Goal: Task Accomplishment & Management: Use online tool/utility

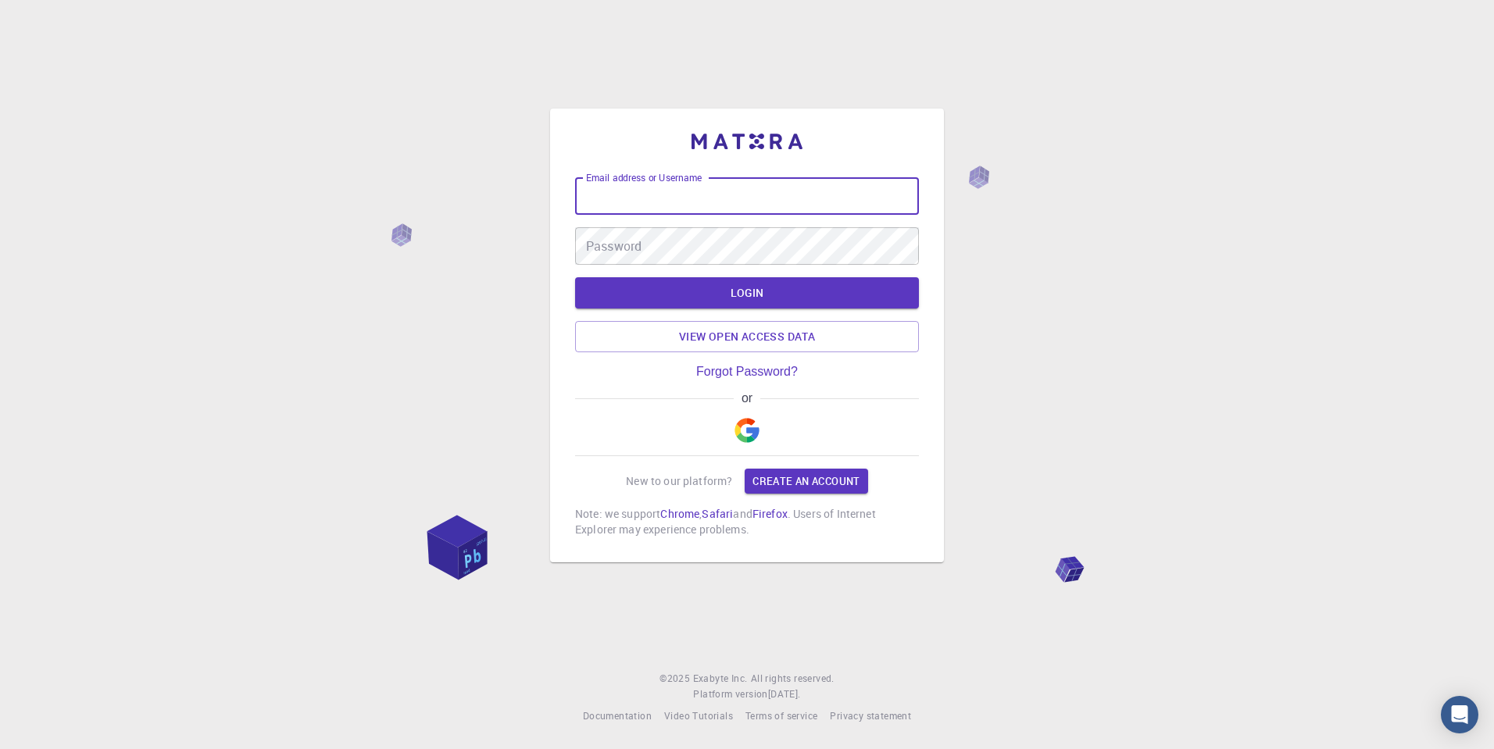
type input "[PERSON_NAME][EMAIL_ADDRESS][DOMAIN_NAME]"
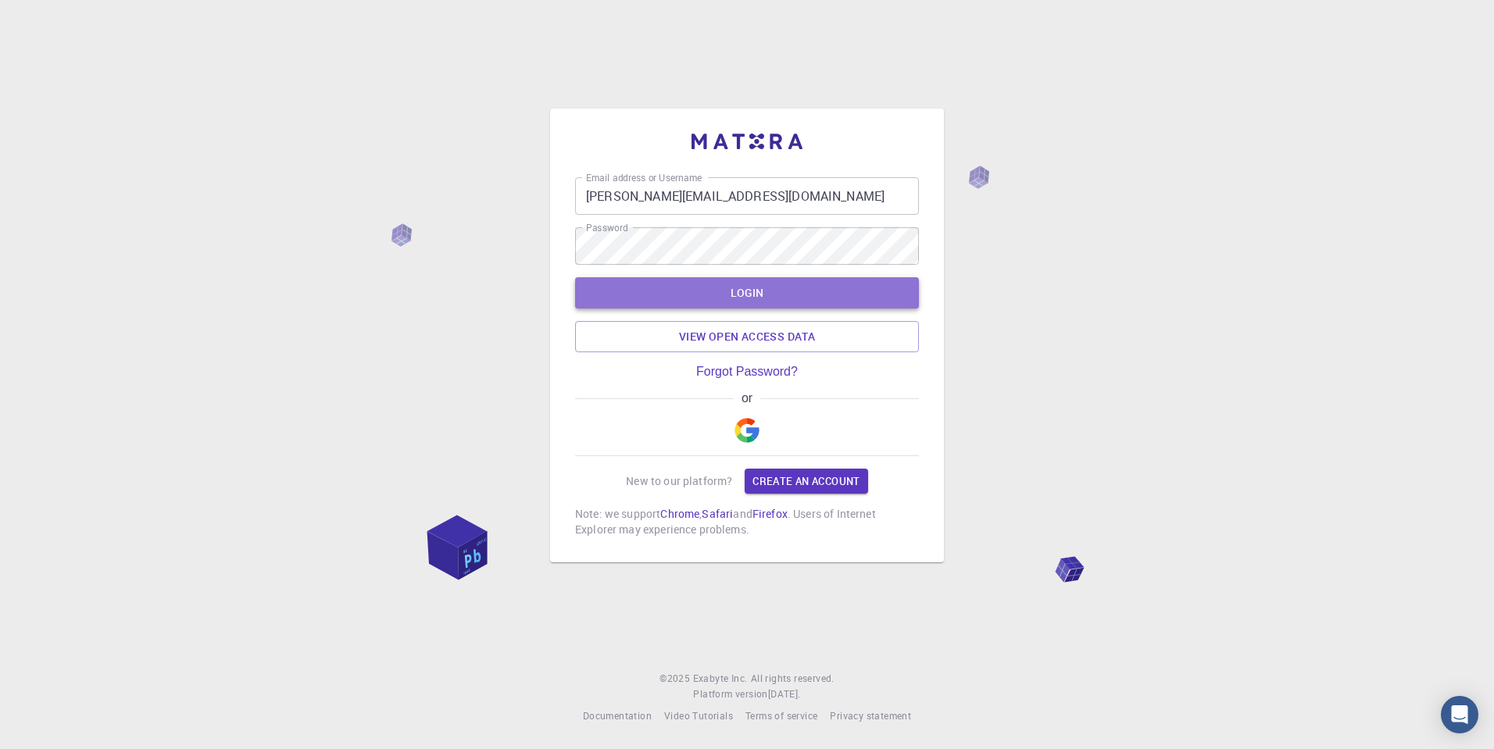
click at [740, 295] on button "LOGIN" at bounding box center [747, 292] width 344 height 31
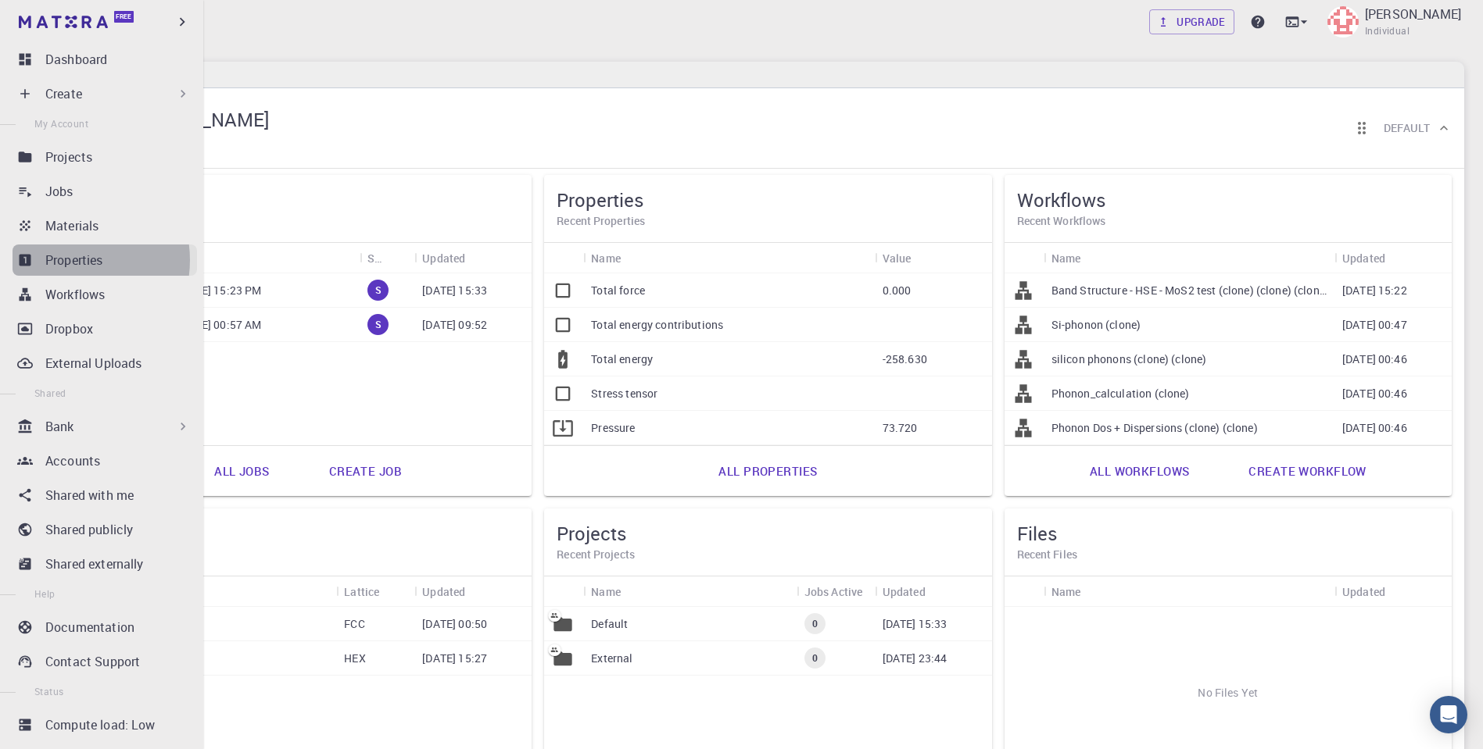
click at [65, 260] on p "Properties" at bounding box center [74, 260] width 58 height 19
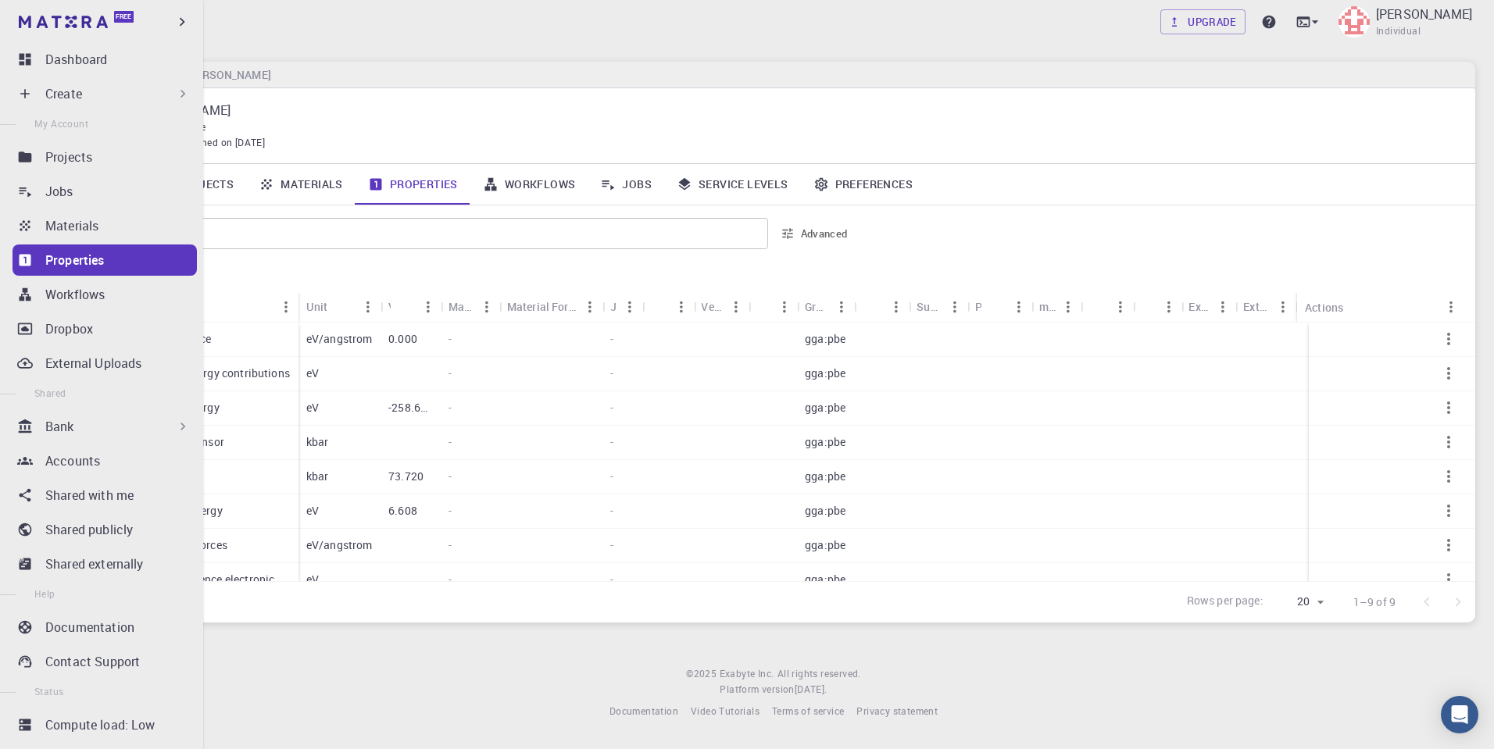
click at [119, 91] on div "Create" at bounding box center [117, 93] width 145 height 19
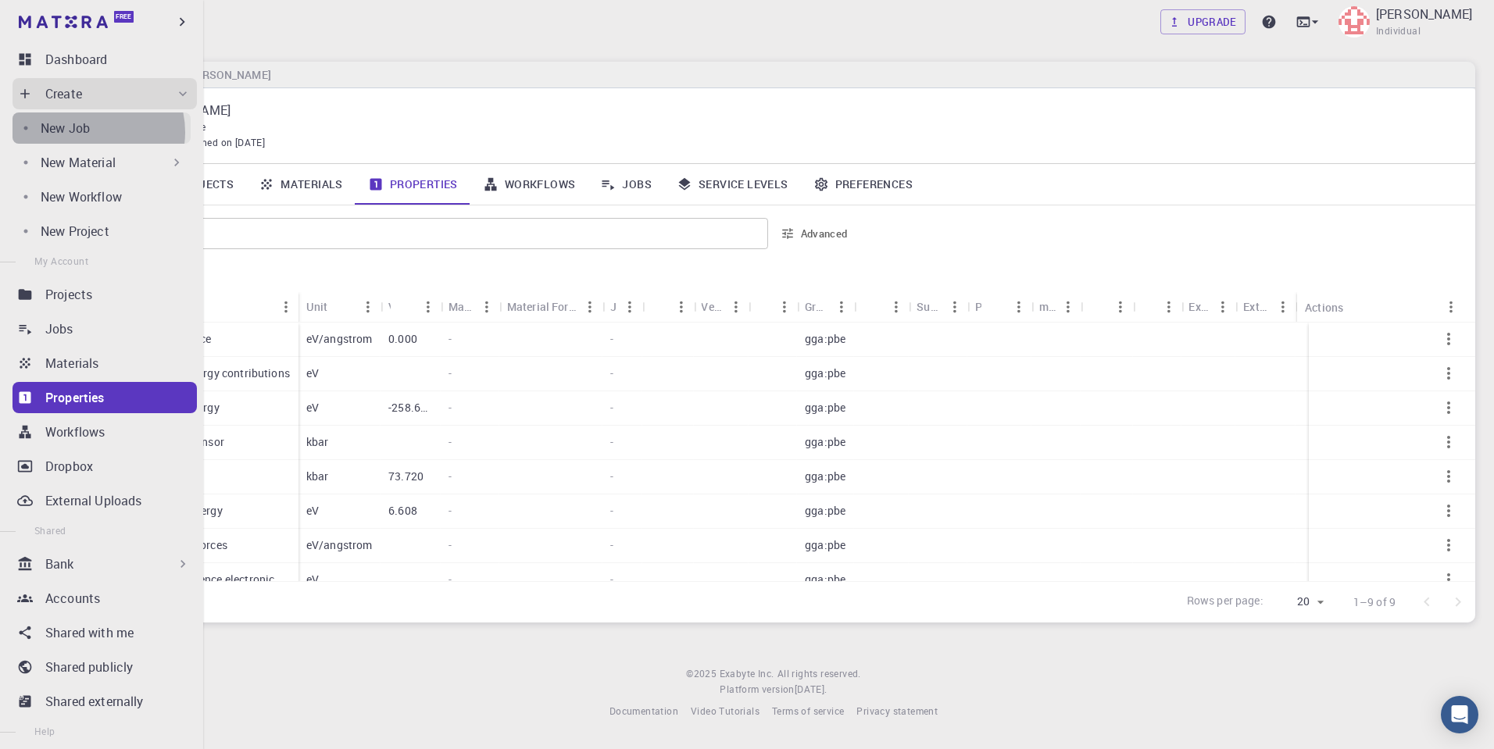
click at [92, 132] on div "New Job" at bounding box center [116, 128] width 150 height 19
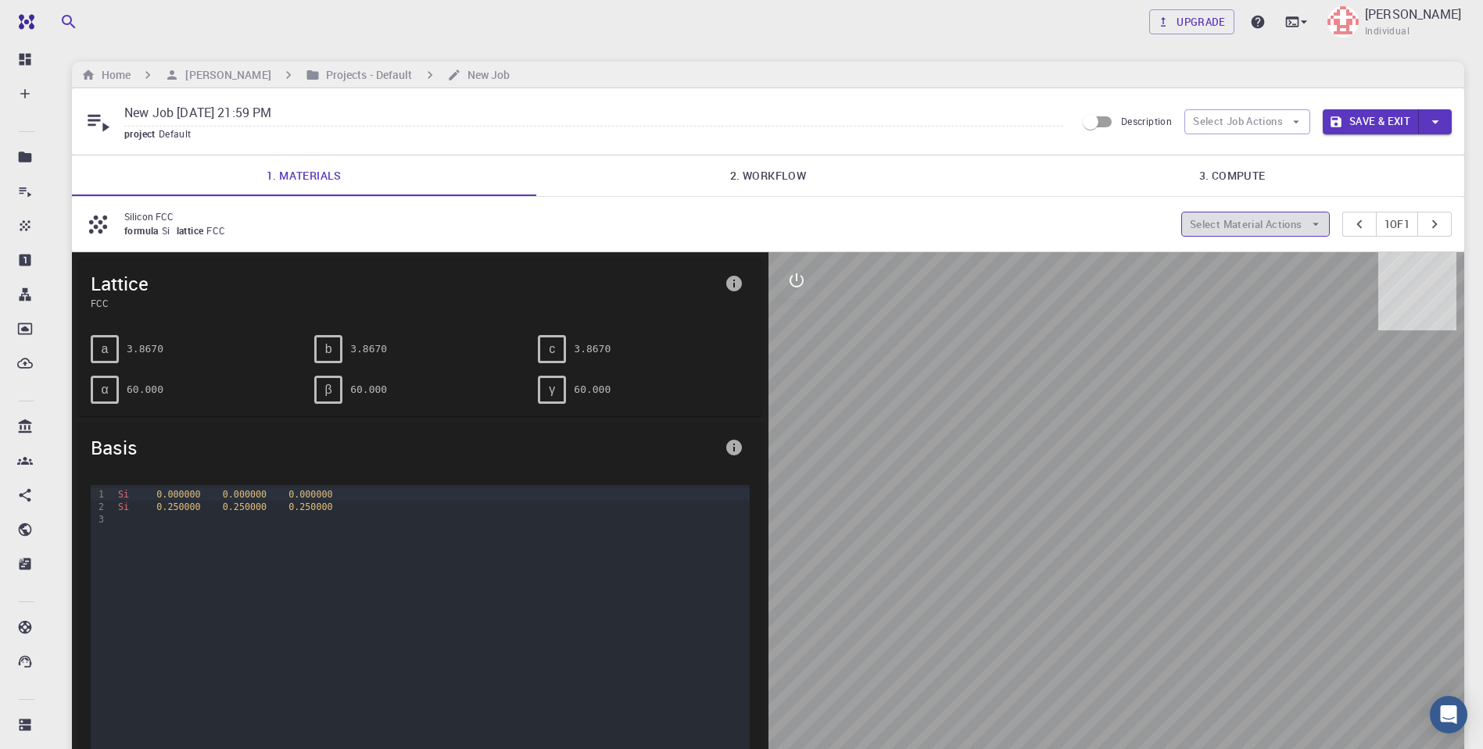
click at [1282, 224] on button "Select Material Actions" at bounding box center [1255, 224] width 148 height 25
click at [1248, 249] on span "Add materials" at bounding box center [1262, 254] width 95 height 16
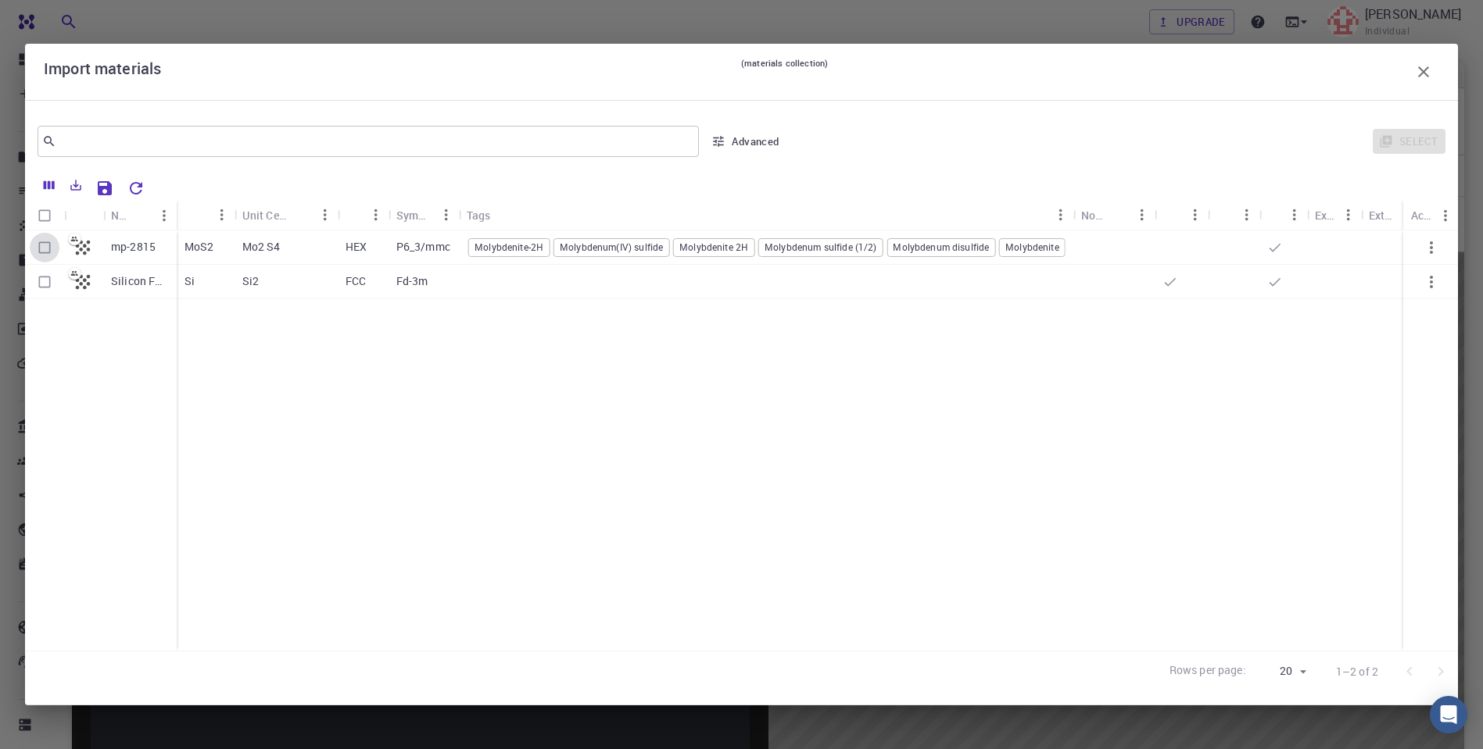
click at [48, 248] on input "Select row" at bounding box center [45, 248] width 30 height 30
checkbox input "true"
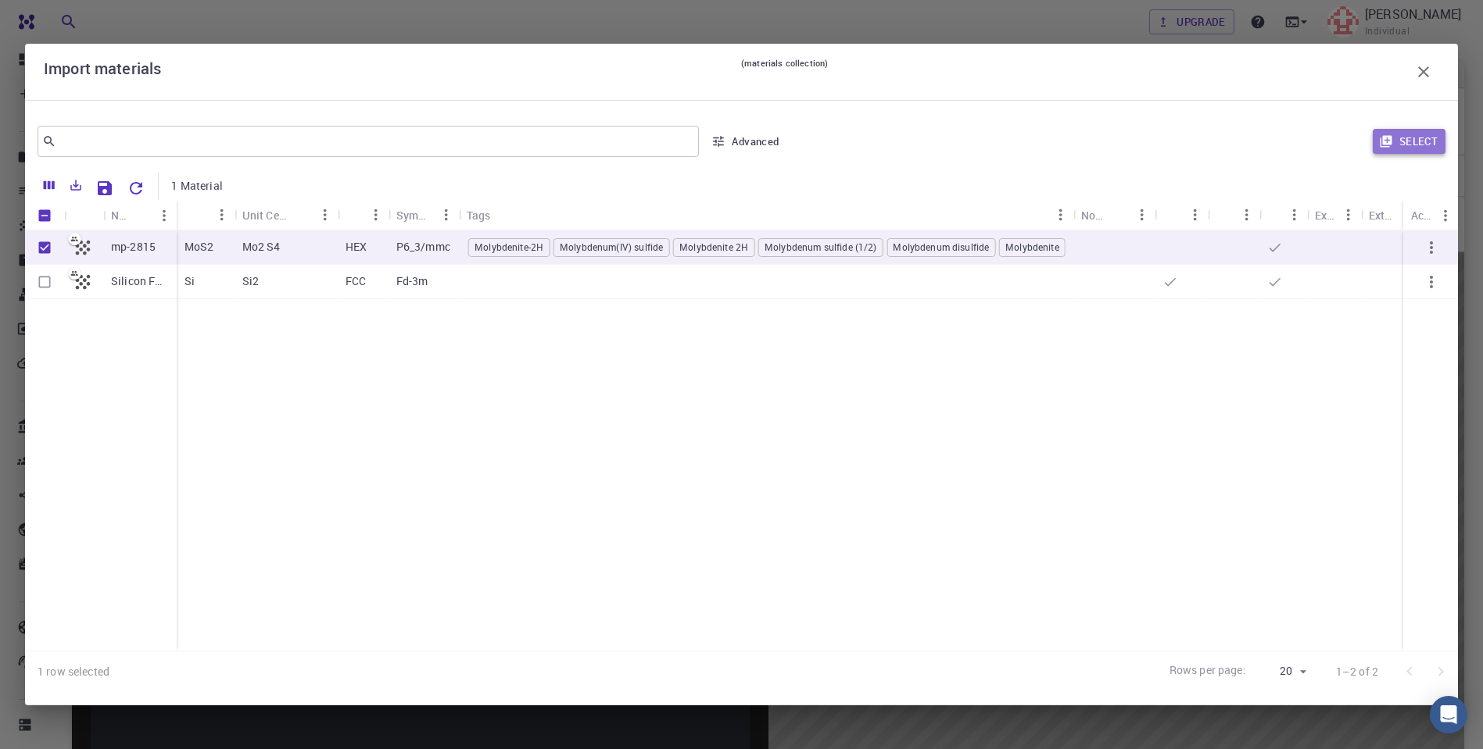
click at [1407, 142] on button "Select" at bounding box center [1408, 141] width 73 height 25
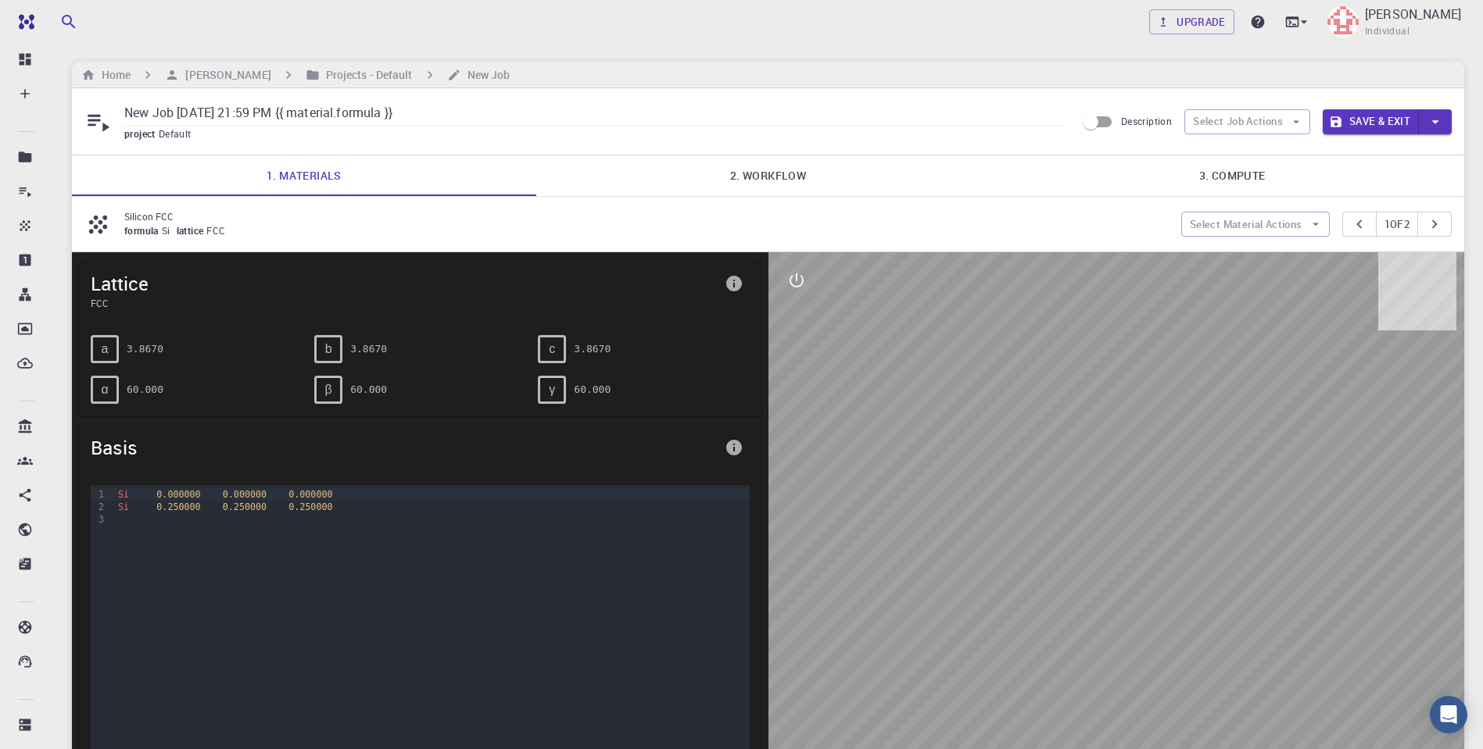
scroll to position [22, 0]
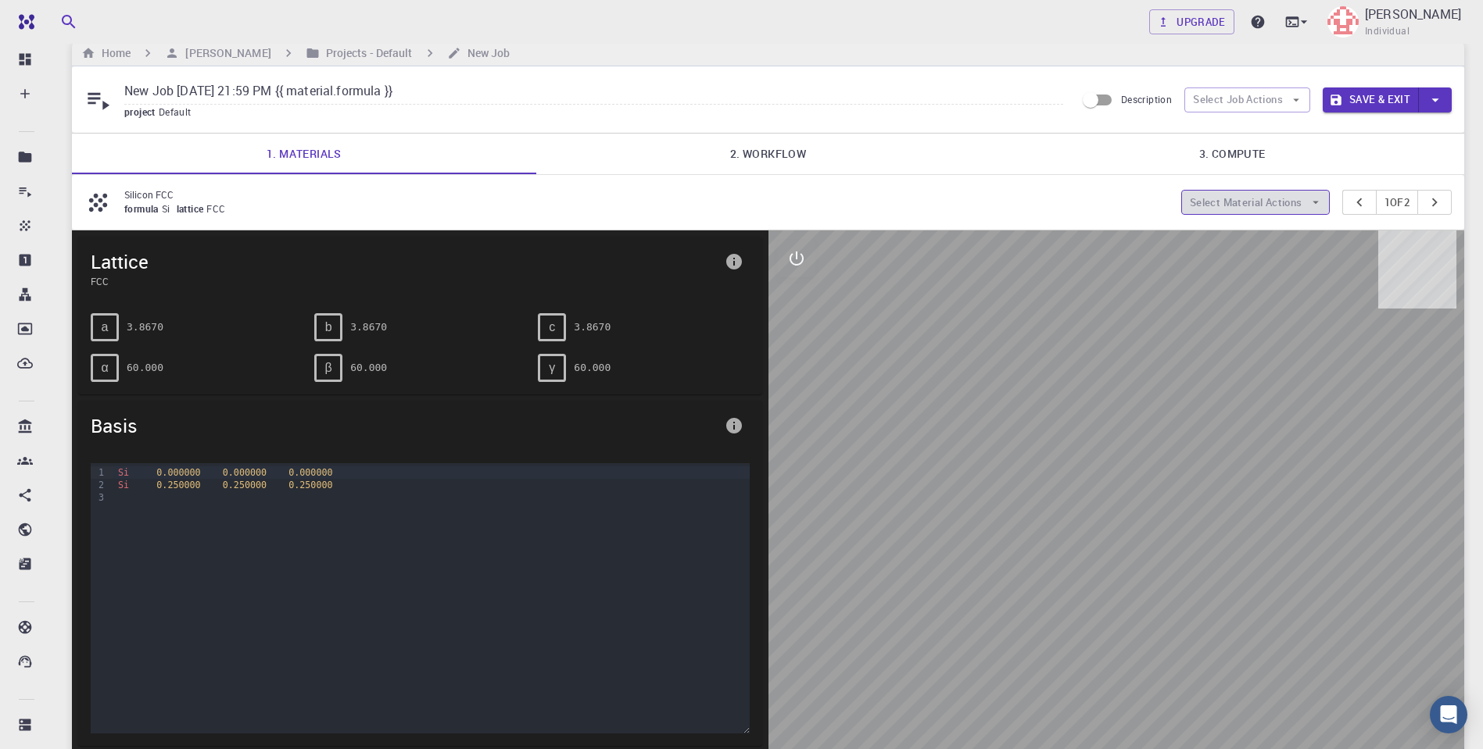
click at [1311, 196] on icon "button" at bounding box center [1315, 202] width 14 height 14
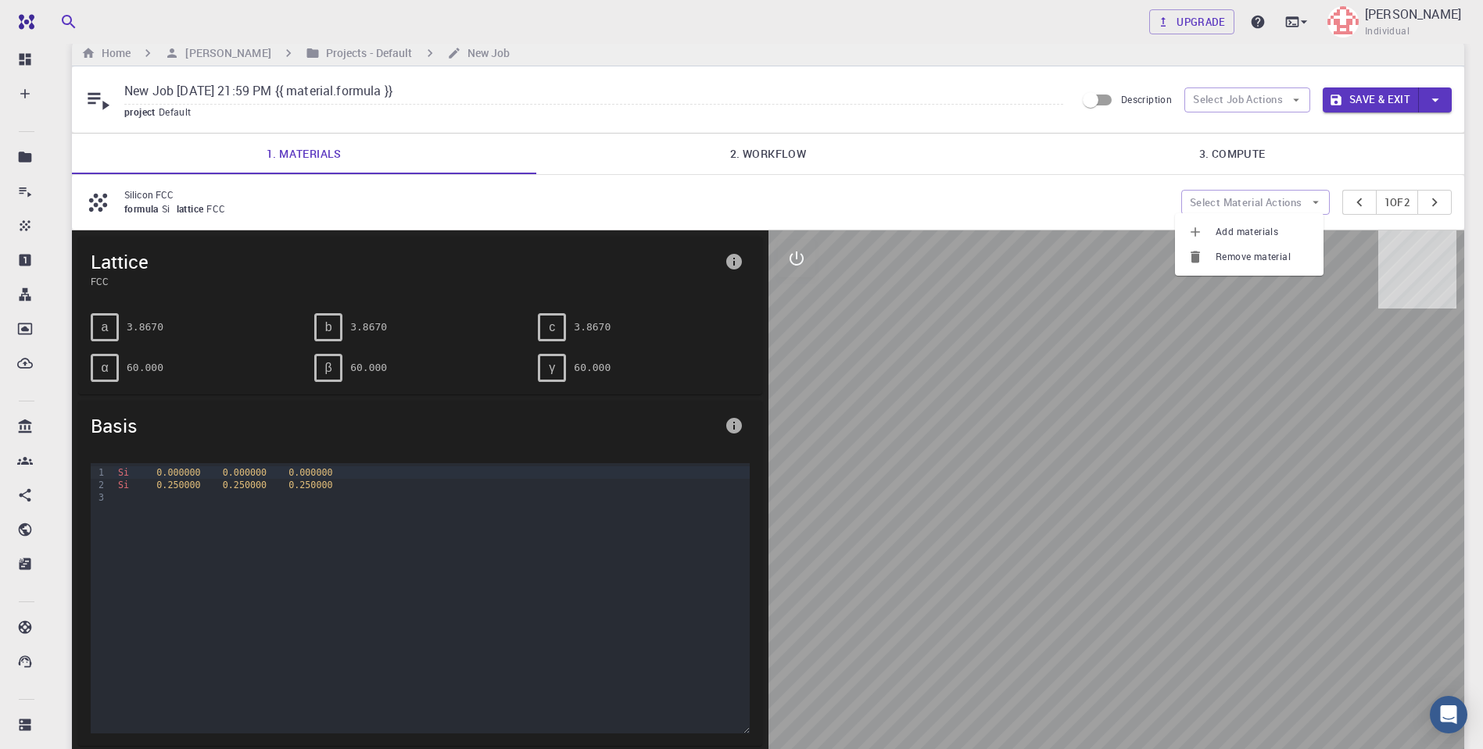
click at [1250, 257] on span "Remove material" at bounding box center [1262, 257] width 95 height 16
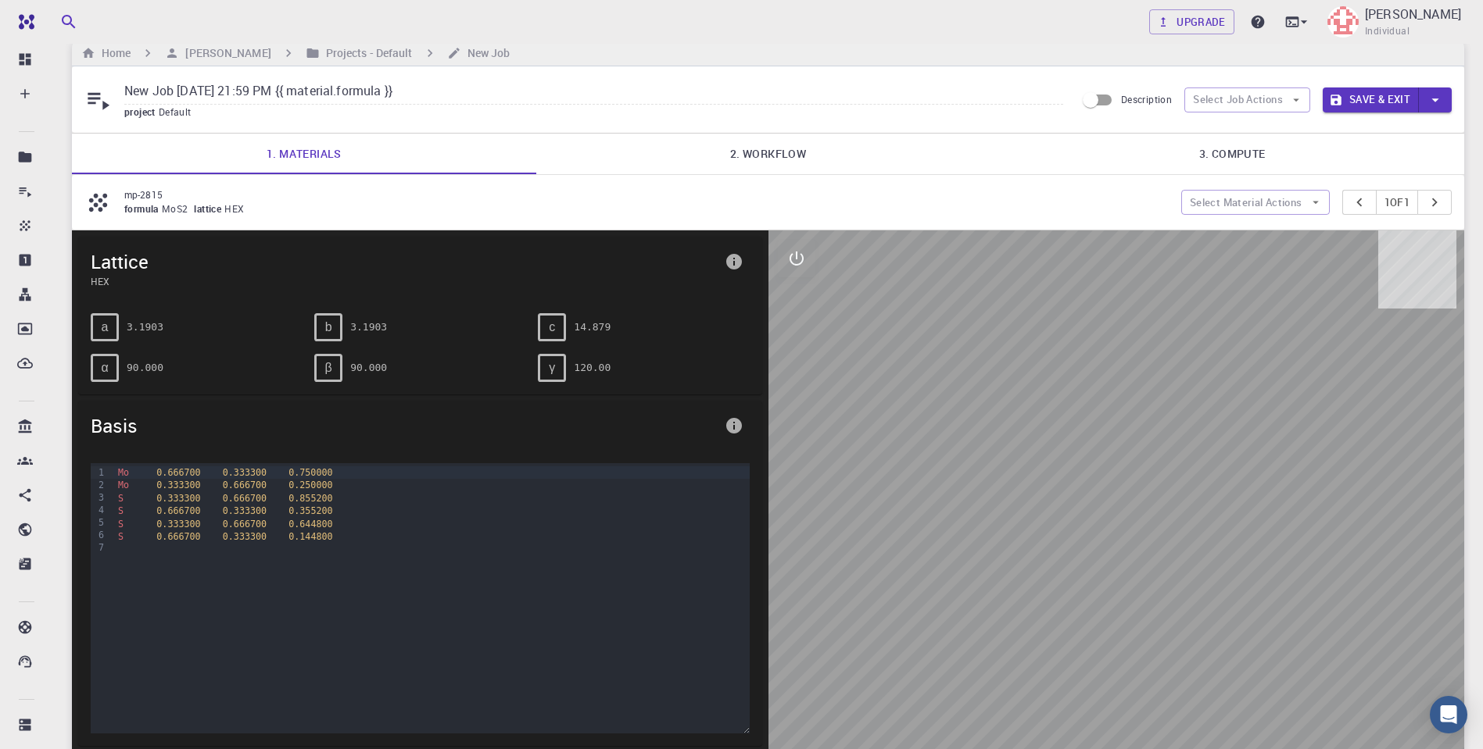
type input "New Job [DATE] 21:59 PM"
click at [1018, 189] on p "mp-2815" at bounding box center [646, 195] width 1044 height 14
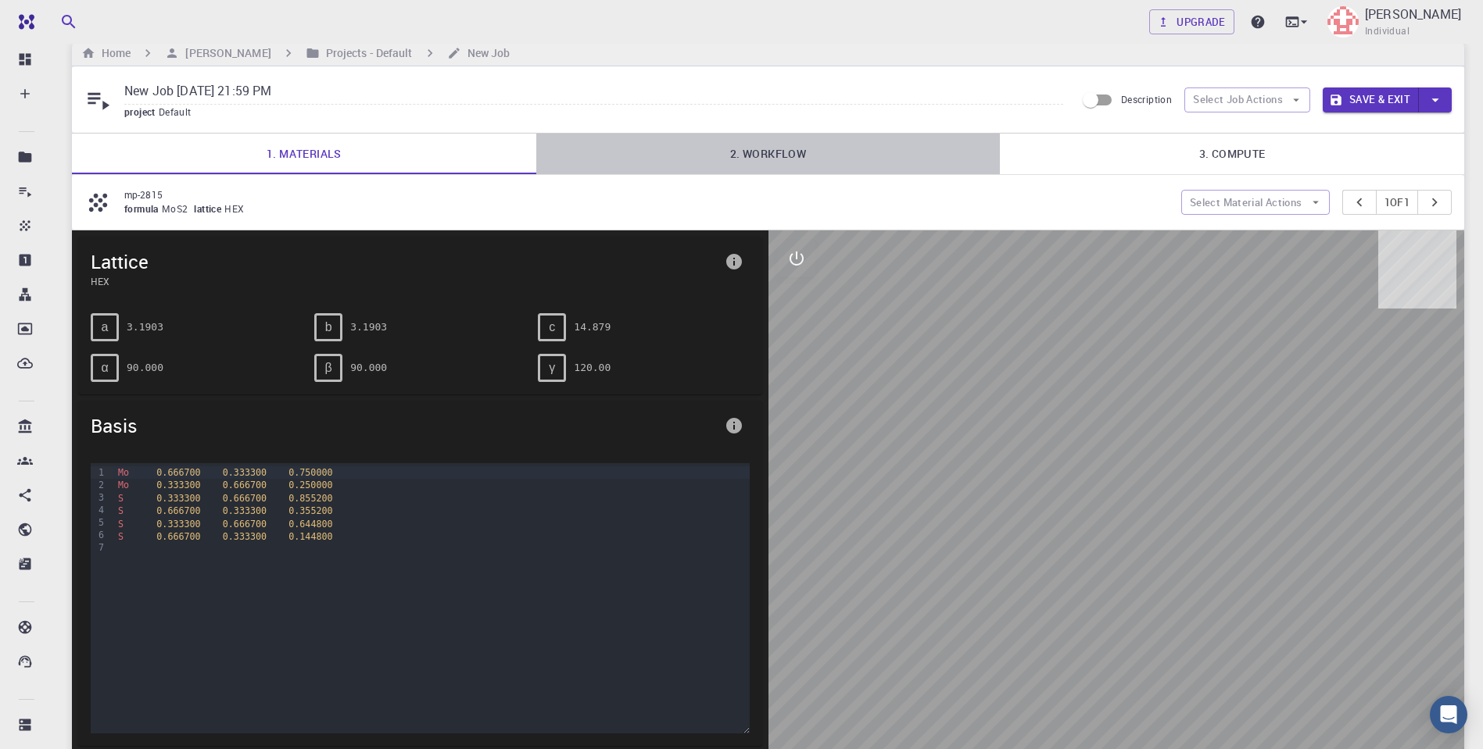
click at [764, 155] on link "2. Workflow" at bounding box center [768, 154] width 464 height 41
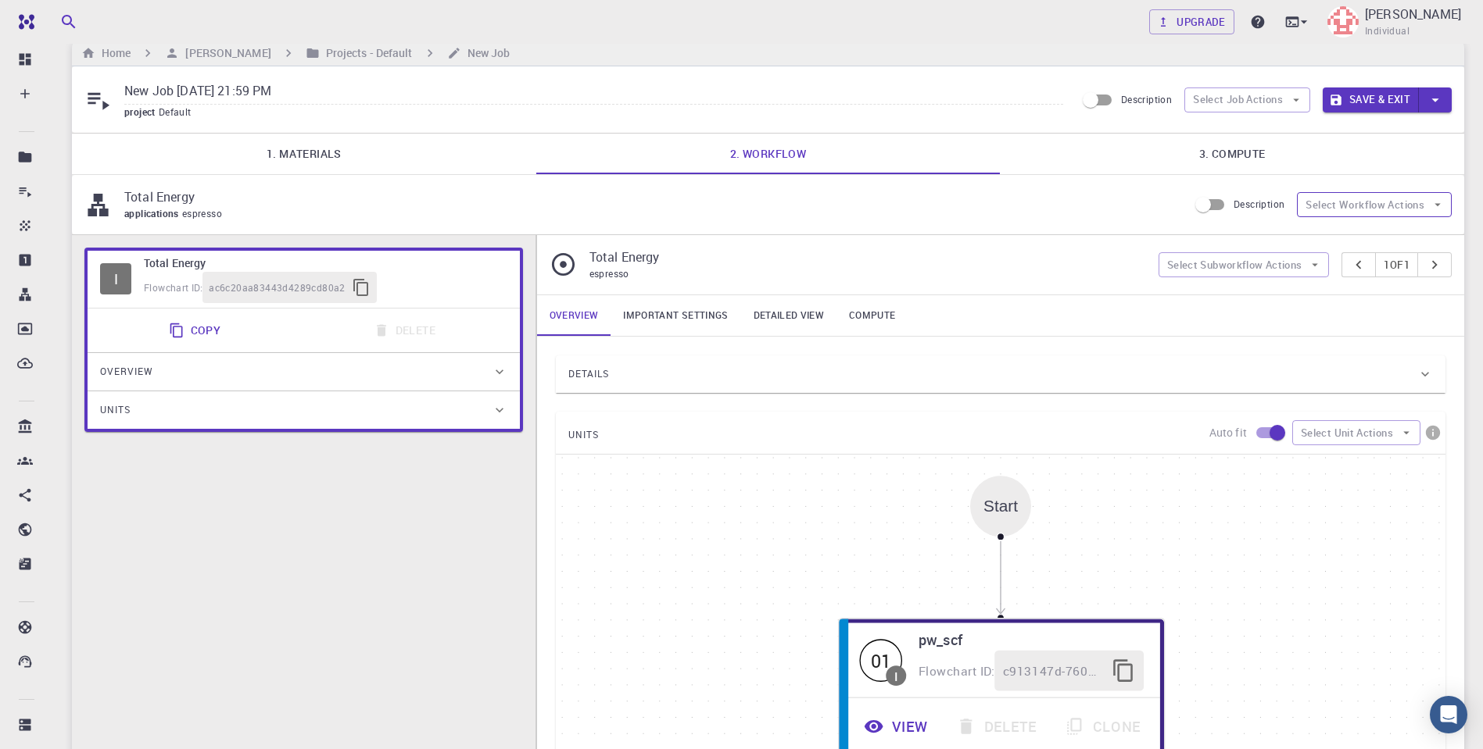
click at [1361, 206] on button "Select Workflow Actions" at bounding box center [1374, 204] width 155 height 25
click at [1267, 99] on button "Select Job Actions" at bounding box center [1247, 100] width 126 height 25
click at [1260, 185] on span "Select workflow" at bounding box center [1259, 180] width 73 height 16
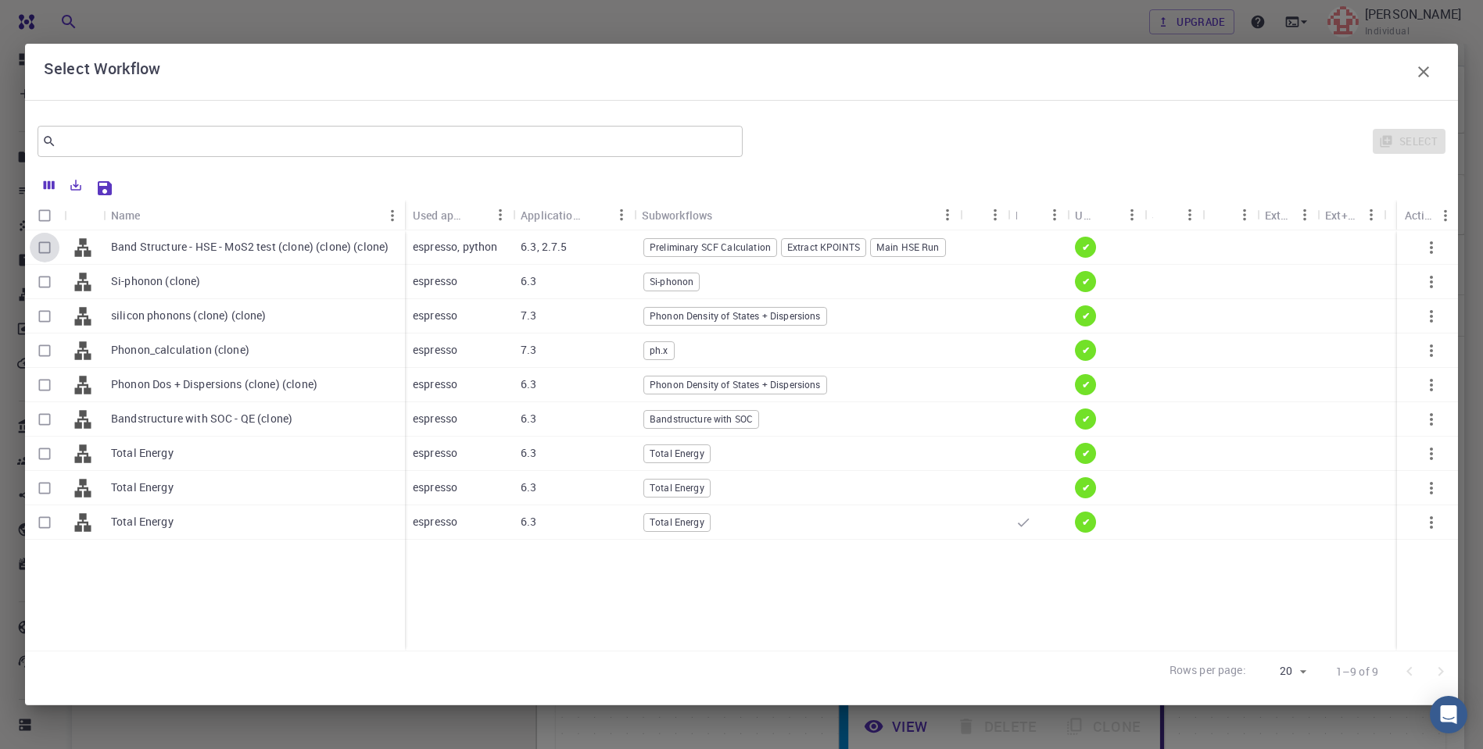
click at [44, 249] on input "Select row" at bounding box center [45, 248] width 30 height 30
checkbox input "true"
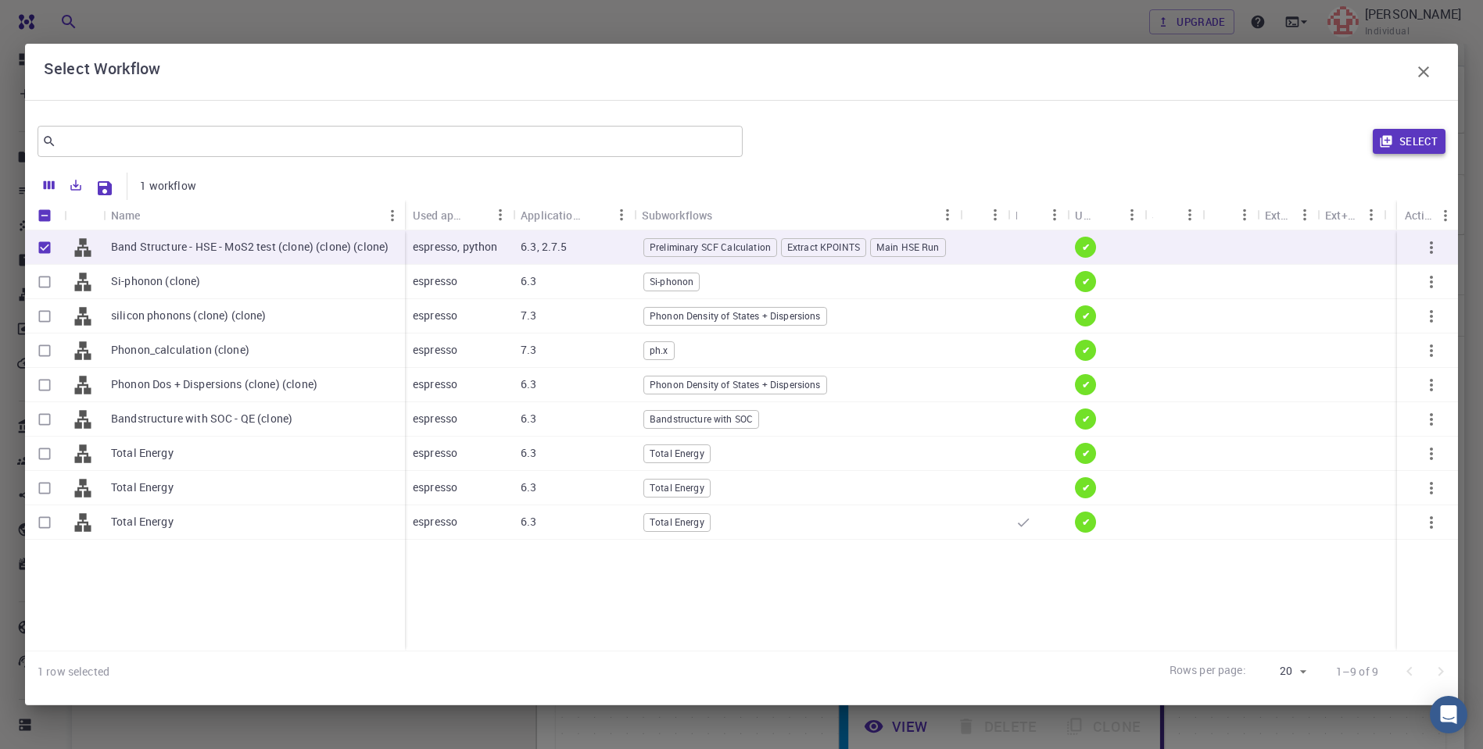
click at [1400, 143] on button "Select" at bounding box center [1408, 141] width 73 height 25
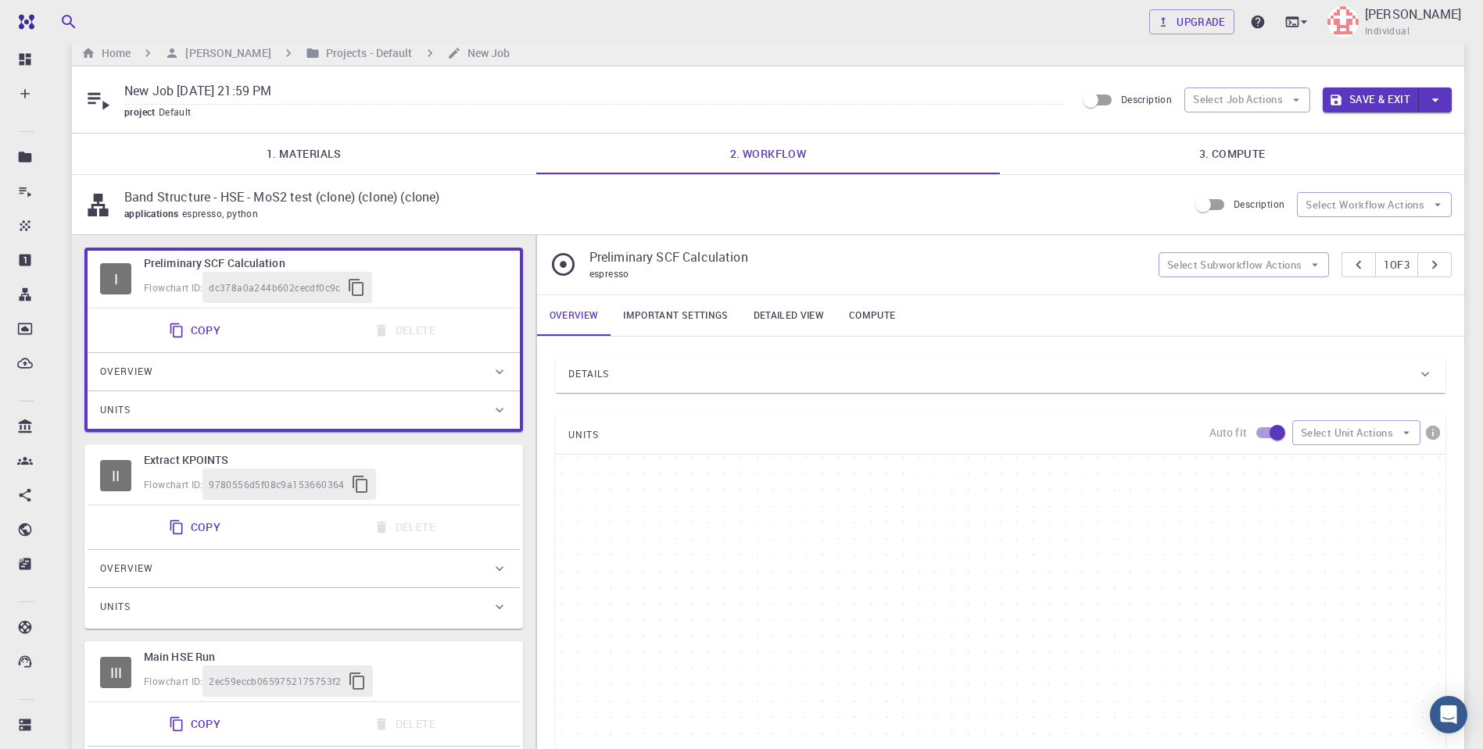
type input "Plane-wave Projector-augmented Wave Pseudopotential (Davidson Diagonalization, …"
type input "/export/share/pseudo/mo/gga/pbe/dojo-jth/1.1/paw/mo_pbe_dojo-jth_1.1.upf"
type input "/export/share/pseudo/s/gga/pbe/dojo-jth/1.1/paw/s_pbe_dojo-jth_1.1.upf"
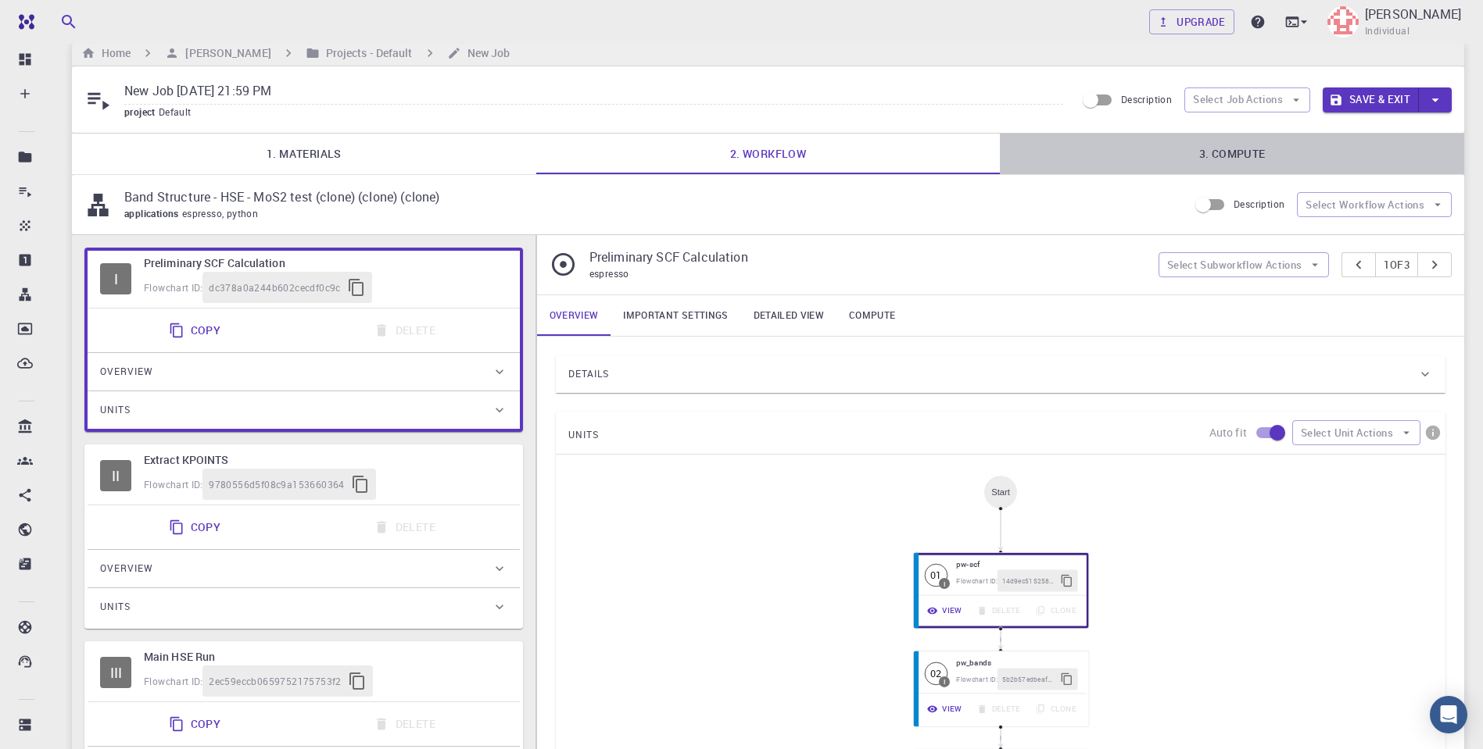
click at [1227, 151] on link "3. Compute" at bounding box center [1232, 154] width 464 height 41
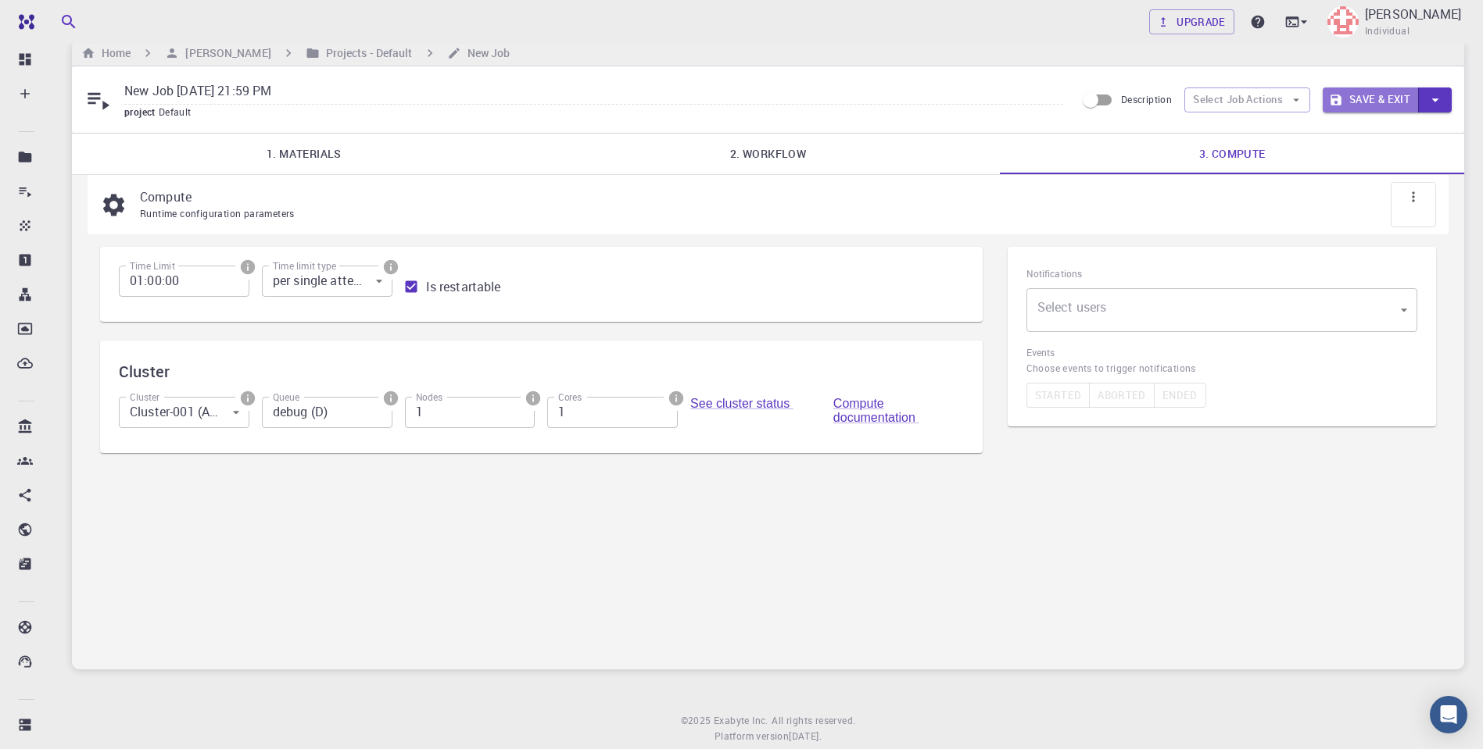
click at [1375, 100] on button "Save & Exit" at bounding box center [1370, 100] width 96 height 25
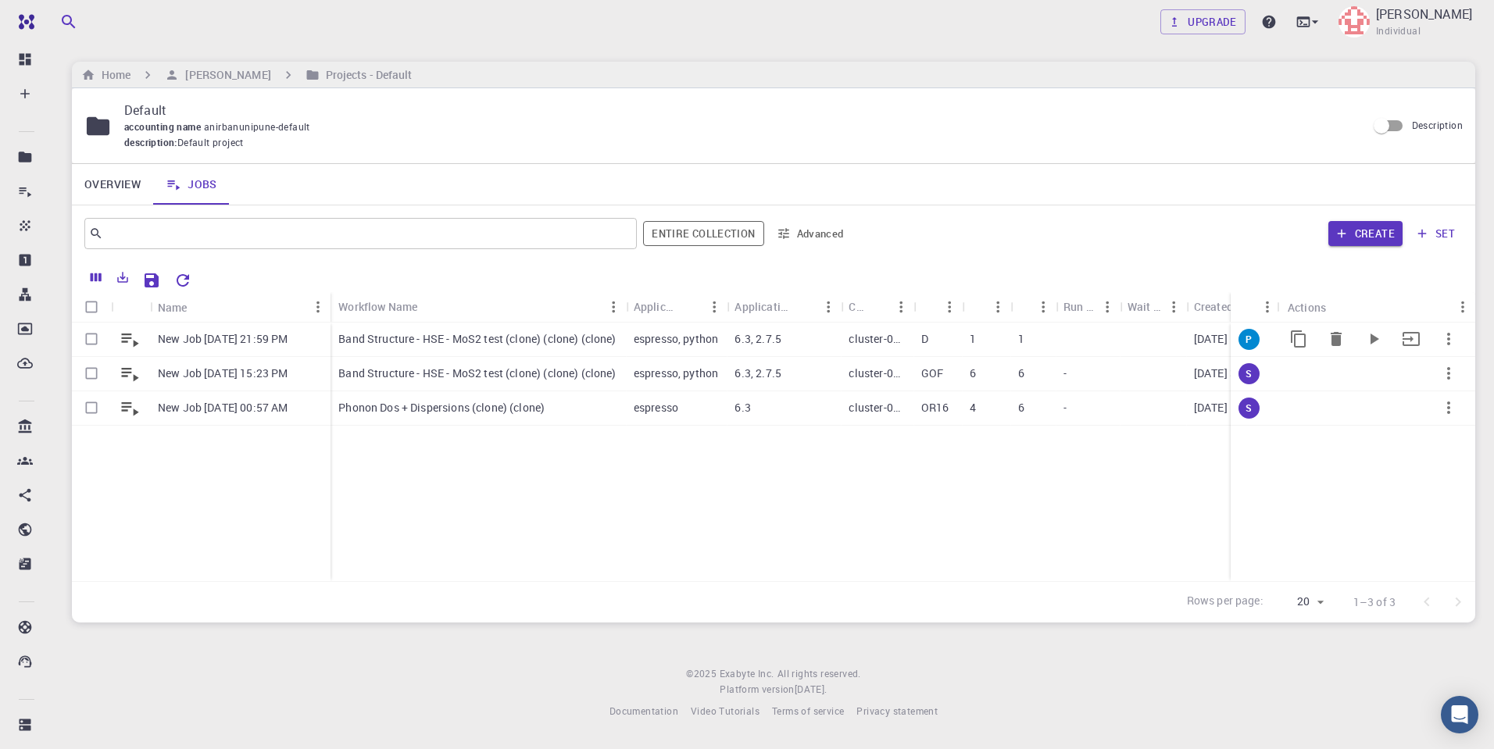
click at [90, 338] on input "Select row" at bounding box center [92, 339] width 30 height 30
checkbox input "true"
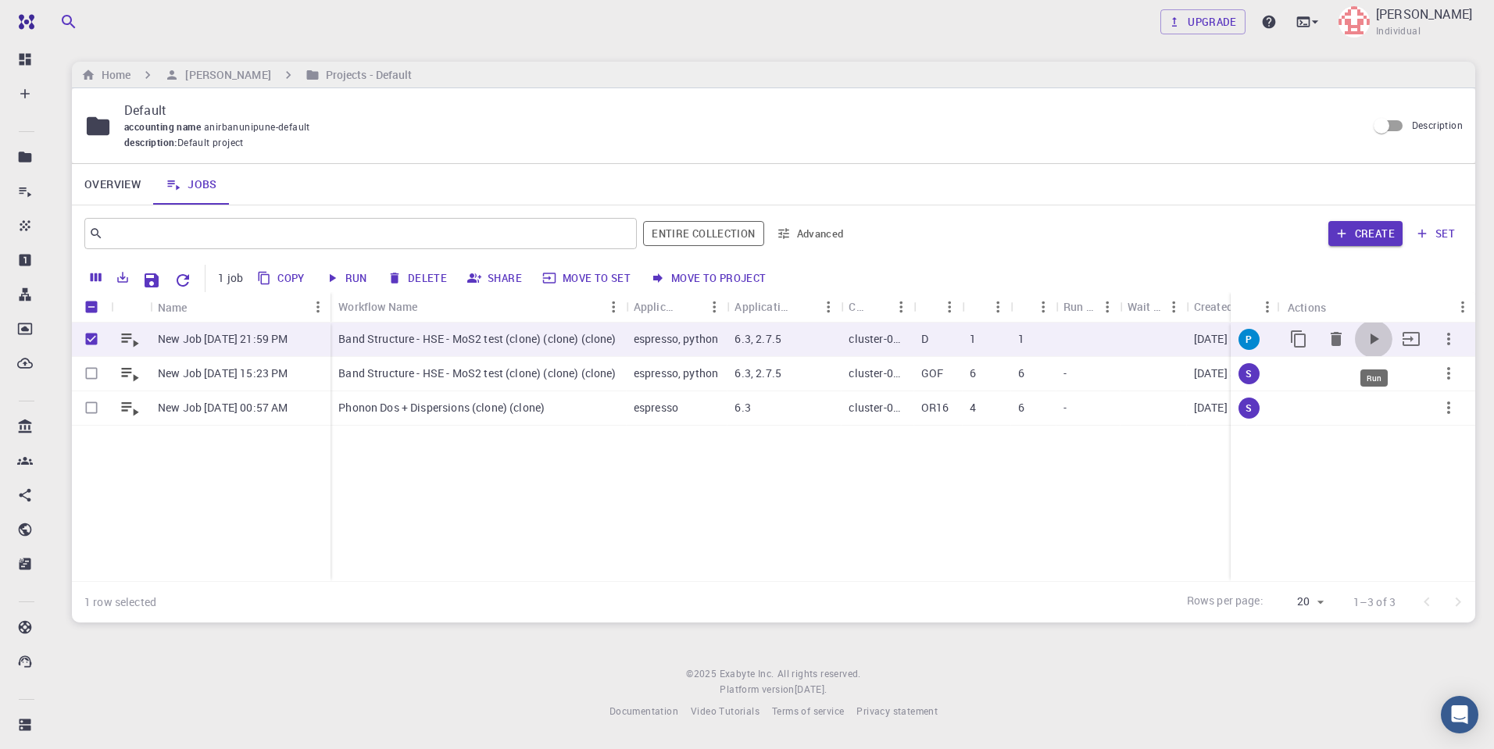
click at [1376, 336] on icon "Run" at bounding box center [1375, 339] width 9 height 11
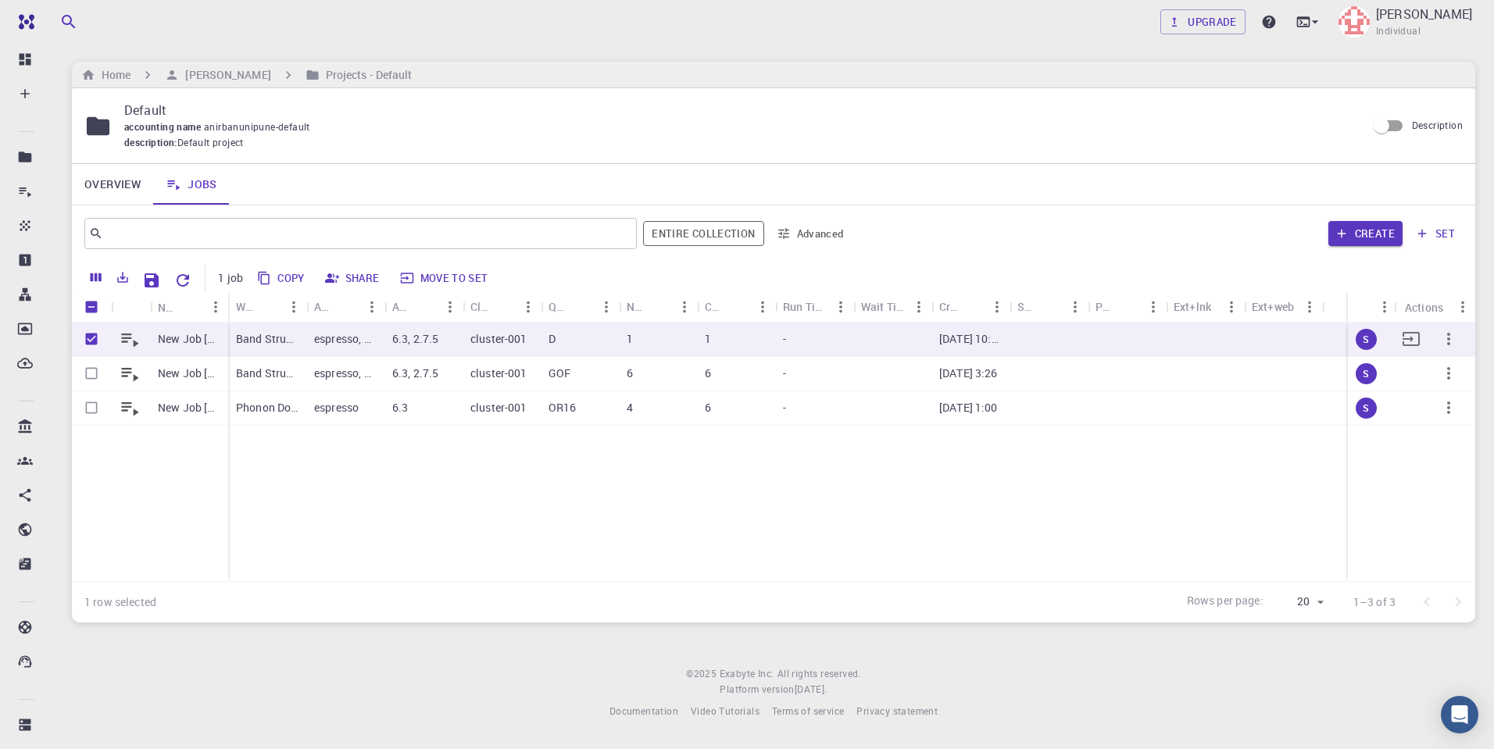
click at [794, 507] on div "New Job [DATE] 21:59 PM New Job [DATE] 15:23 PM New Job [DATE] 00:57 AM Band St…" at bounding box center [774, 452] width 1404 height 259
click at [92, 410] on input "Select row" at bounding box center [92, 408] width 30 height 30
checkbox input "true"
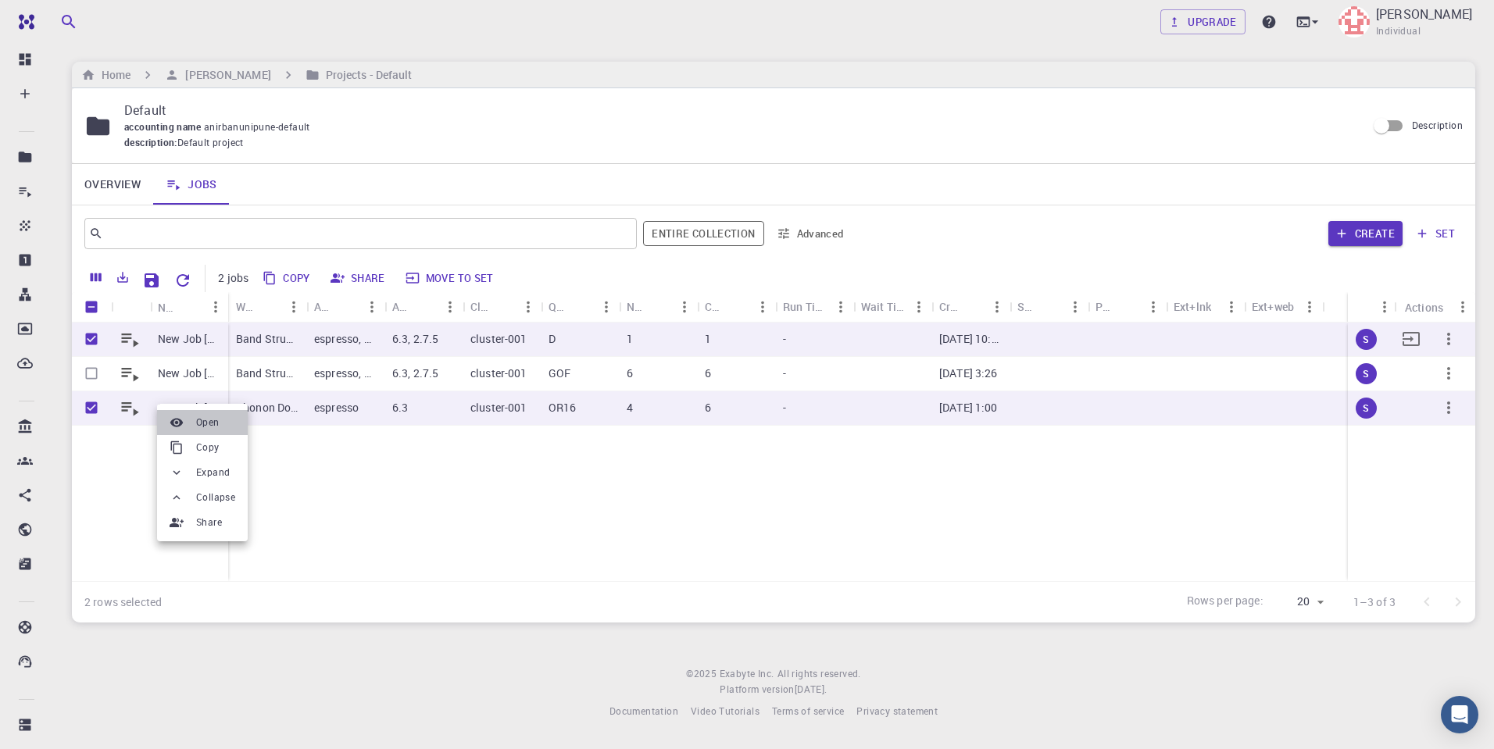
click at [192, 424] on li "Open" at bounding box center [202, 422] width 91 height 25
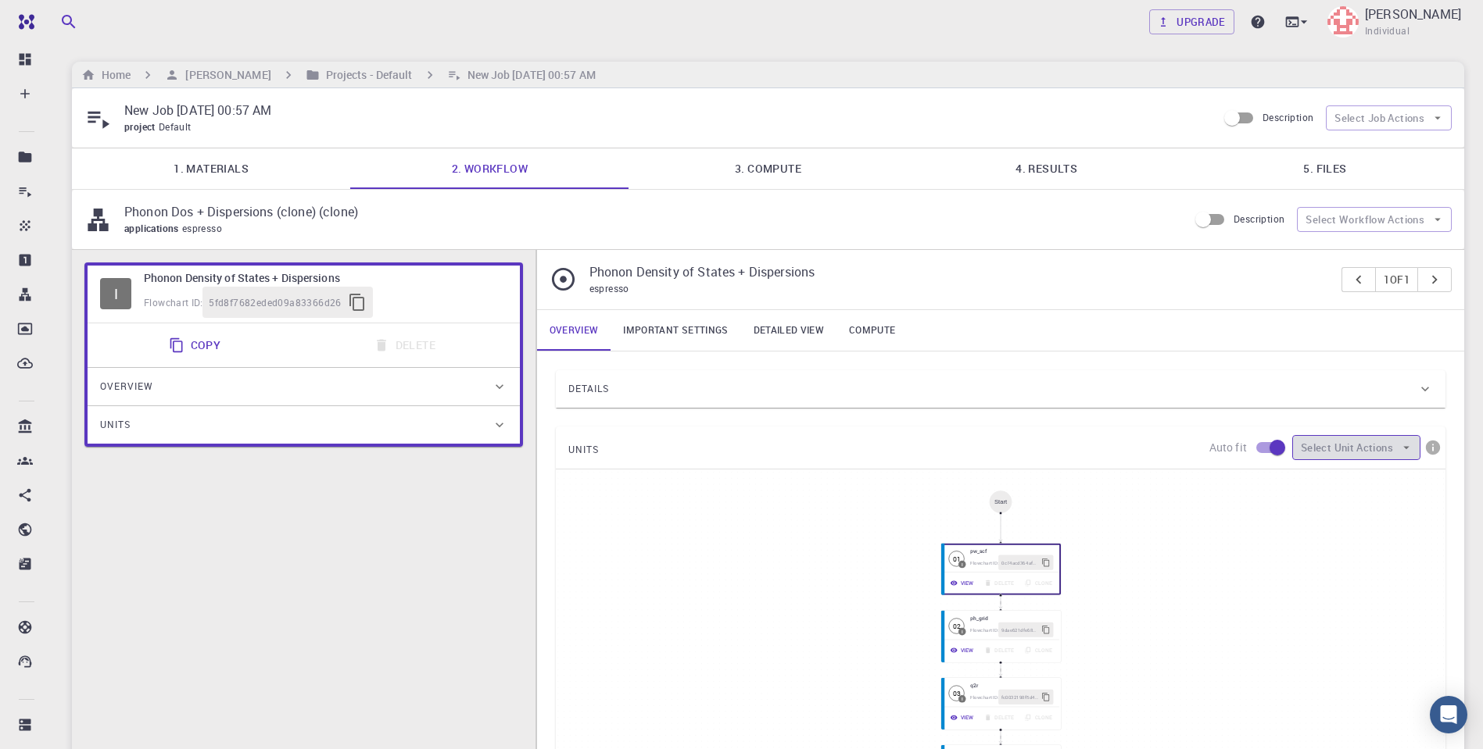
click at [1358, 444] on button "Select Unit Actions" at bounding box center [1356, 447] width 128 height 25
click at [1392, 113] on button "Select Job Actions" at bounding box center [1388, 118] width 126 height 25
click at [1383, 149] on span "Terminate" at bounding box center [1401, 149] width 73 height 16
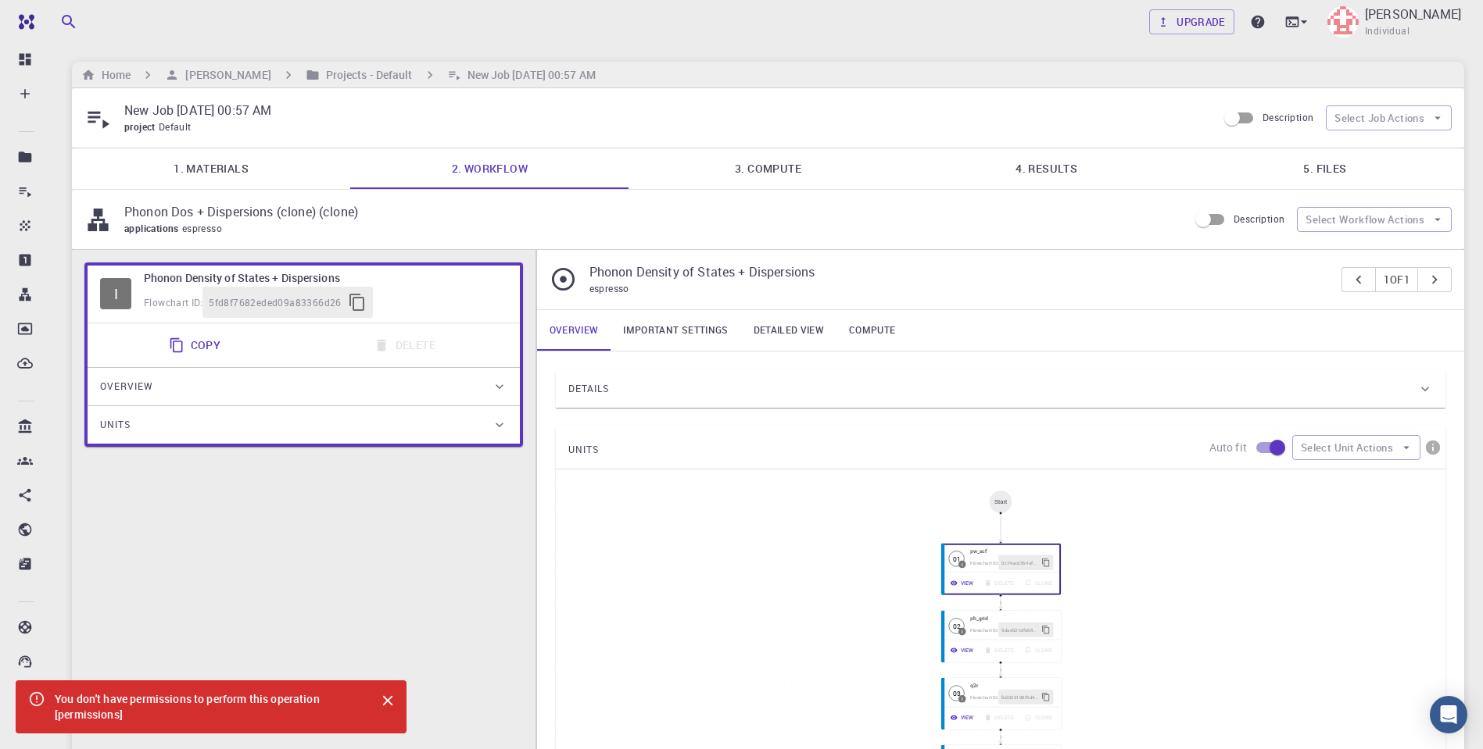
click at [400, 508] on div "I Phonon Density of States + Dispersions Flowchart ID: 5fd8f7682eded09a83366d26…" at bounding box center [303, 616] width 463 height 732
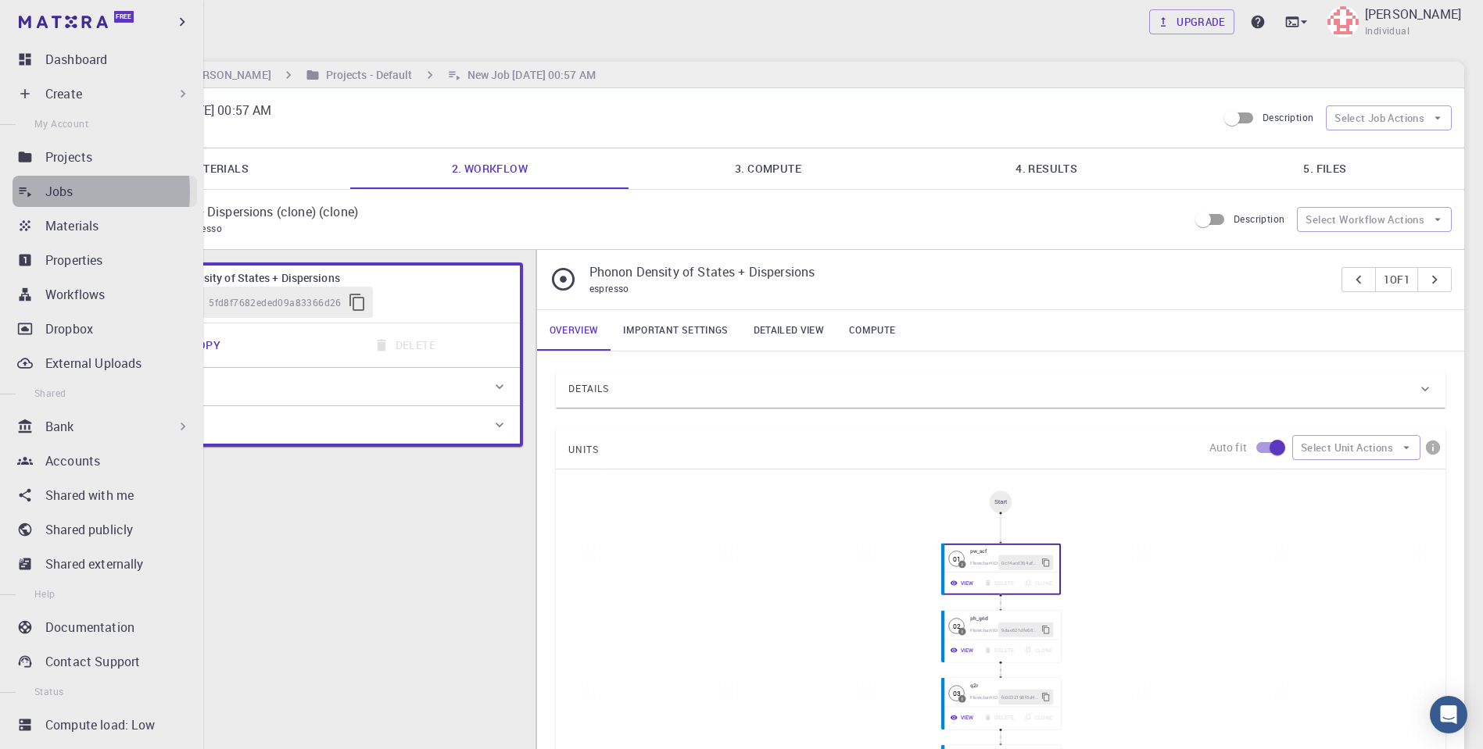
click at [30, 192] on icon at bounding box center [25, 192] width 16 height 16
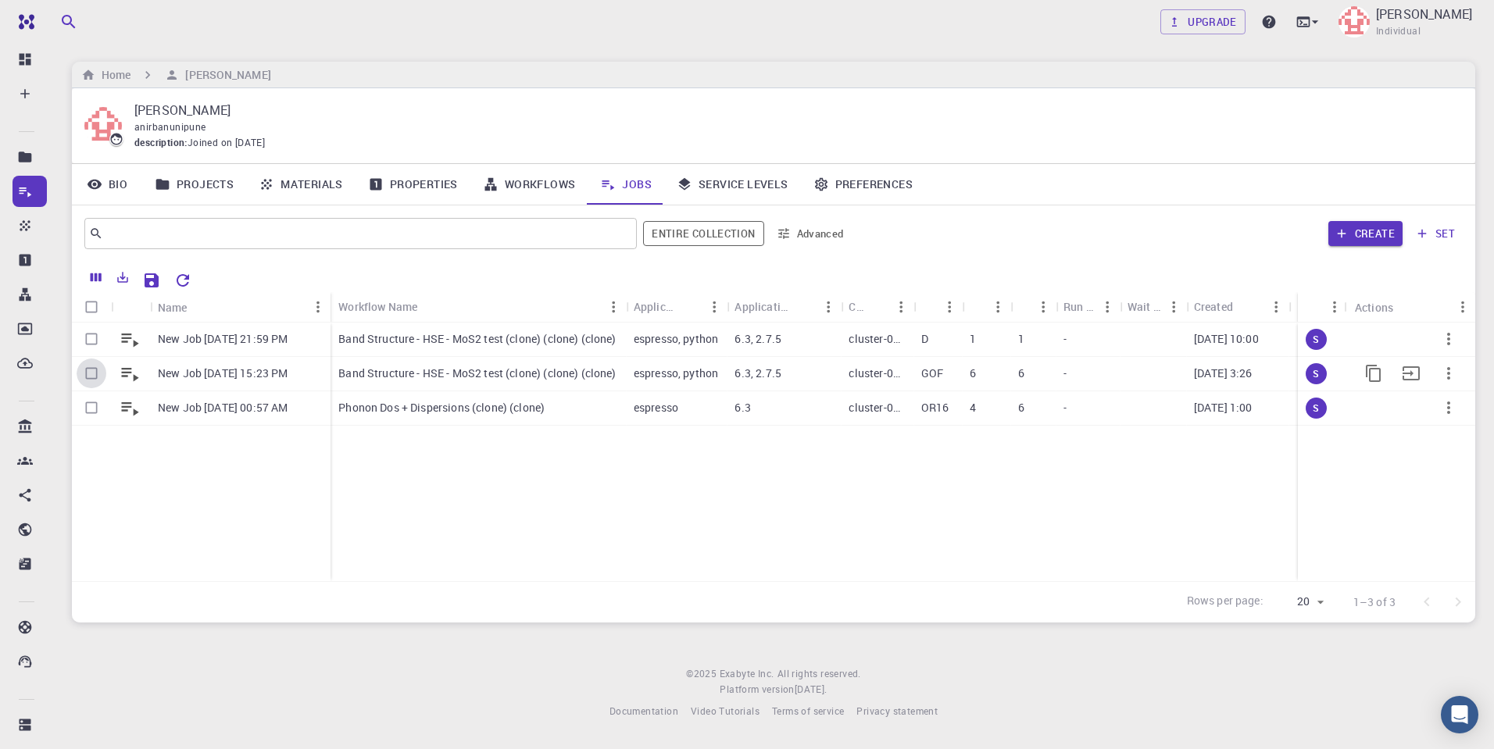
click at [89, 374] on input "Select row" at bounding box center [92, 374] width 30 height 30
checkbox input "true"
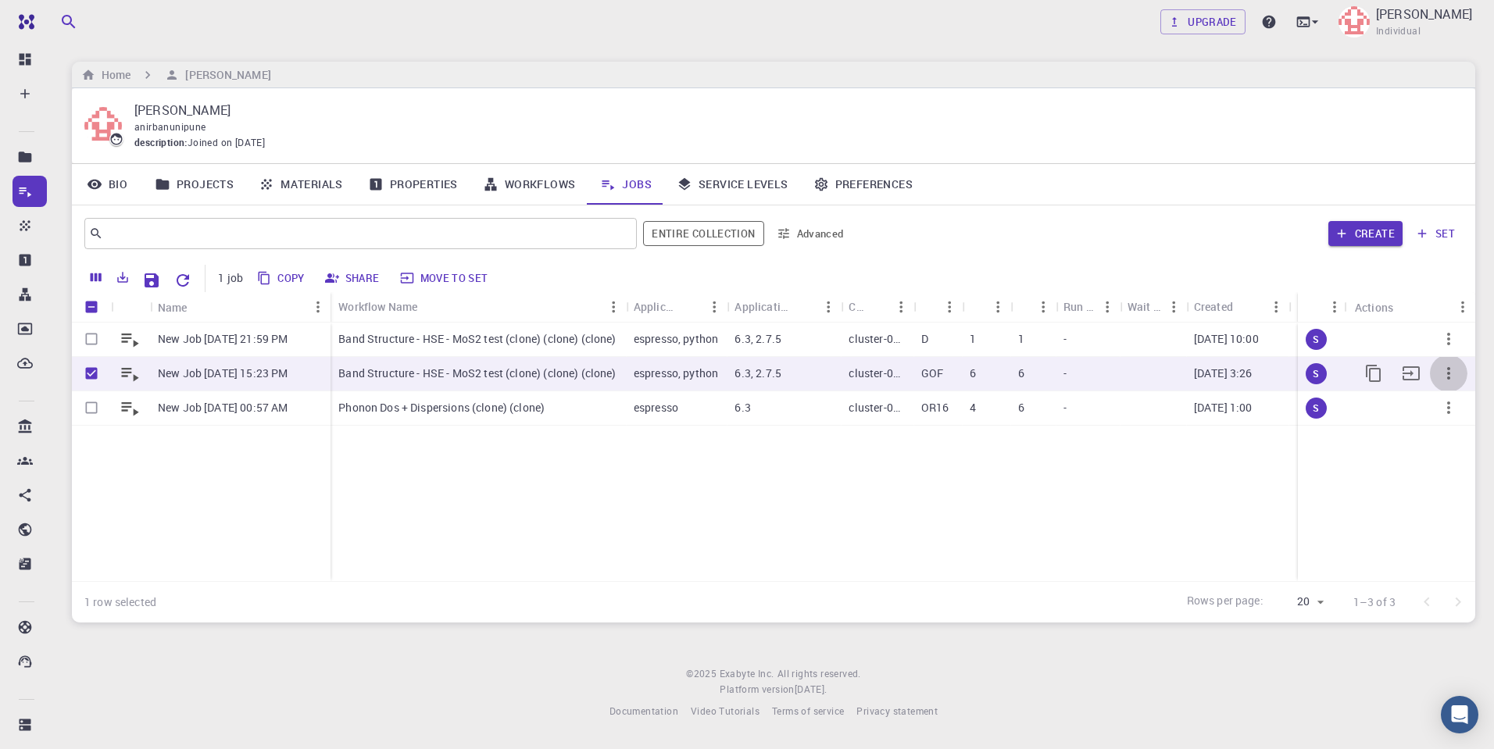
click at [1451, 370] on icon "button" at bounding box center [1449, 373] width 19 height 19
click at [1443, 388] on span "Open" at bounding box center [1441, 386] width 23 height 16
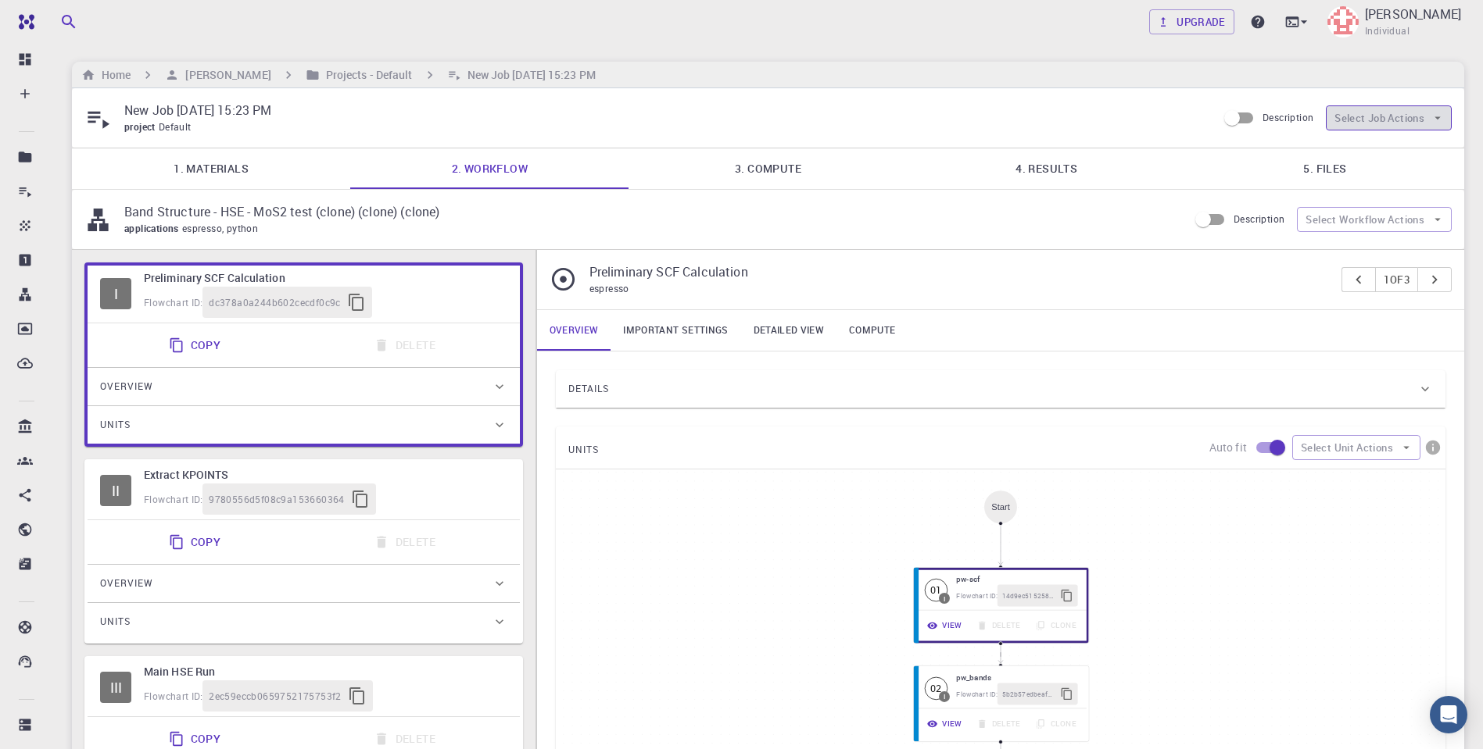
click at [1428, 120] on button "Select Job Actions" at bounding box center [1388, 118] width 126 height 25
click at [1372, 149] on span "Terminate" at bounding box center [1401, 149] width 73 height 16
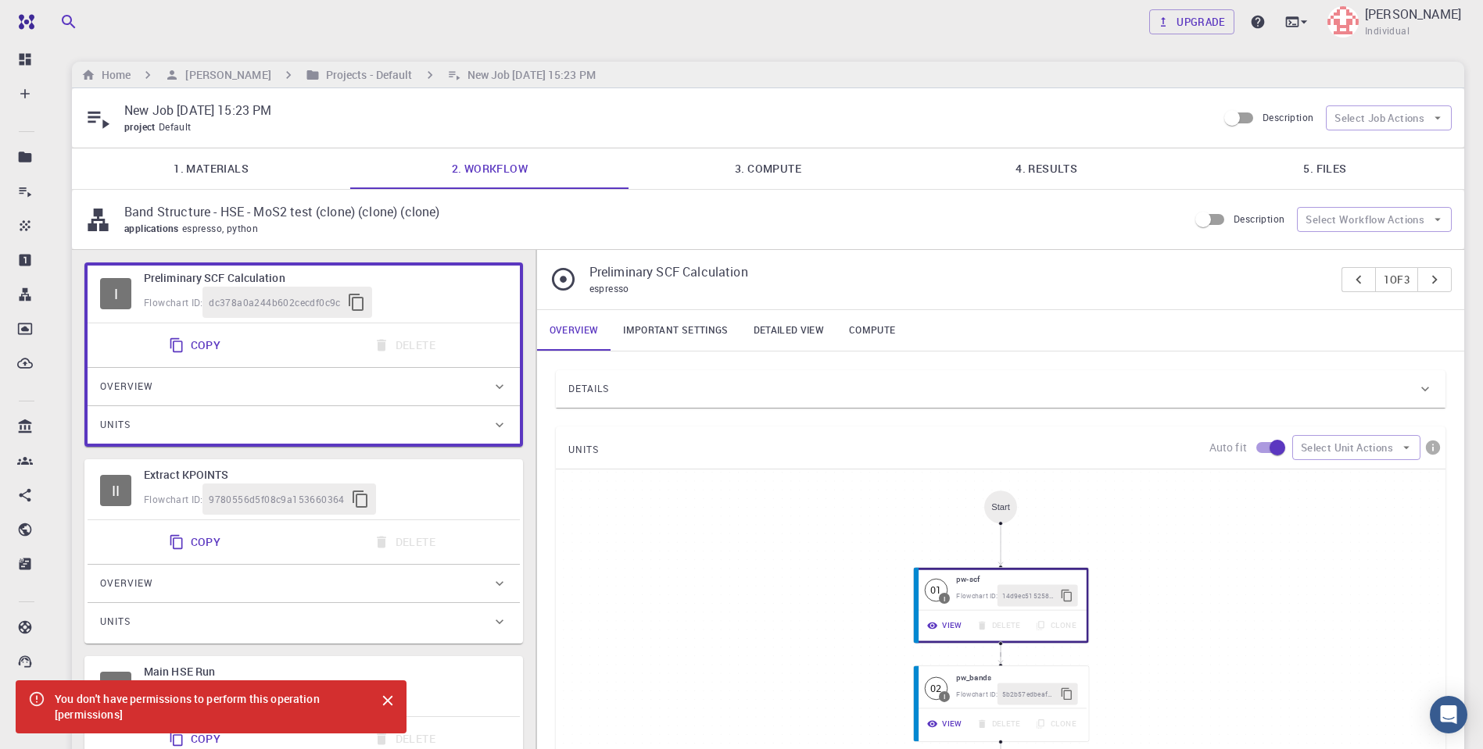
click at [388, 703] on icon "Close" at bounding box center [388, 701] width 10 height 10
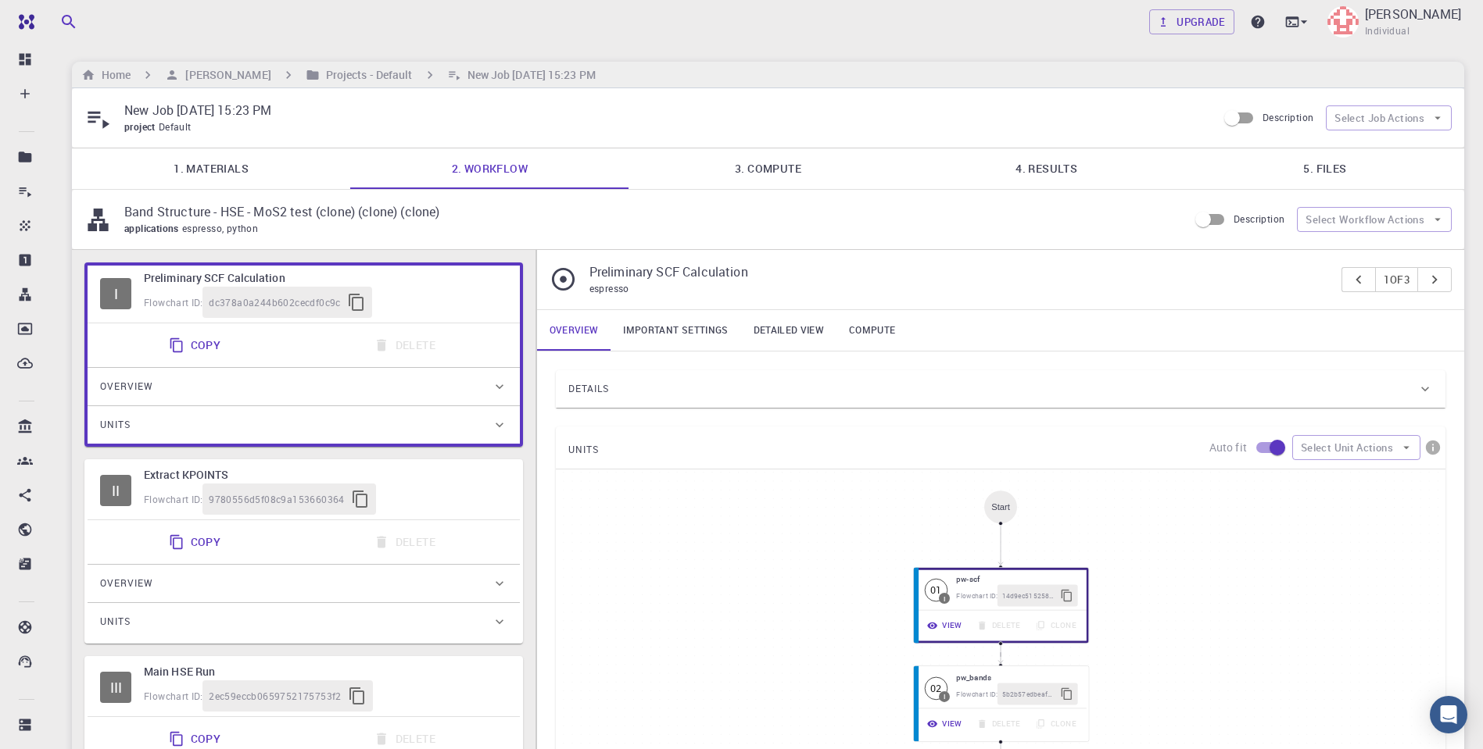
click at [684, 387] on div "Details" at bounding box center [992, 389] width 849 height 25
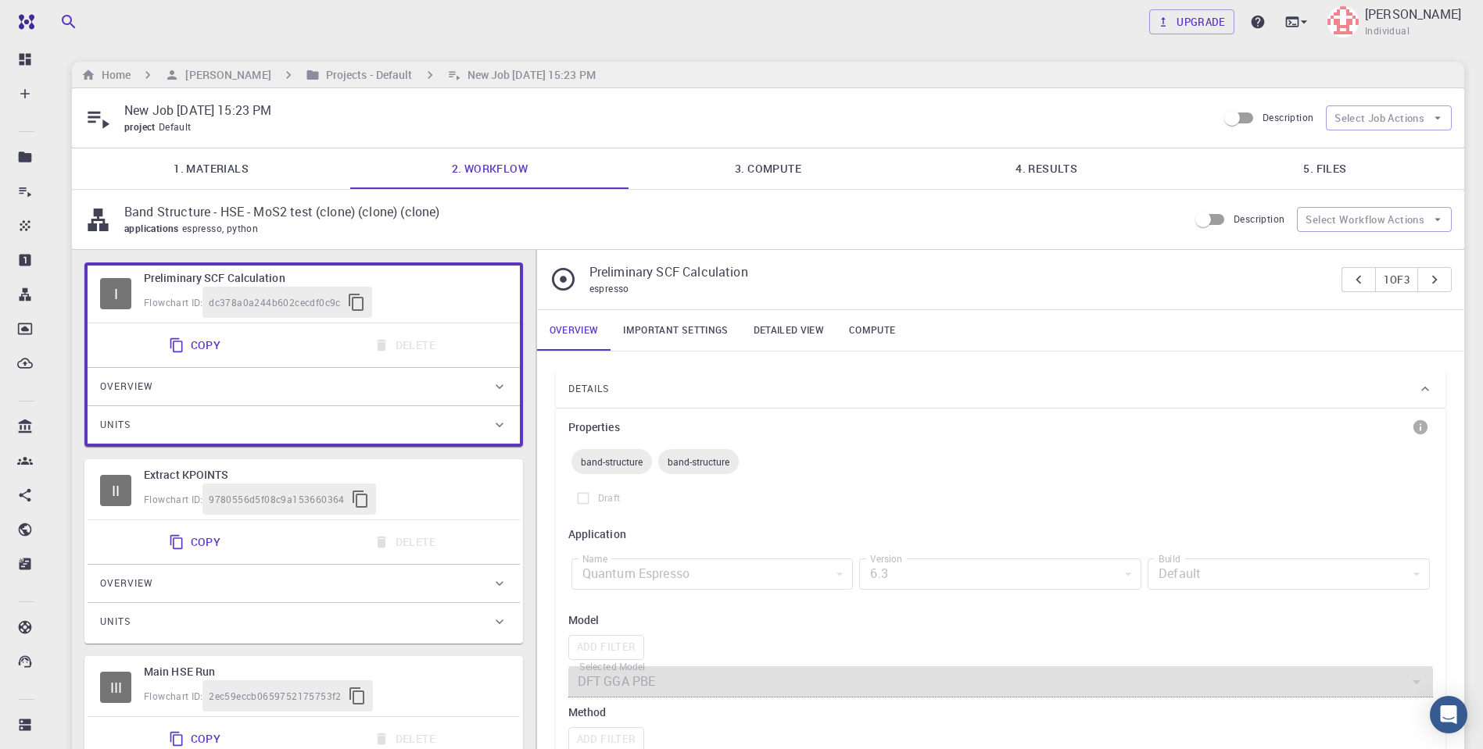
click at [684, 387] on div "Details" at bounding box center [992, 389] width 849 height 25
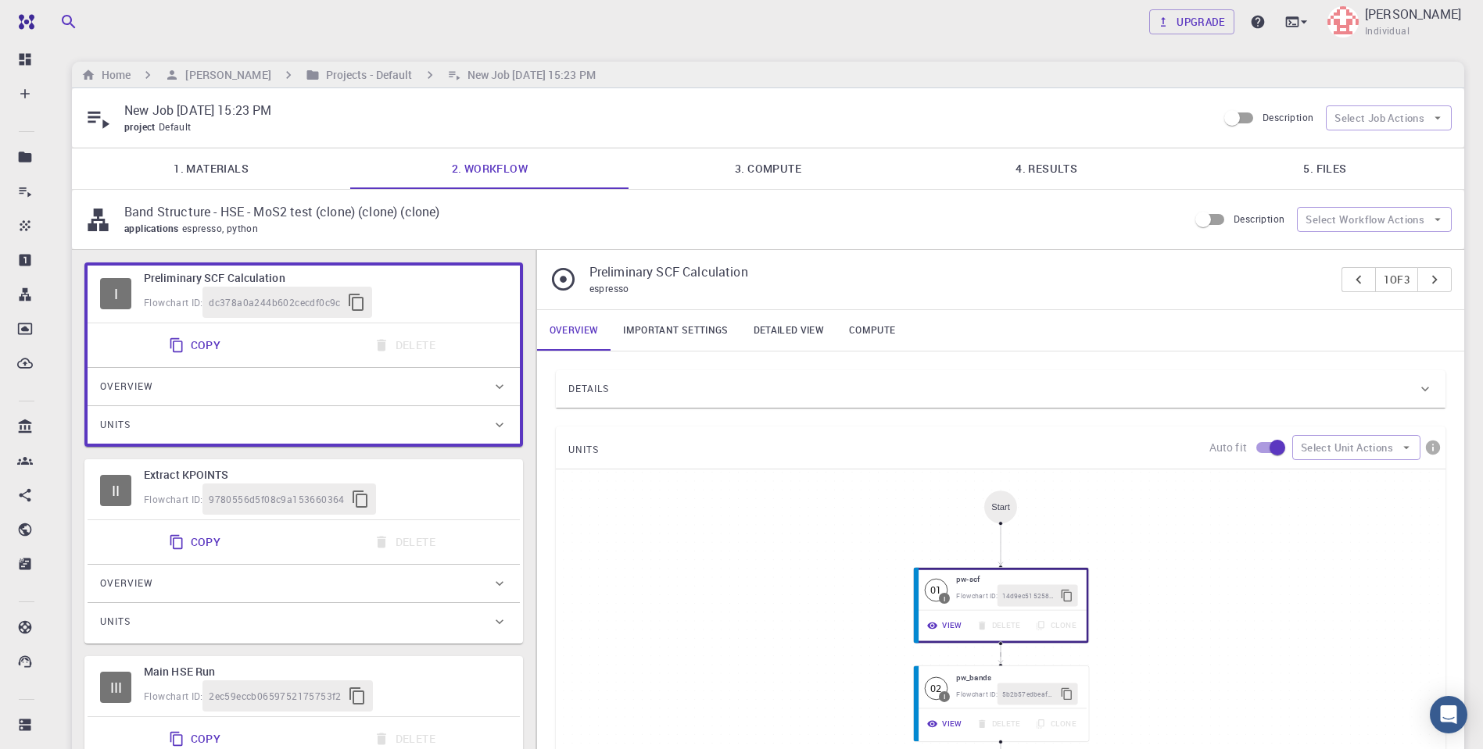
click at [192, 166] on link "1. Materials" at bounding box center [211, 168] width 278 height 41
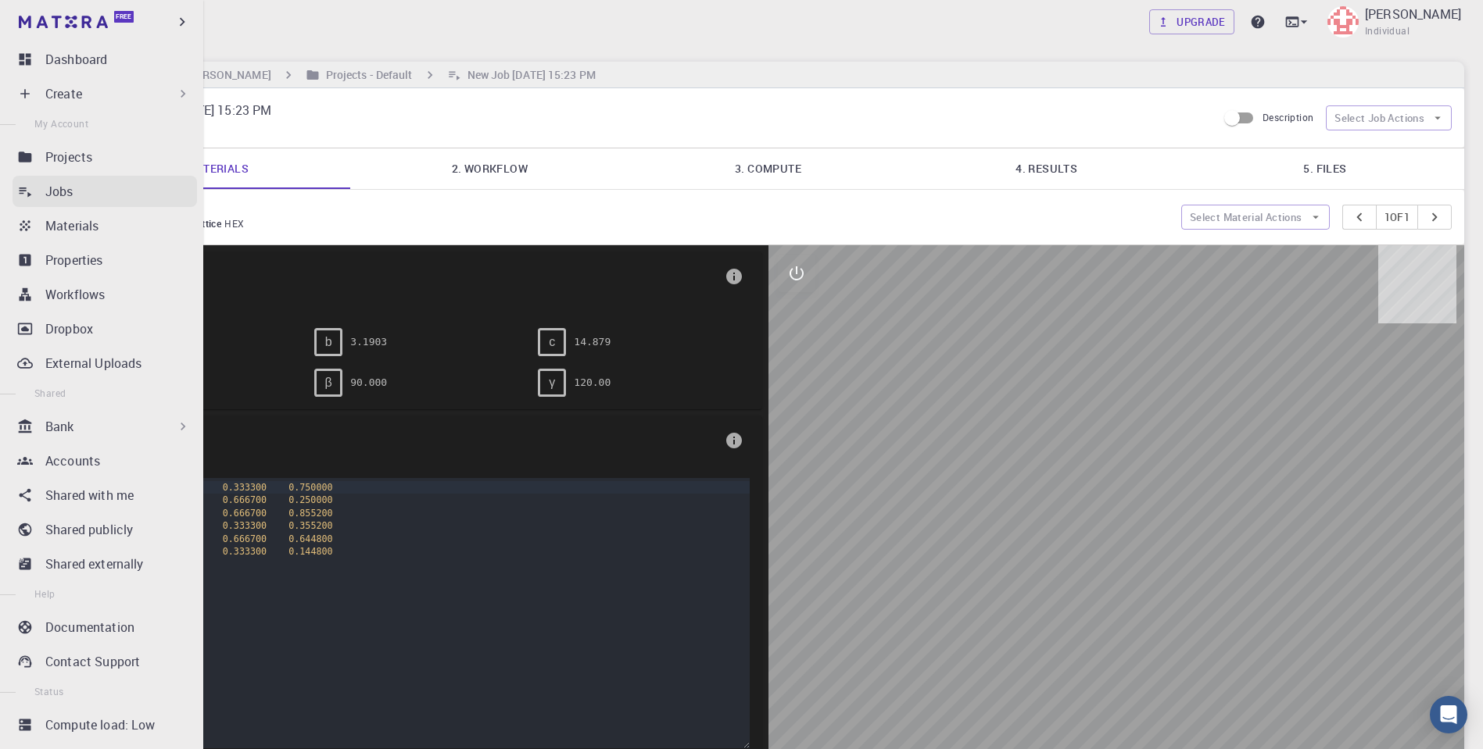
click at [79, 191] on div "Jobs" at bounding box center [121, 191] width 152 height 19
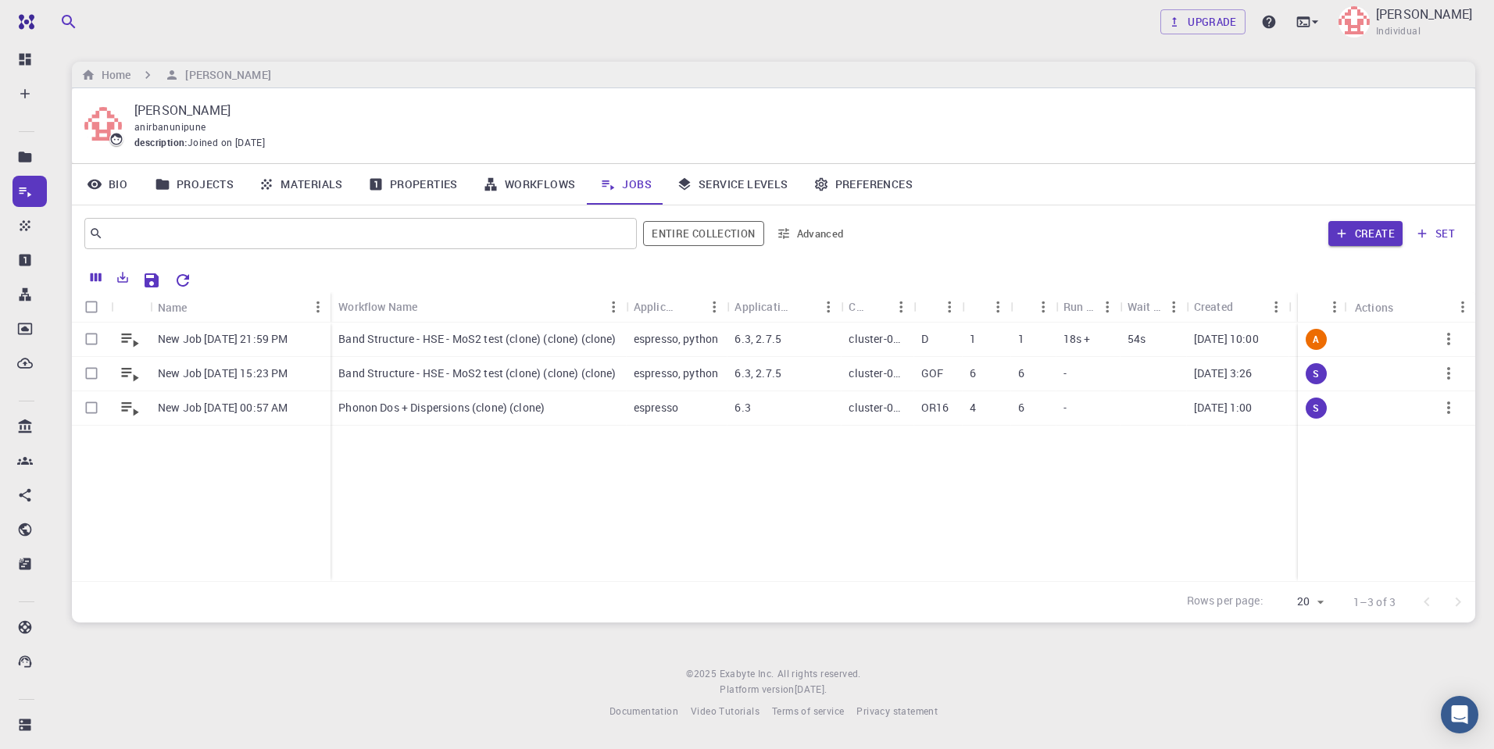
click at [581, 477] on div "New Job [DATE] 21:59 PM New Job [DATE] 15:23 PM New Job [DATE] 00:57 AM Band St…" at bounding box center [876, 452] width 1608 height 259
click at [631, 499] on div "New Job [DATE] 21:59 PM New Job [DATE] 15:23 PM New Job [DATE] 00:57 AM Band St…" at bounding box center [876, 452] width 1608 height 259
click at [819, 103] on p "[PERSON_NAME]" at bounding box center [792, 110] width 1316 height 19
click at [1442, 370] on icon "button" at bounding box center [1449, 373] width 19 height 19
click at [982, 521] on div at bounding box center [747, 374] width 1494 height 749
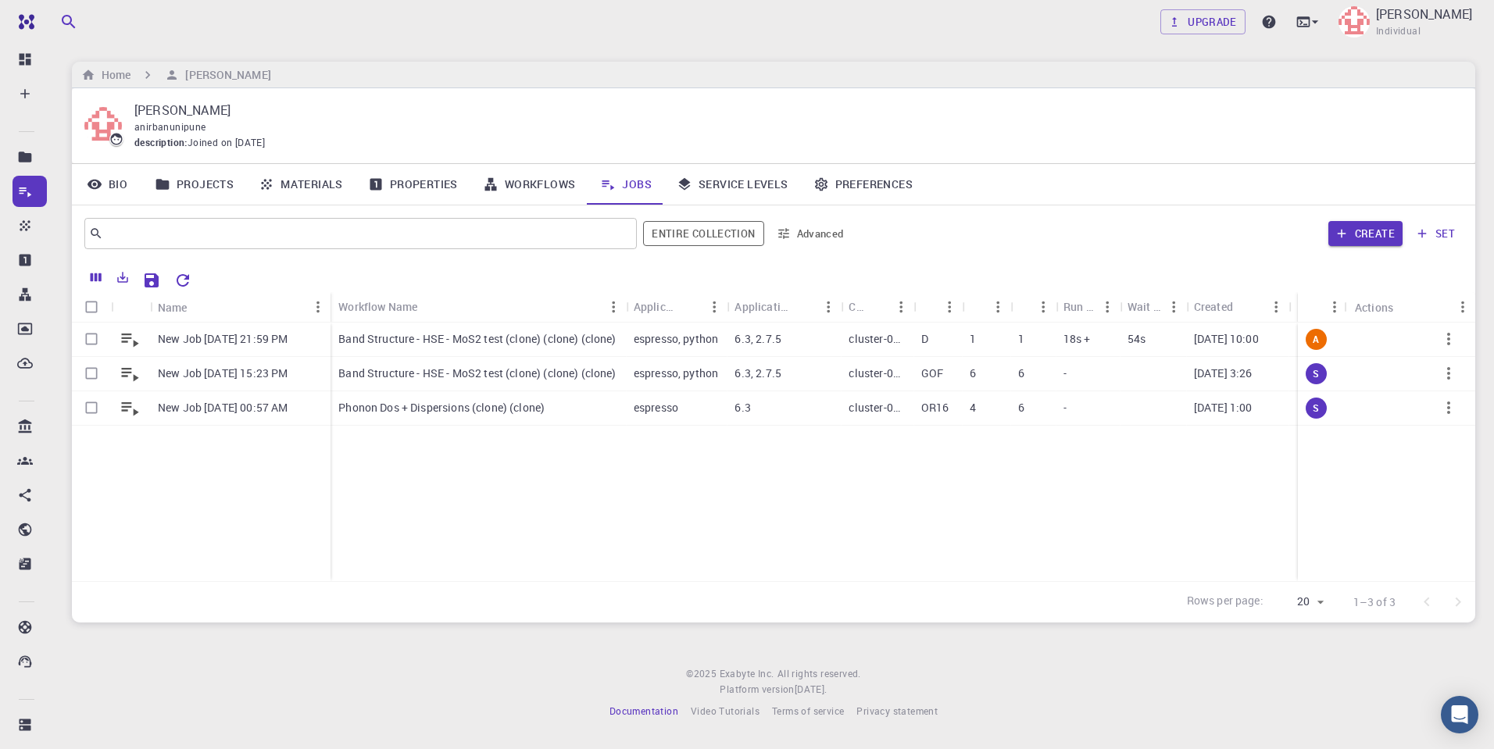
click at [640, 710] on span "Documentation" at bounding box center [644, 711] width 69 height 13
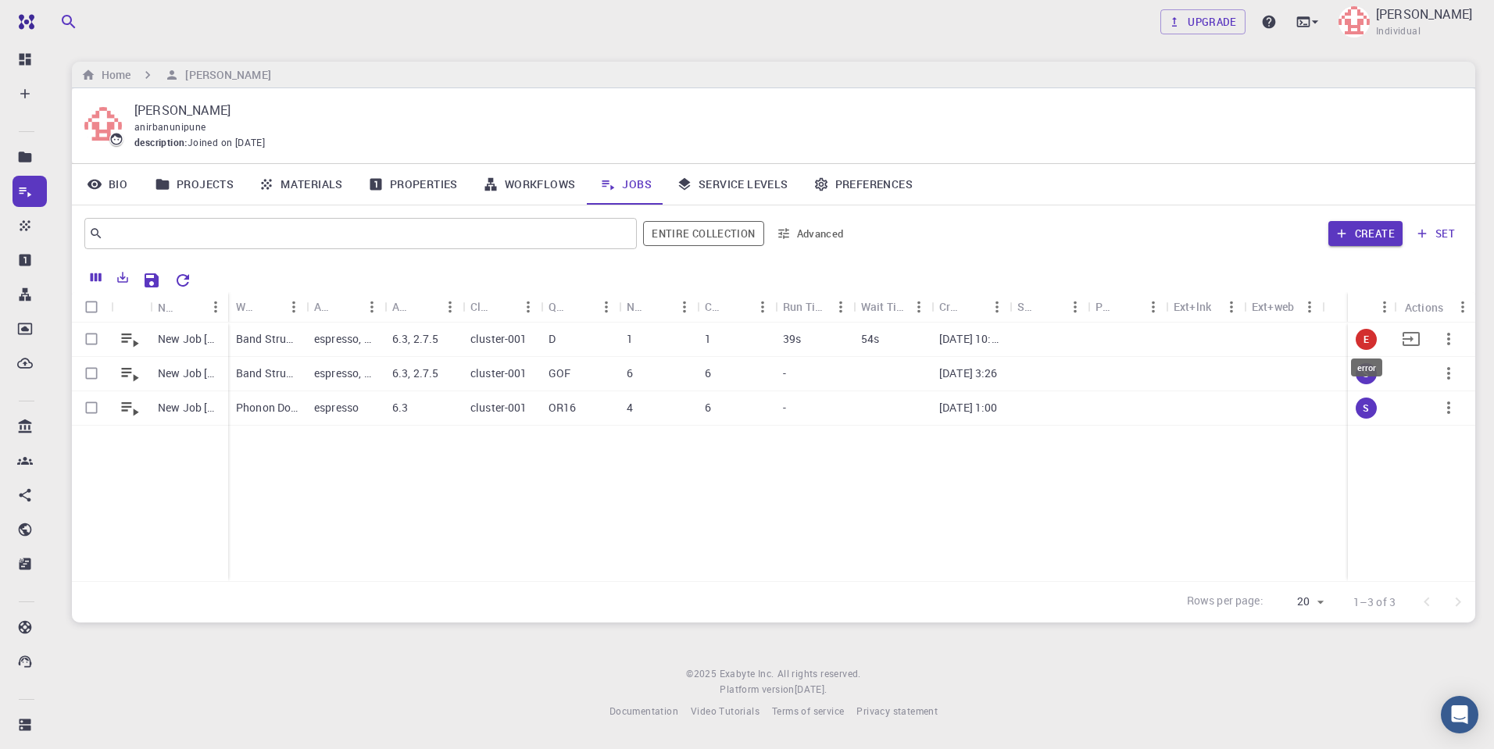
click at [1366, 336] on span "E" at bounding box center [1367, 339] width 18 height 13
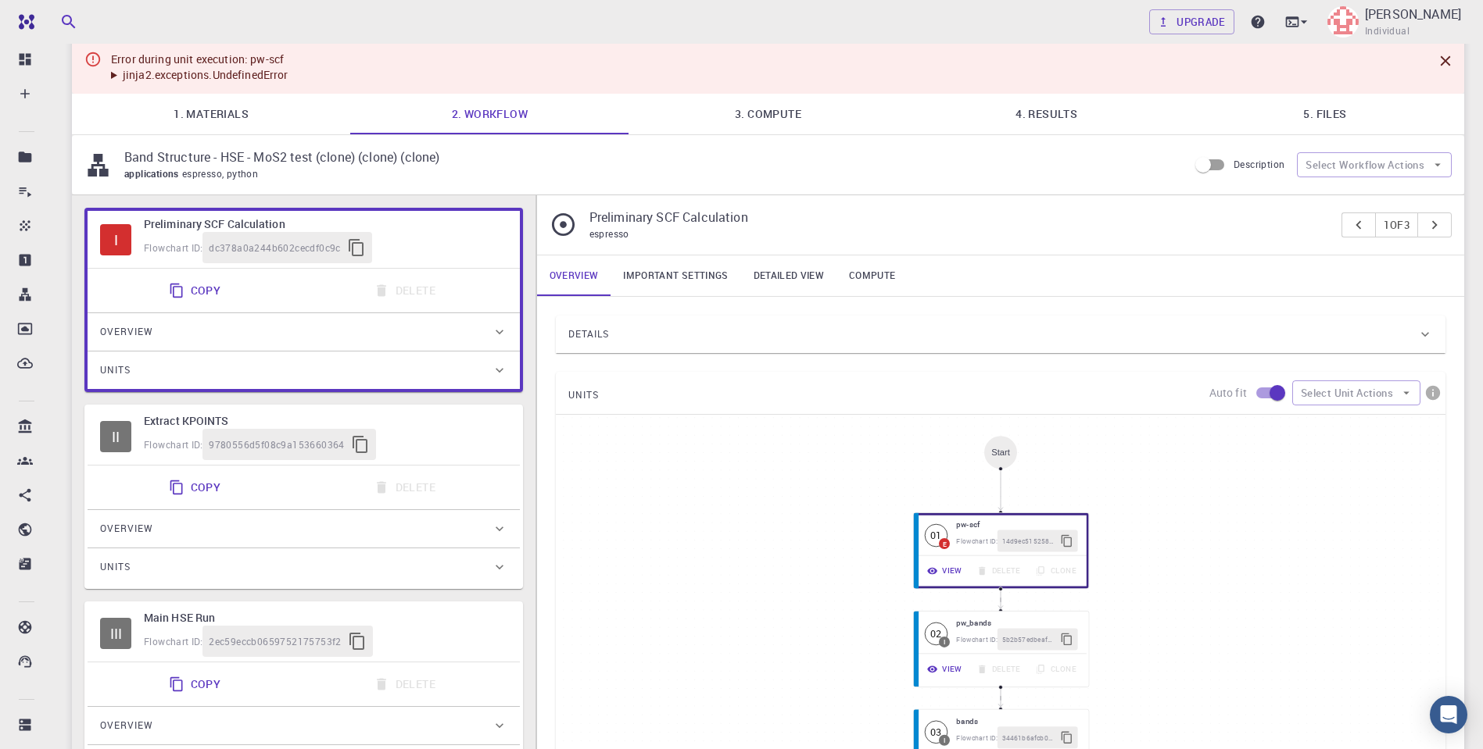
scroll to position [169, 0]
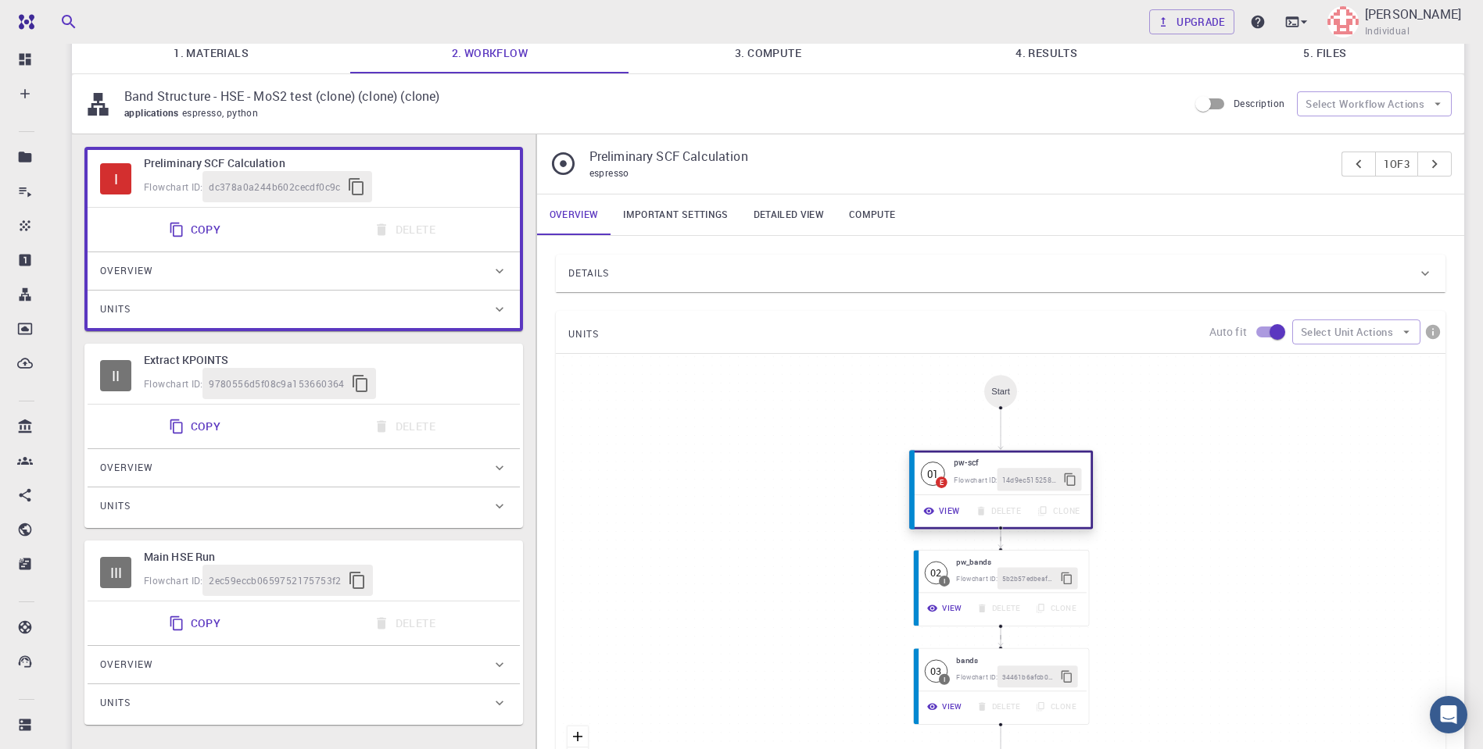
click at [942, 510] on button "View" at bounding box center [942, 511] width 52 height 23
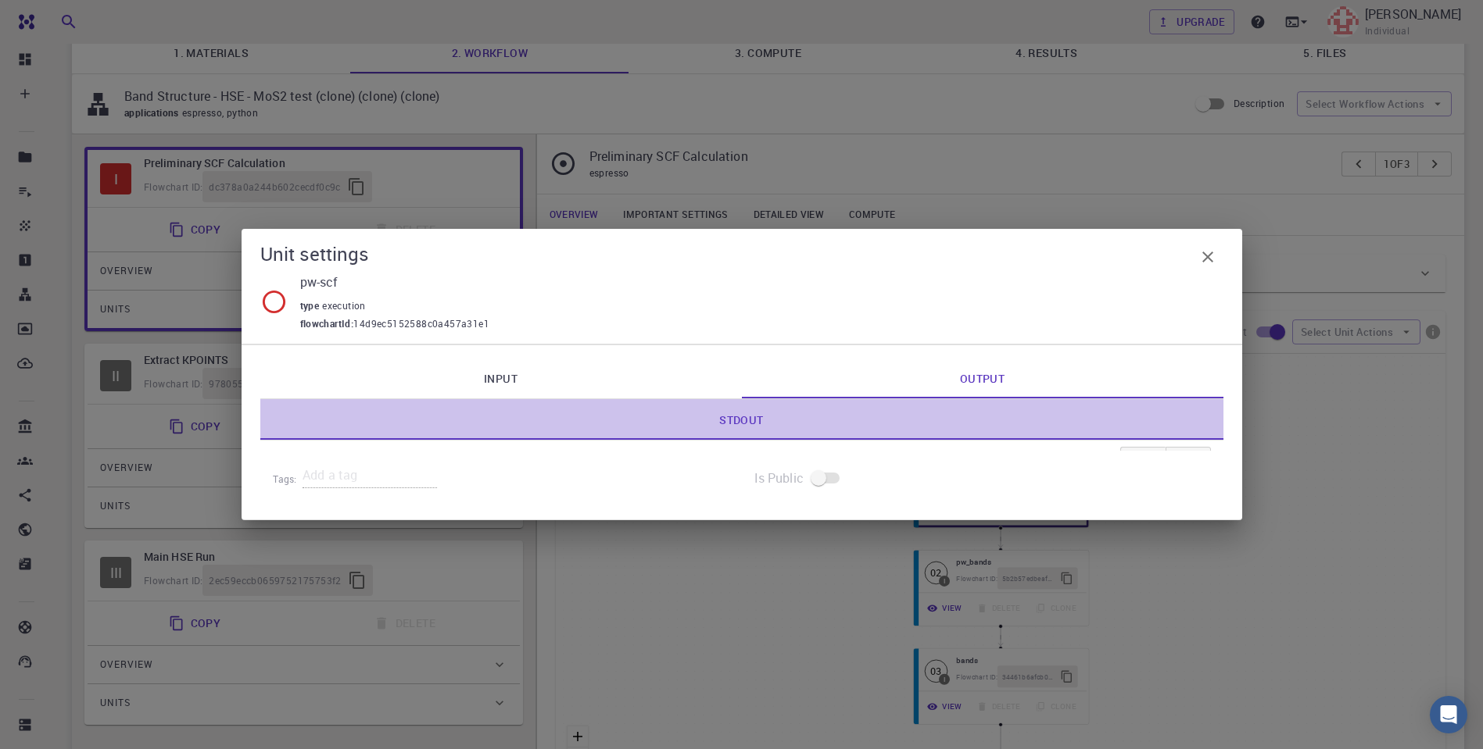
click at [733, 417] on link "Stdout" at bounding box center [741, 419] width 963 height 41
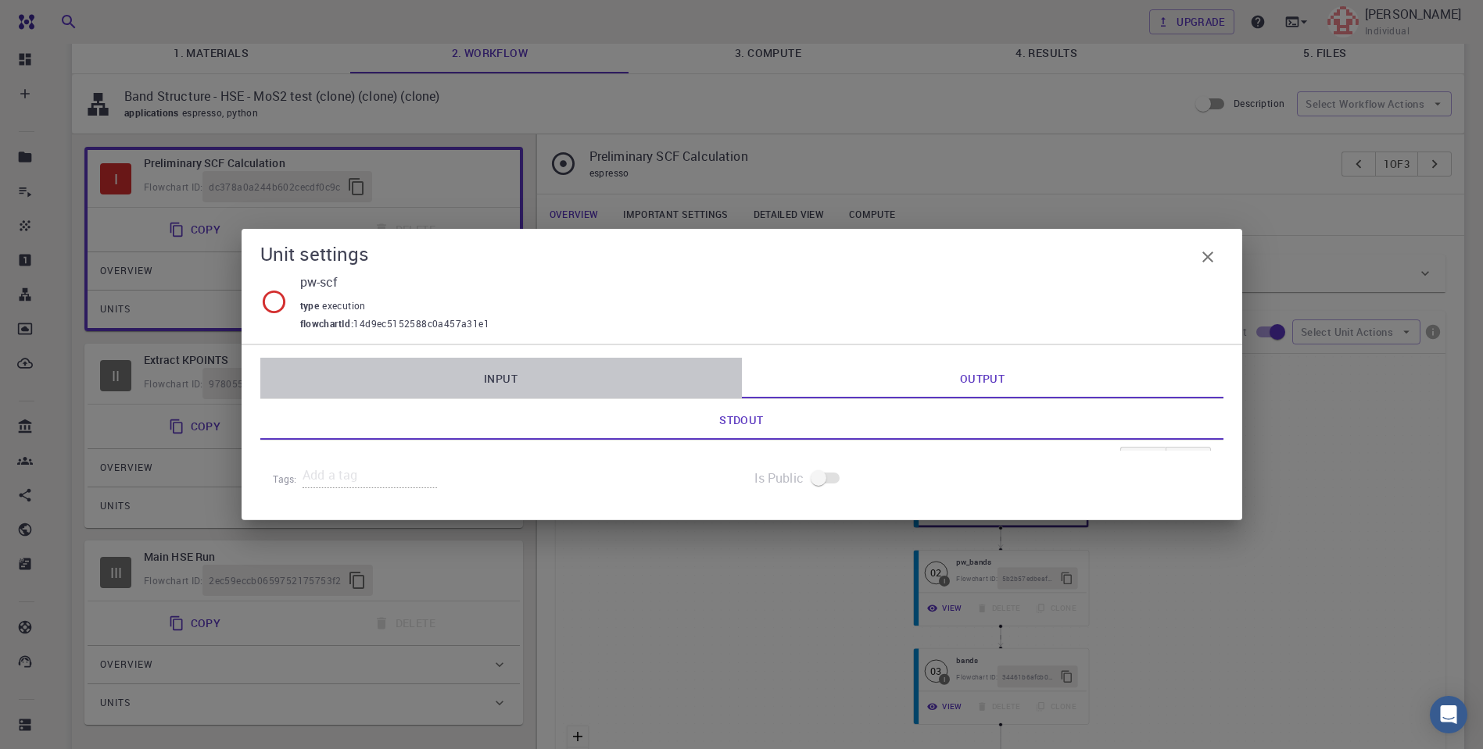
click at [495, 366] on link "Input" at bounding box center [500, 378] width 481 height 41
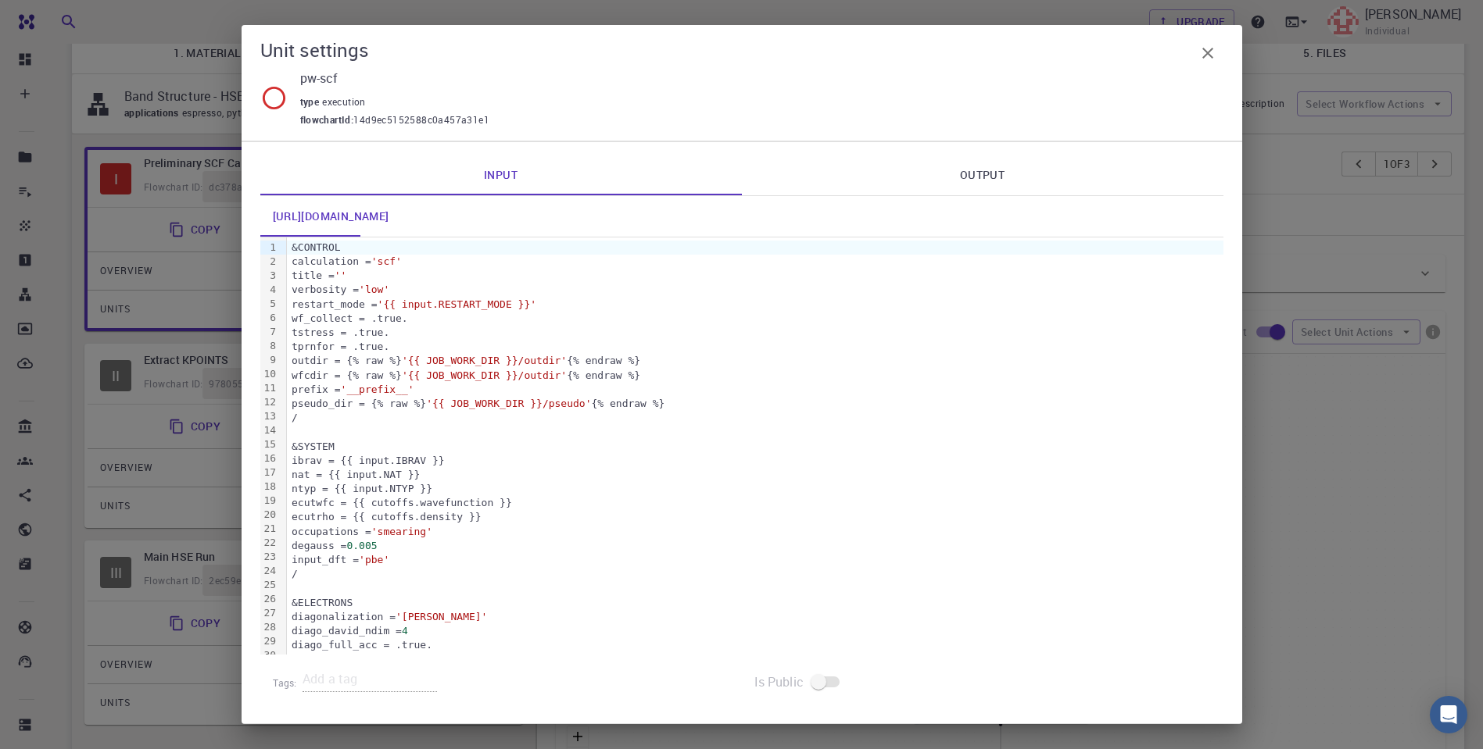
click at [347, 276] on span "''" at bounding box center [340, 276] width 13 height 12
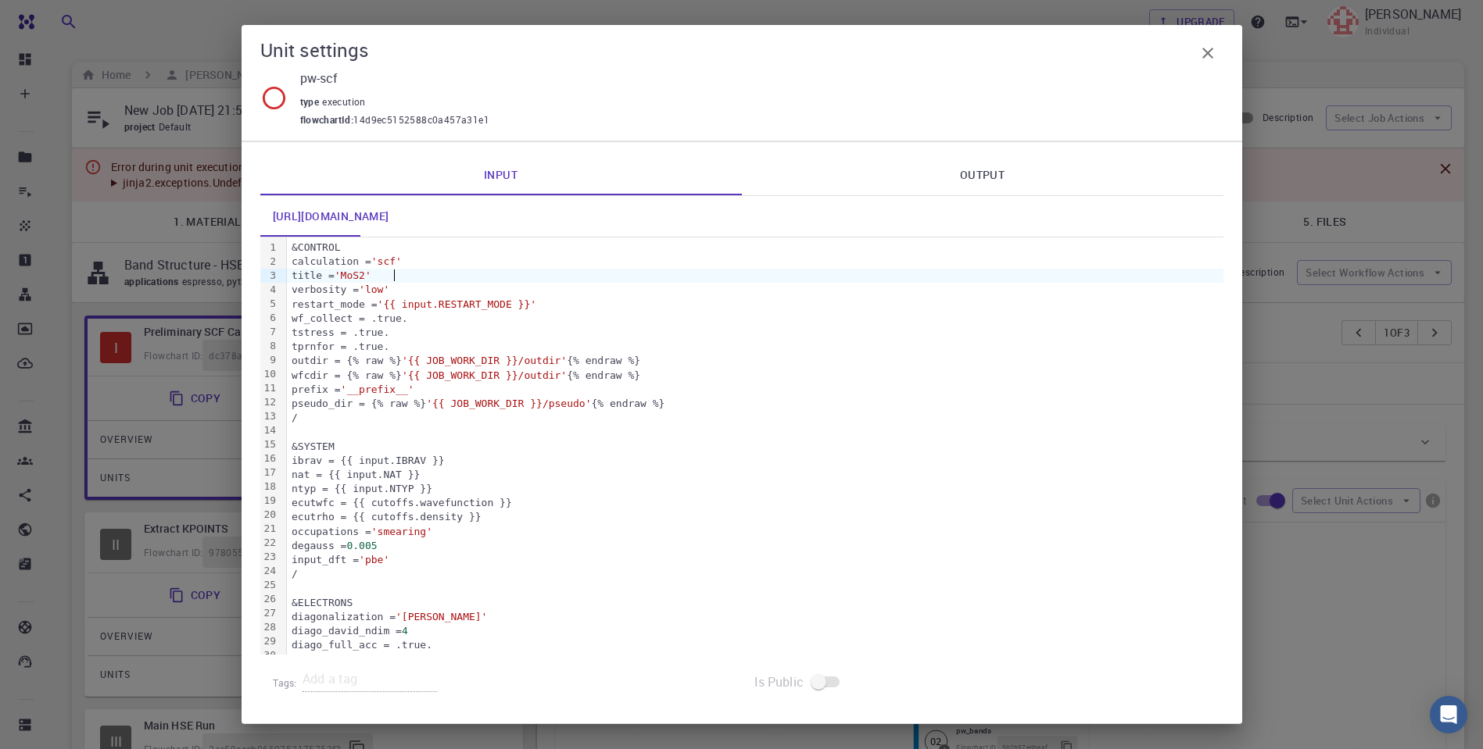
click at [983, 167] on link "Output" at bounding box center [982, 175] width 481 height 41
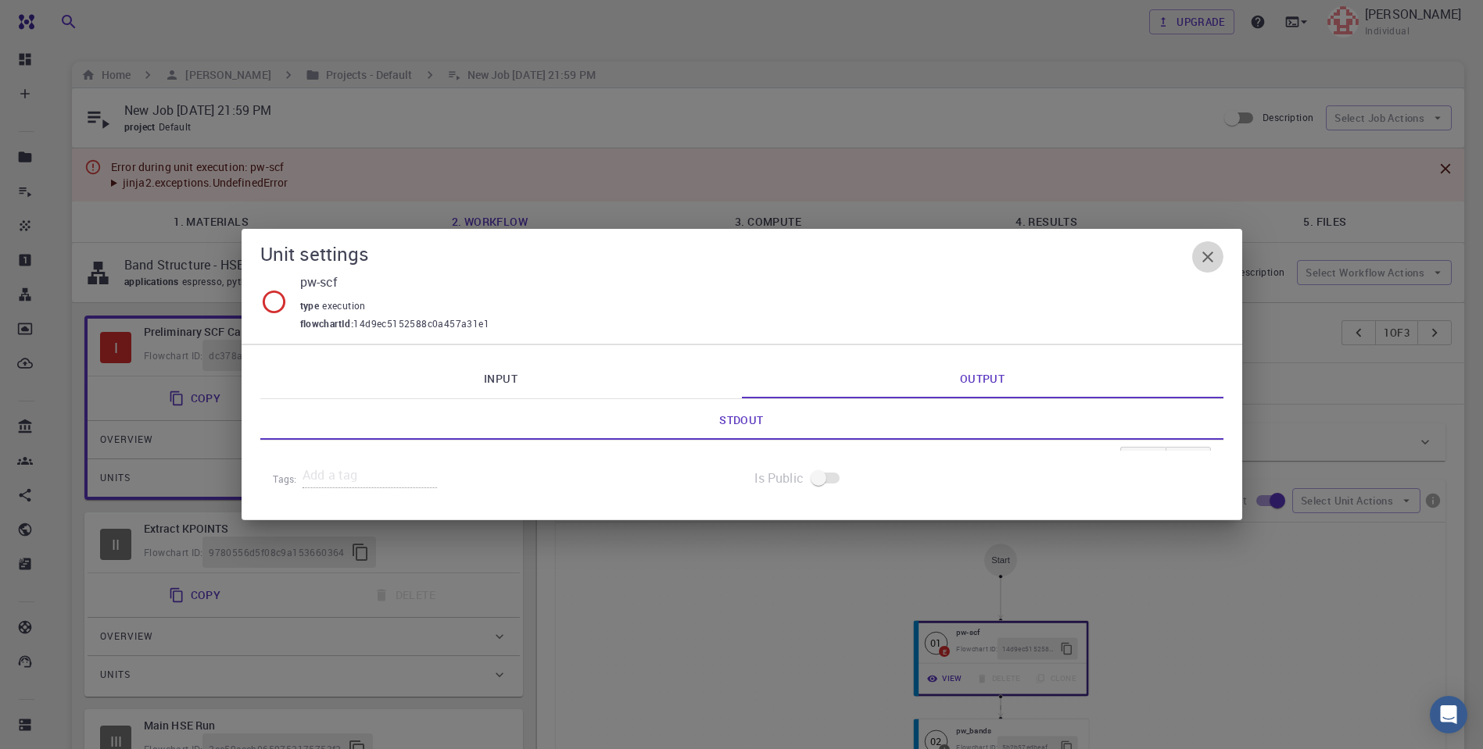
click at [1208, 257] on icon "button" at bounding box center [1207, 257] width 19 height 19
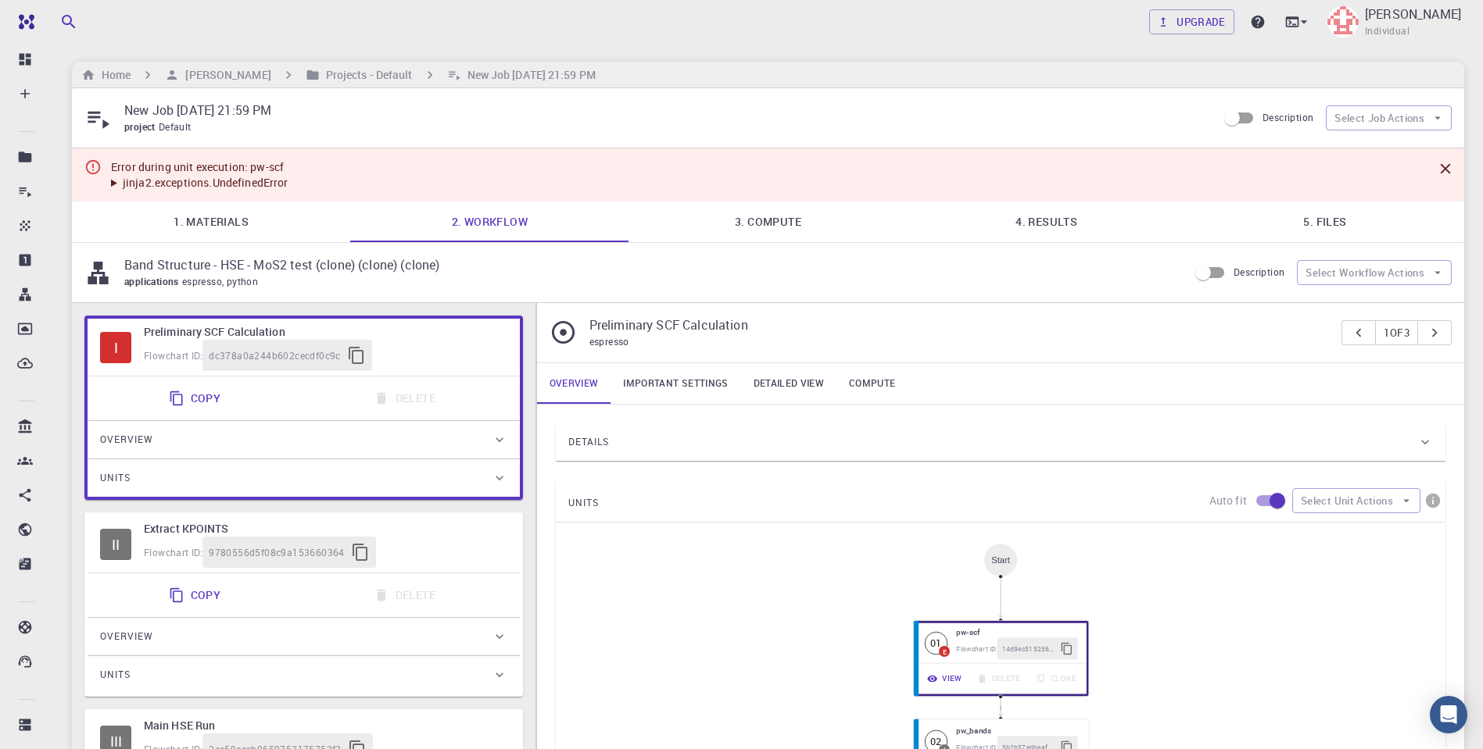
click at [113, 179] on summary "jinja2.exceptions.UndefinedError" at bounding box center [199, 183] width 177 height 16
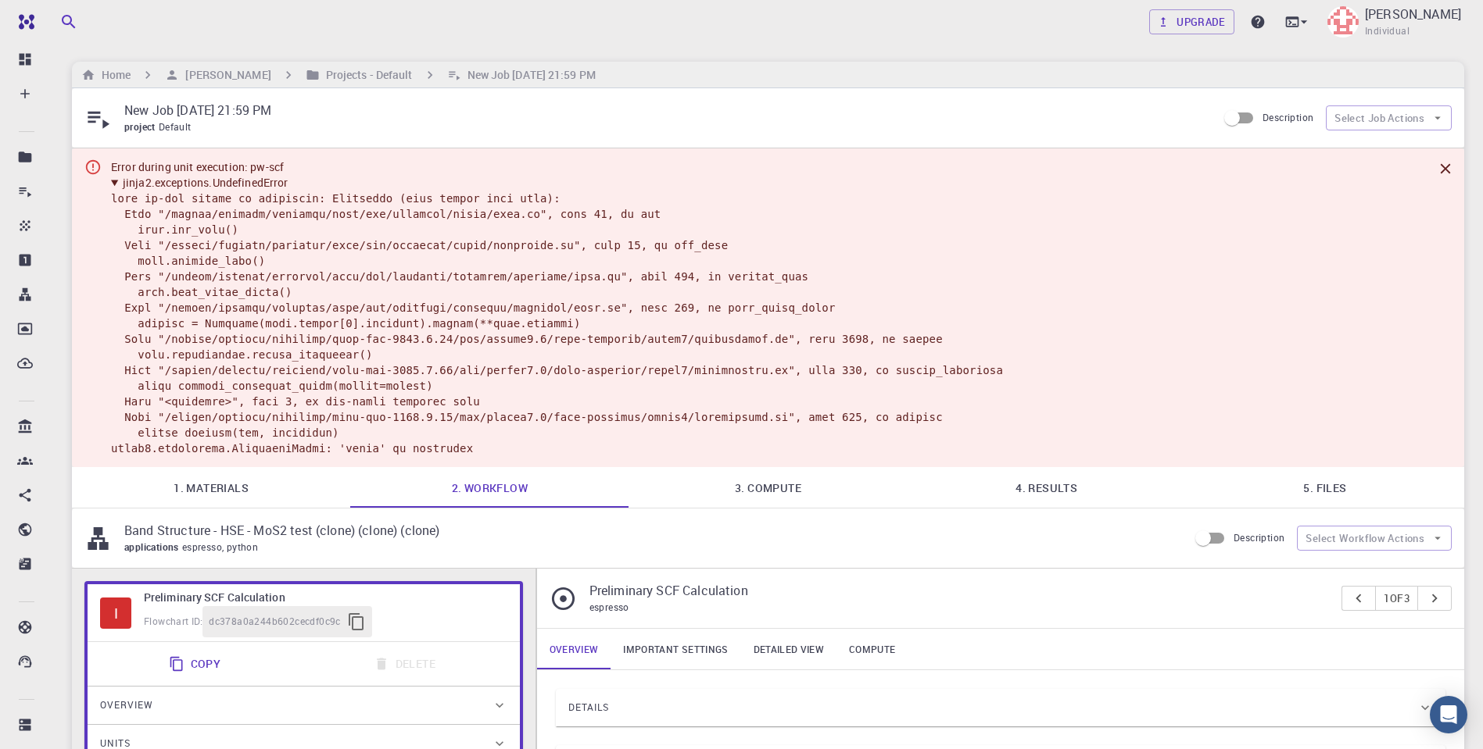
click at [206, 230] on code at bounding box center [557, 323] width 892 height 263
click at [1446, 167] on icon "Close" at bounding box center [1445, 169] width 10 height 10
type input "/export/share/pseudo/mo/gga/pbe/dojo-jth/1.1/paw/mo_pbe_dojo-jth_1.1.upf"
type input "/export/share/pseudo/s/gga/pbe/dojo-jth/1.1/paw/s_pbe_dojo-jth_1.1.upf"
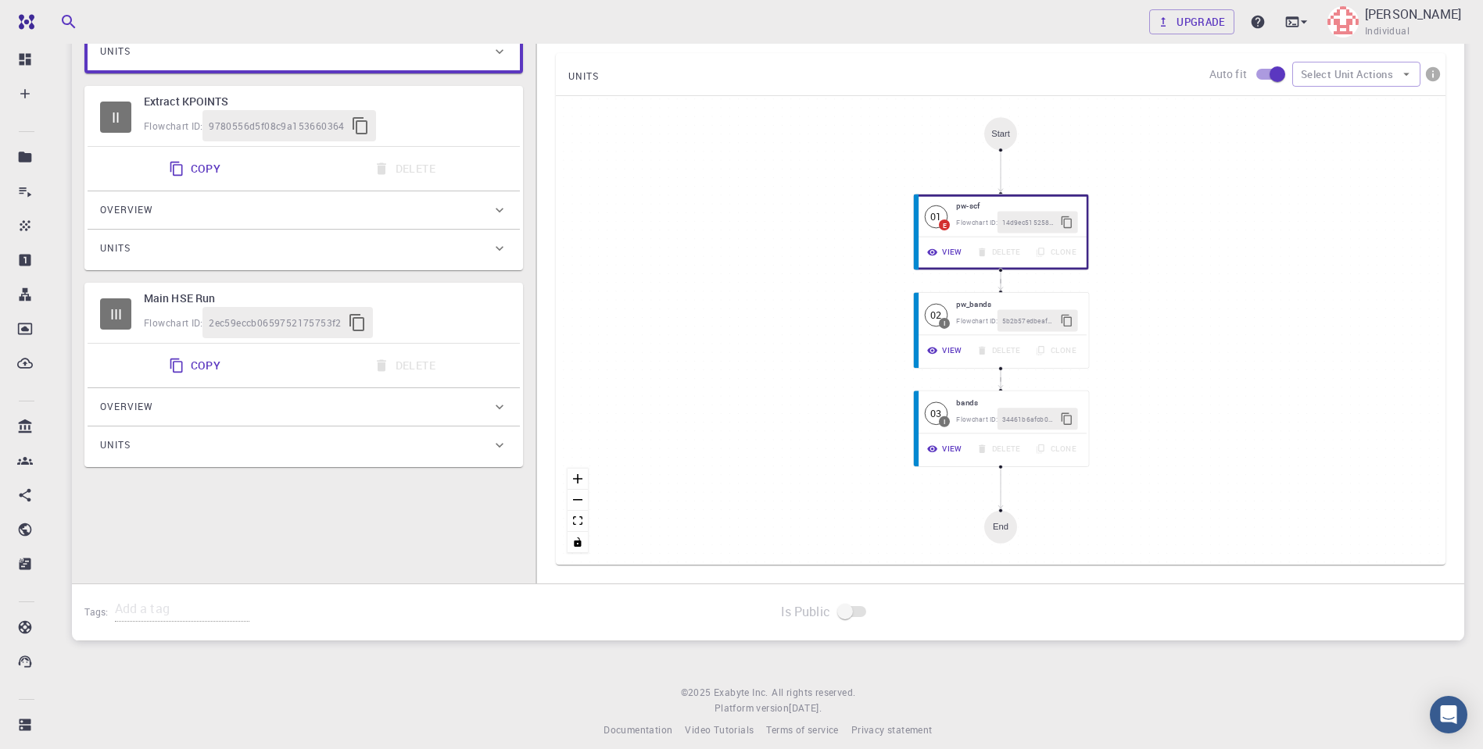
scroll to position [382, 0]
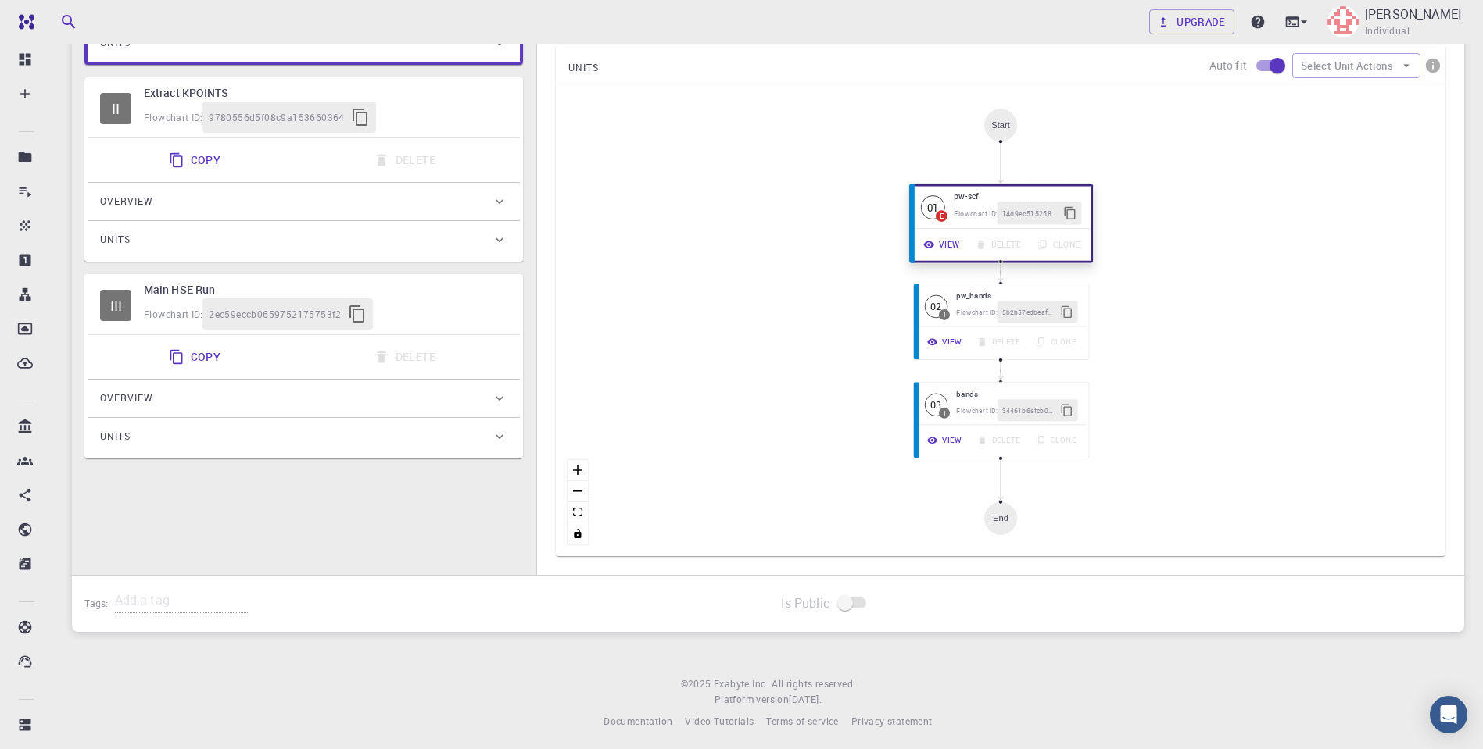
click at [973, 197] on h6 "pw-scf" at bounding box center [1016, 195] width 127 height 13
click at [939, 210] on span "E" at bounding box center [941, 216] width 12 height 12
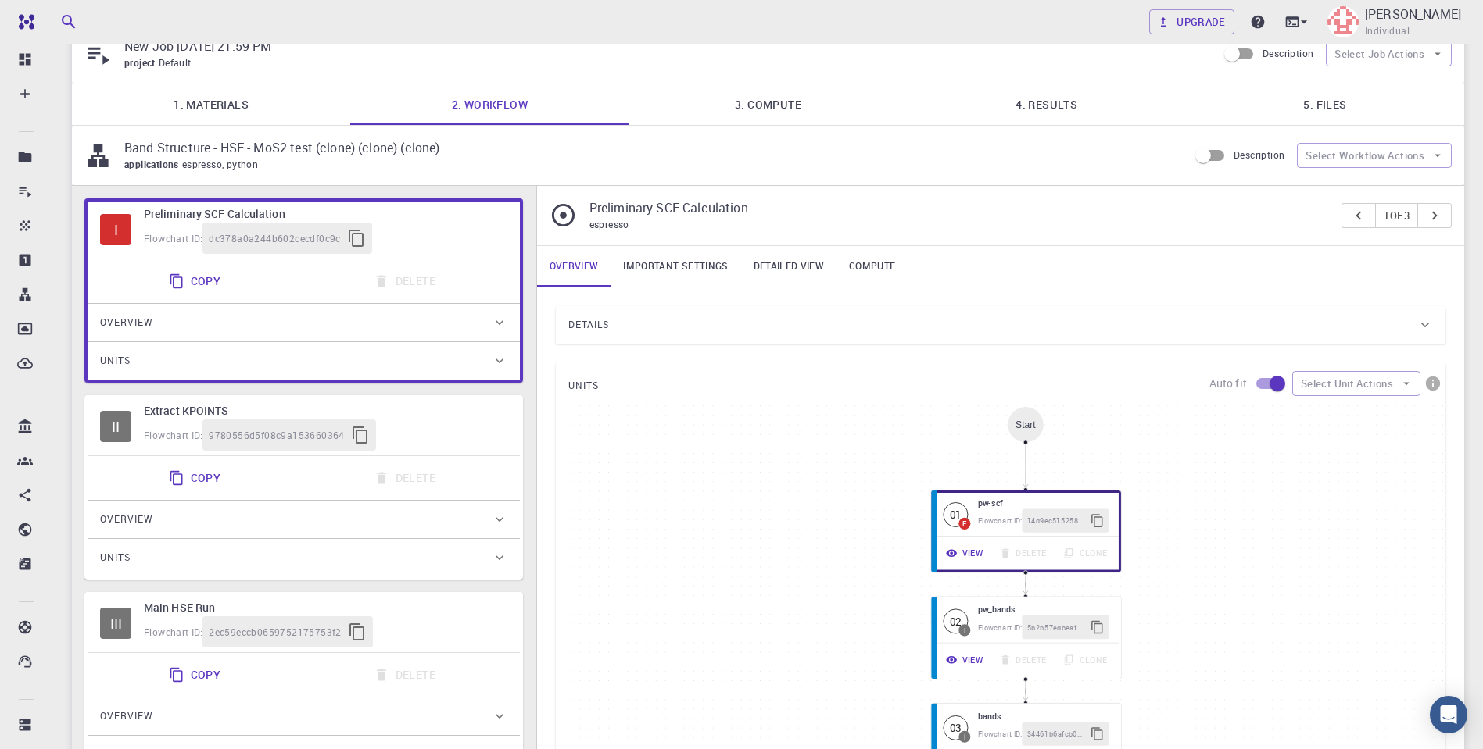
scroll to position [0, 0]
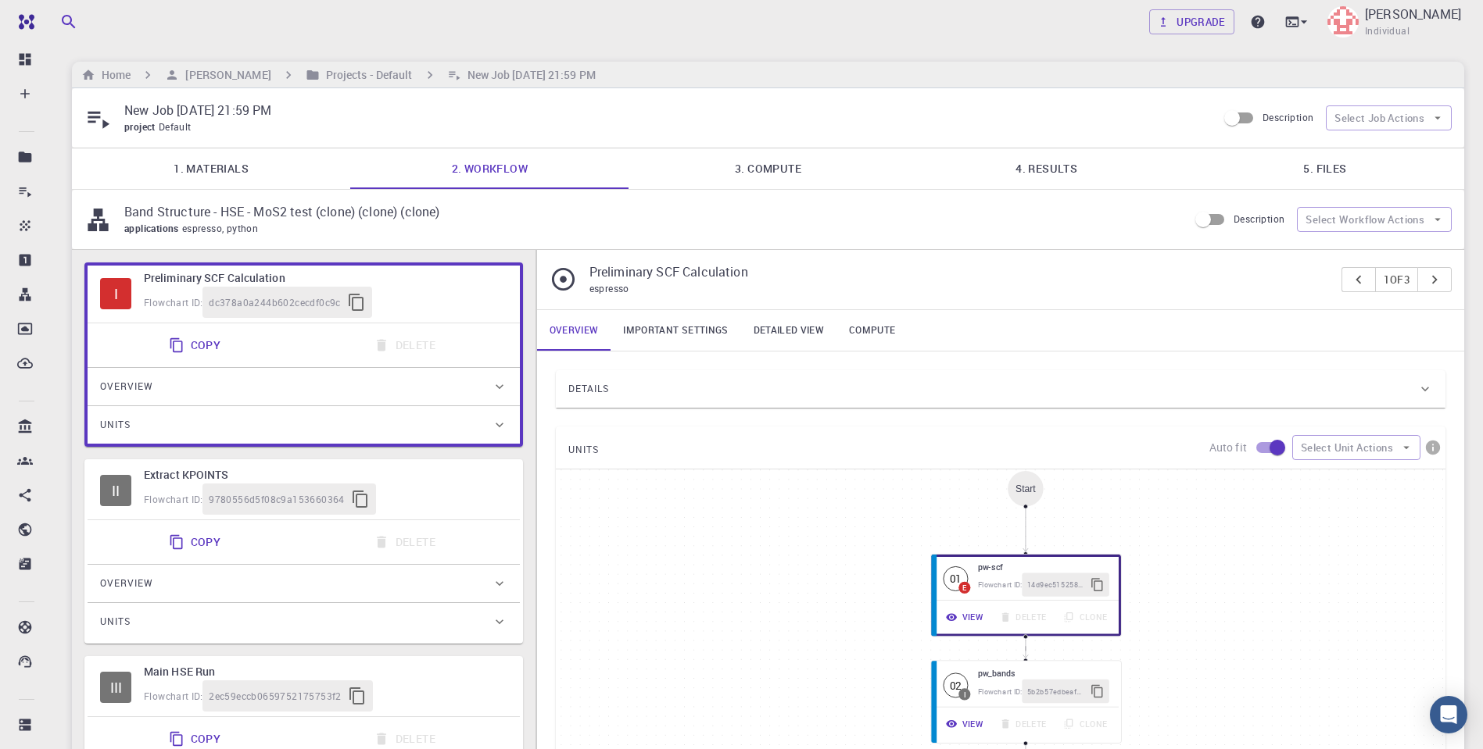
click at [256, 385] on div "Overview" at bounding box center [296, 386] width 392 height 25
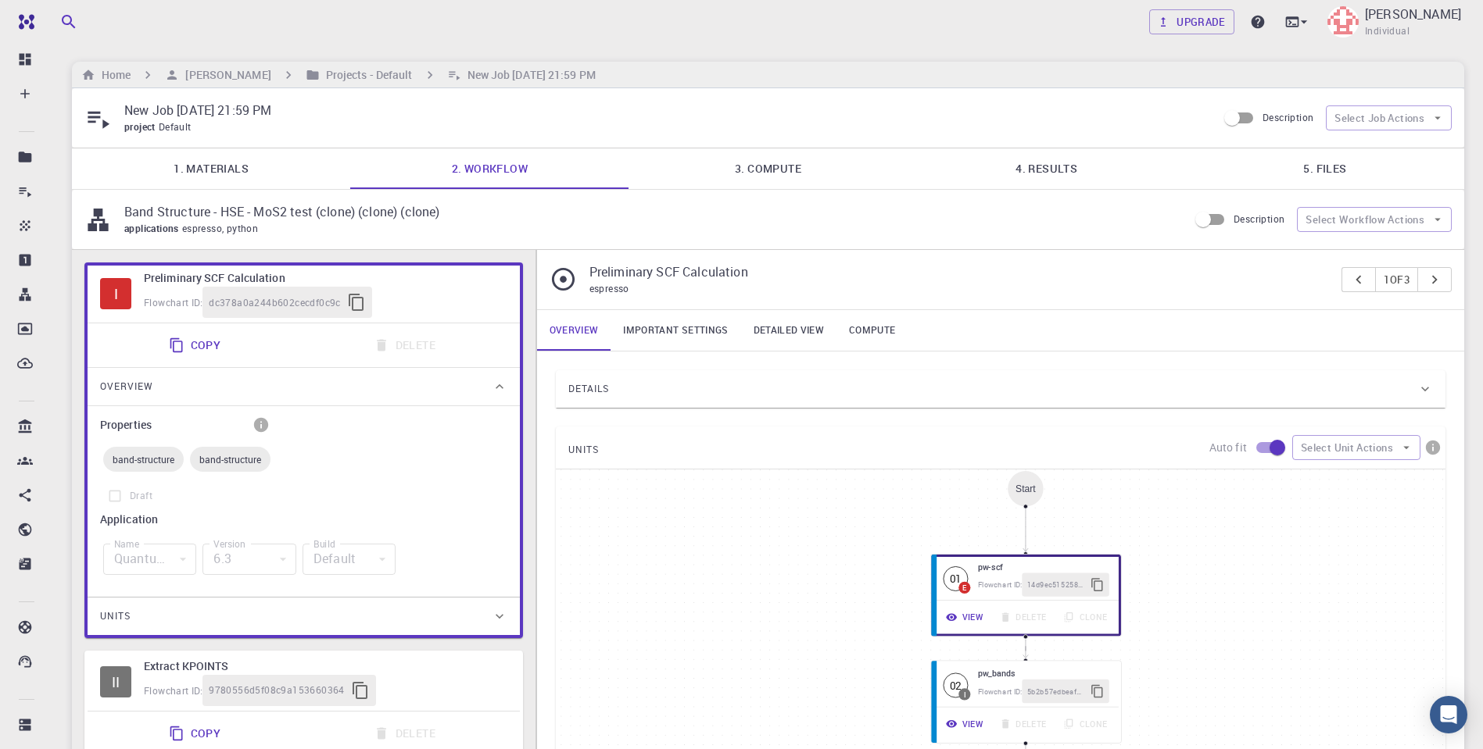
drag, startPoint x: 154, startPoint y: 456, endPoint x: 178, endPoint y: 452, distance: 24.5
click at [154, 456] on span "band-structure" at bounding box center [143, 459] width 80 height 13
click at [214, 453] on span "band-structure" at bounding box center [230, 459] width 80 height 13
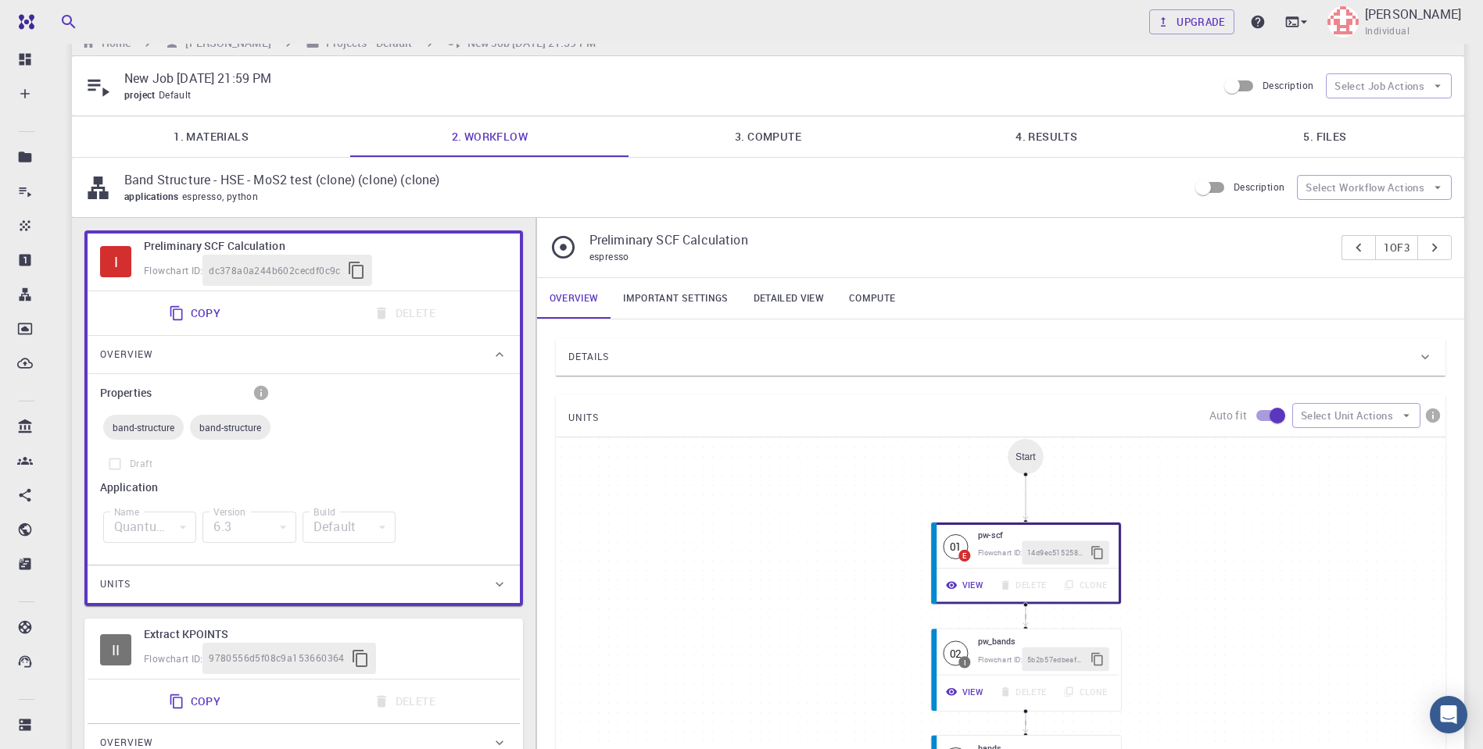
scroll to position [151, 0]
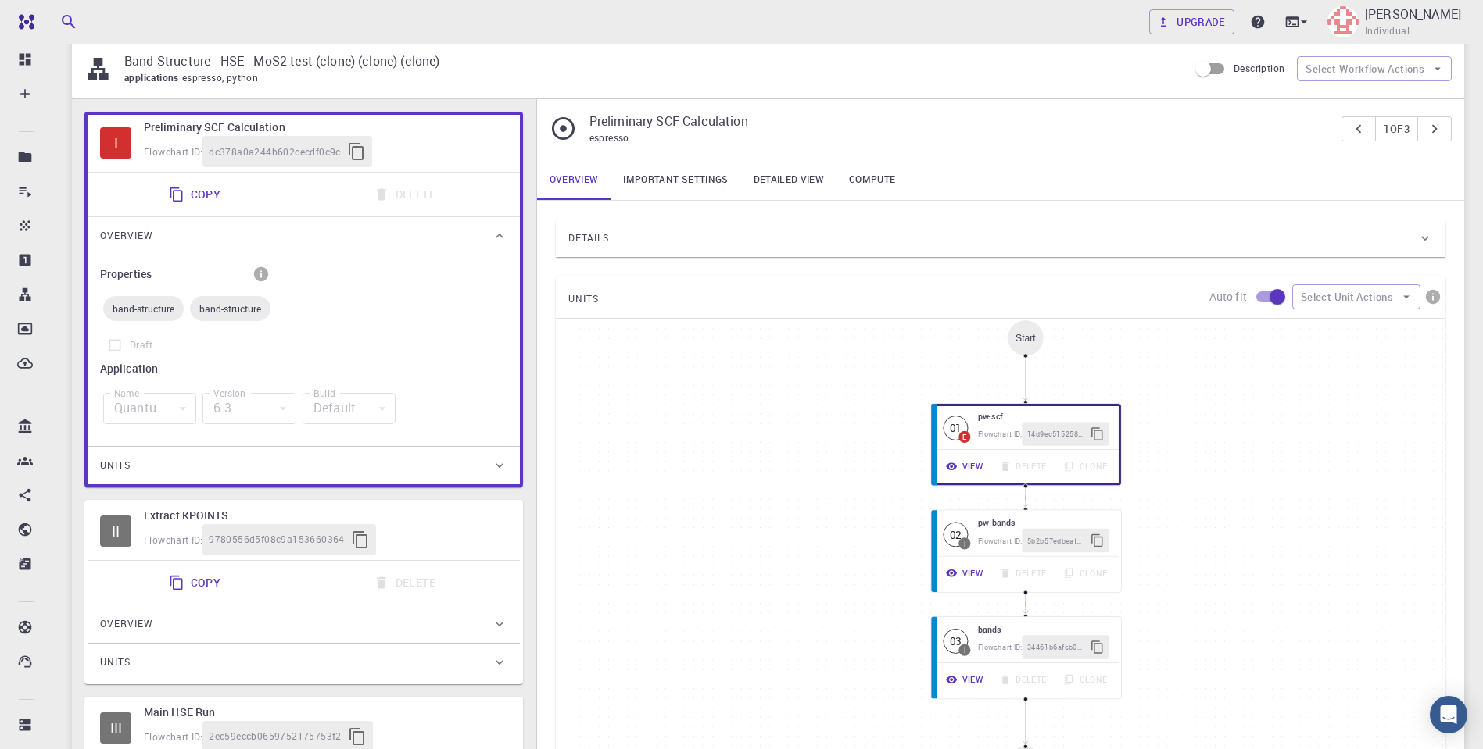
click at [273, 407] on div "6.3" at bounding box center [248, 408] width 93 height 31
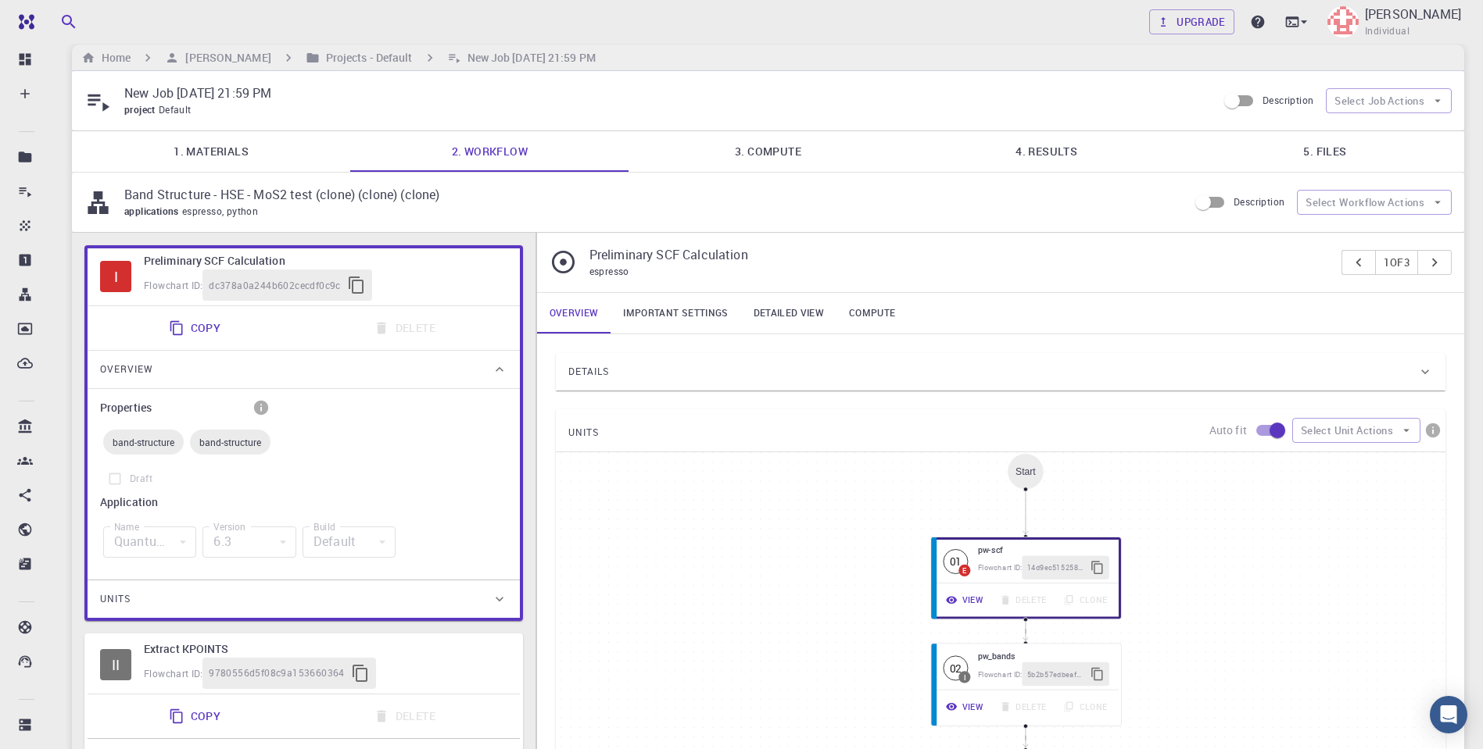
scroll to position [0, 0]
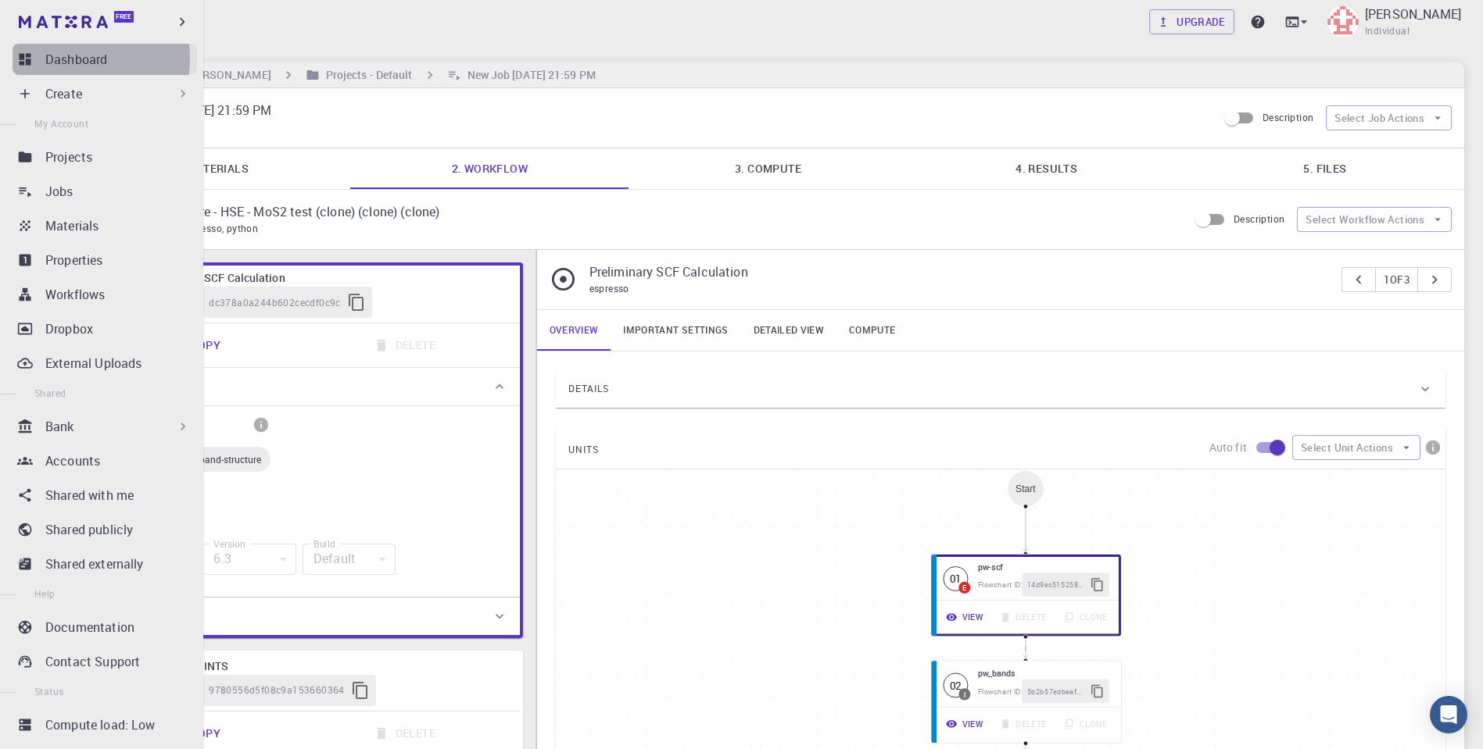
click at [32, 59] on icon at bounding box center [25, 60] width 16 height 16
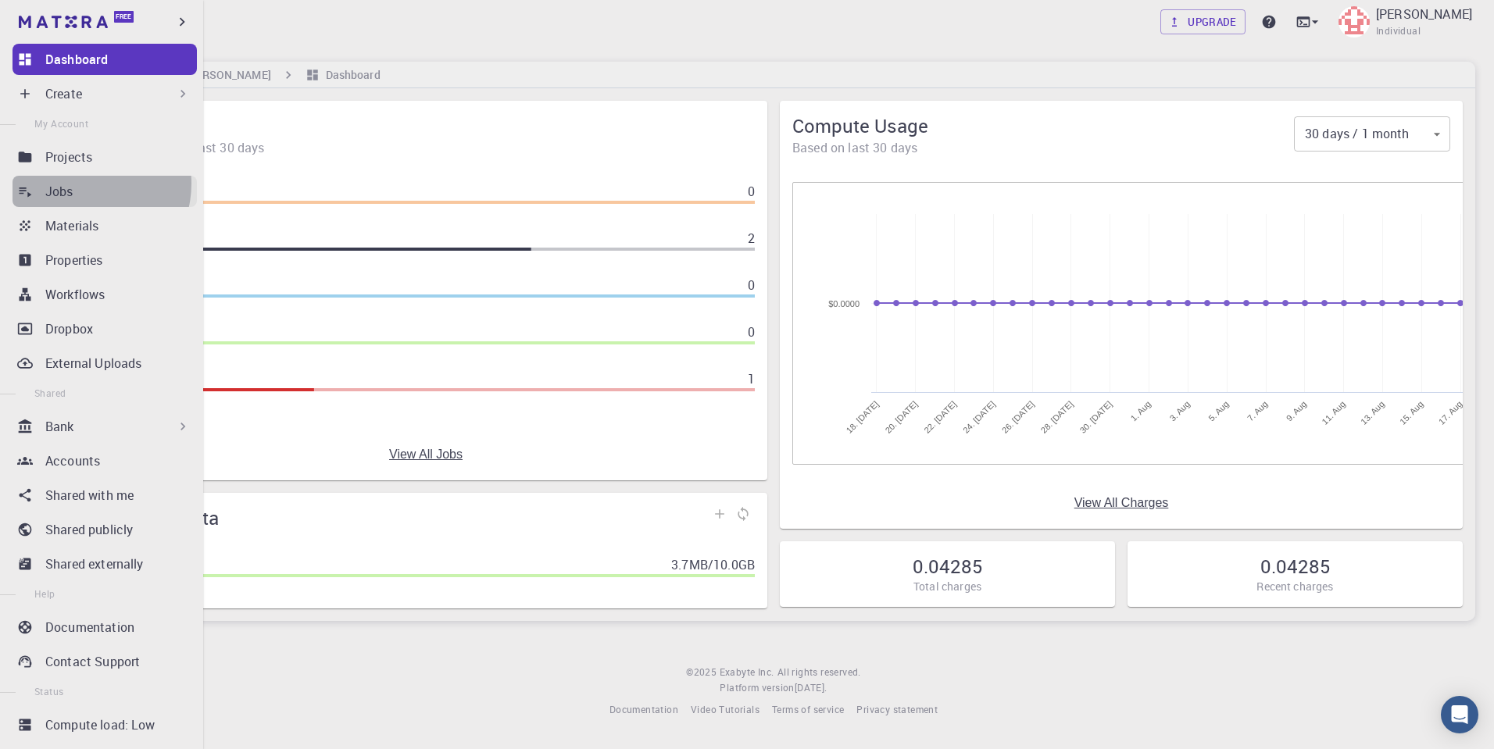
click at [82, 184] on div "Jobs" at bounding box center [121, 191] width 152 height 19
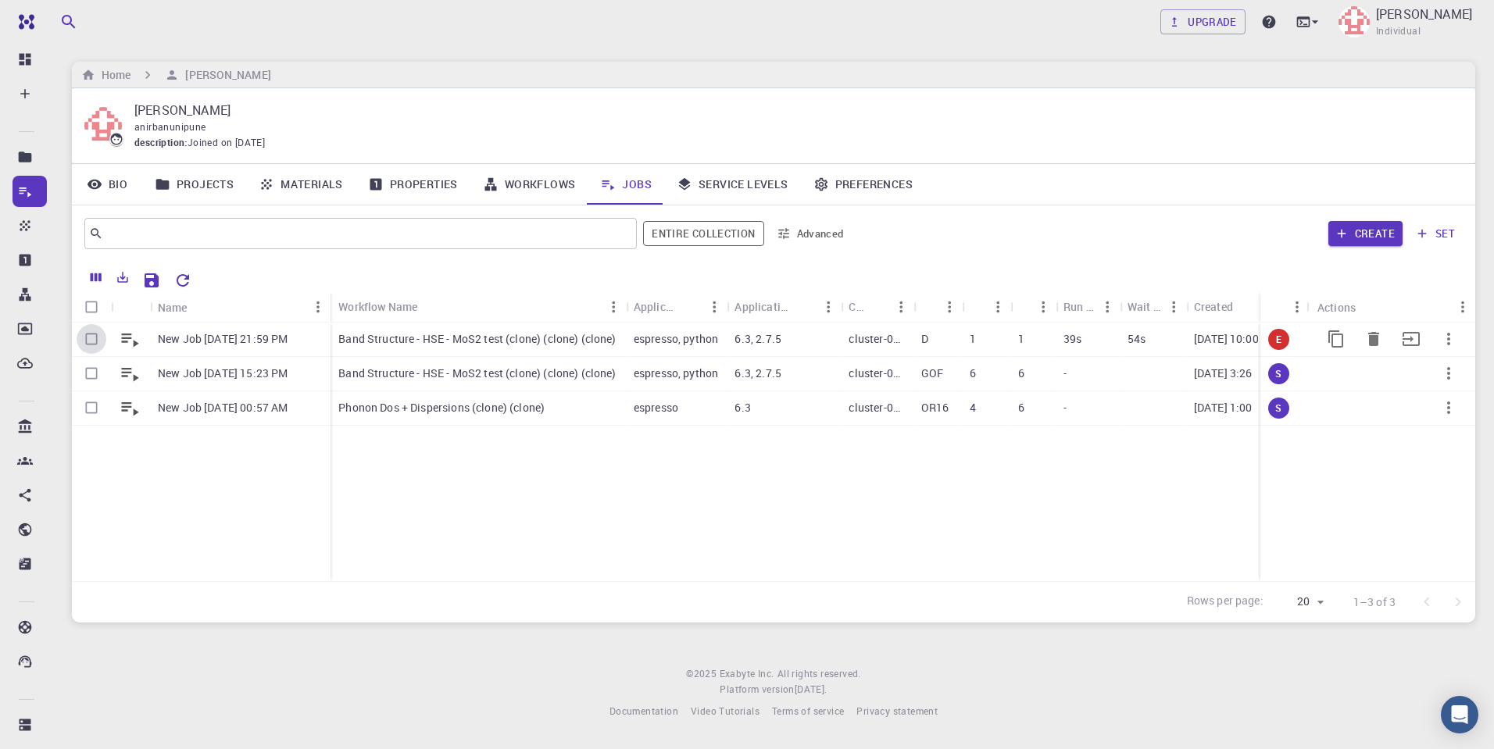
click at [91, 338] on input "Select row" at bounding box center [92, 339] width 30 height 30
checkbox input "true"
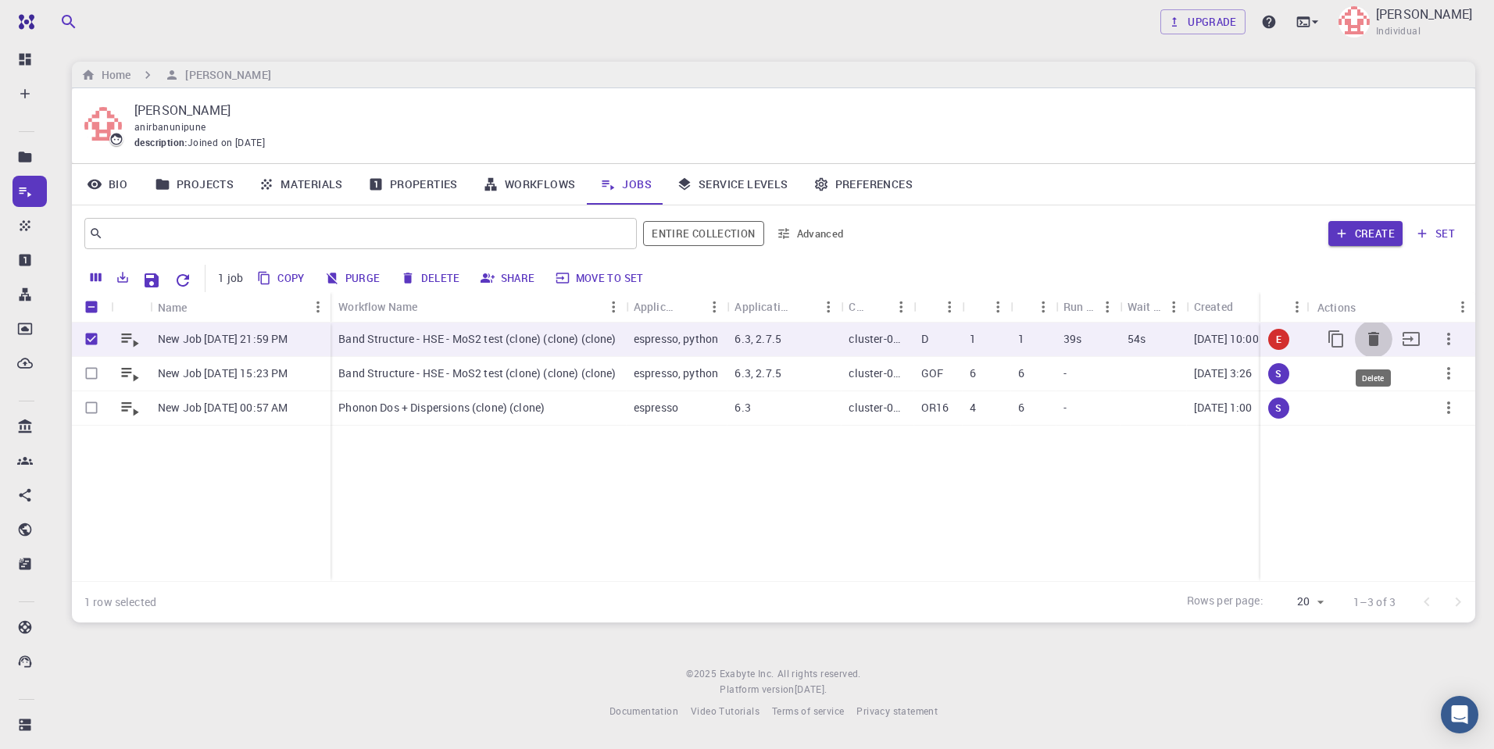
click at [1375, 335] on icon "Delete" at bounding box center [1373, 339] width 11 height 14
checkbox input "false"
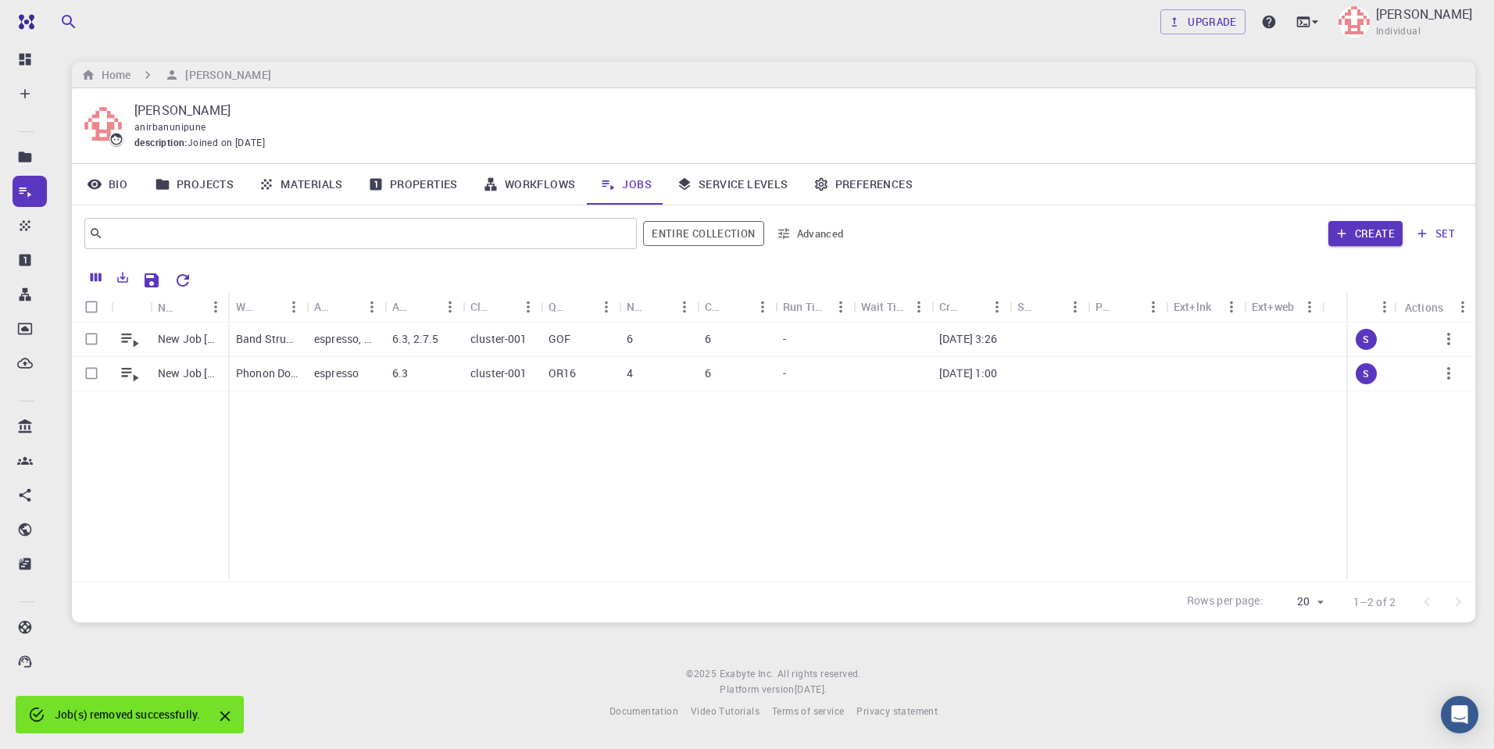
click at [464, 518] on div "New Job [DATE] 15:23 PM New Job [DATE] 00:57 AM Band Structure - HSE - MoS2 tes…" at bounding box center [774, 452] width 1404 height 259
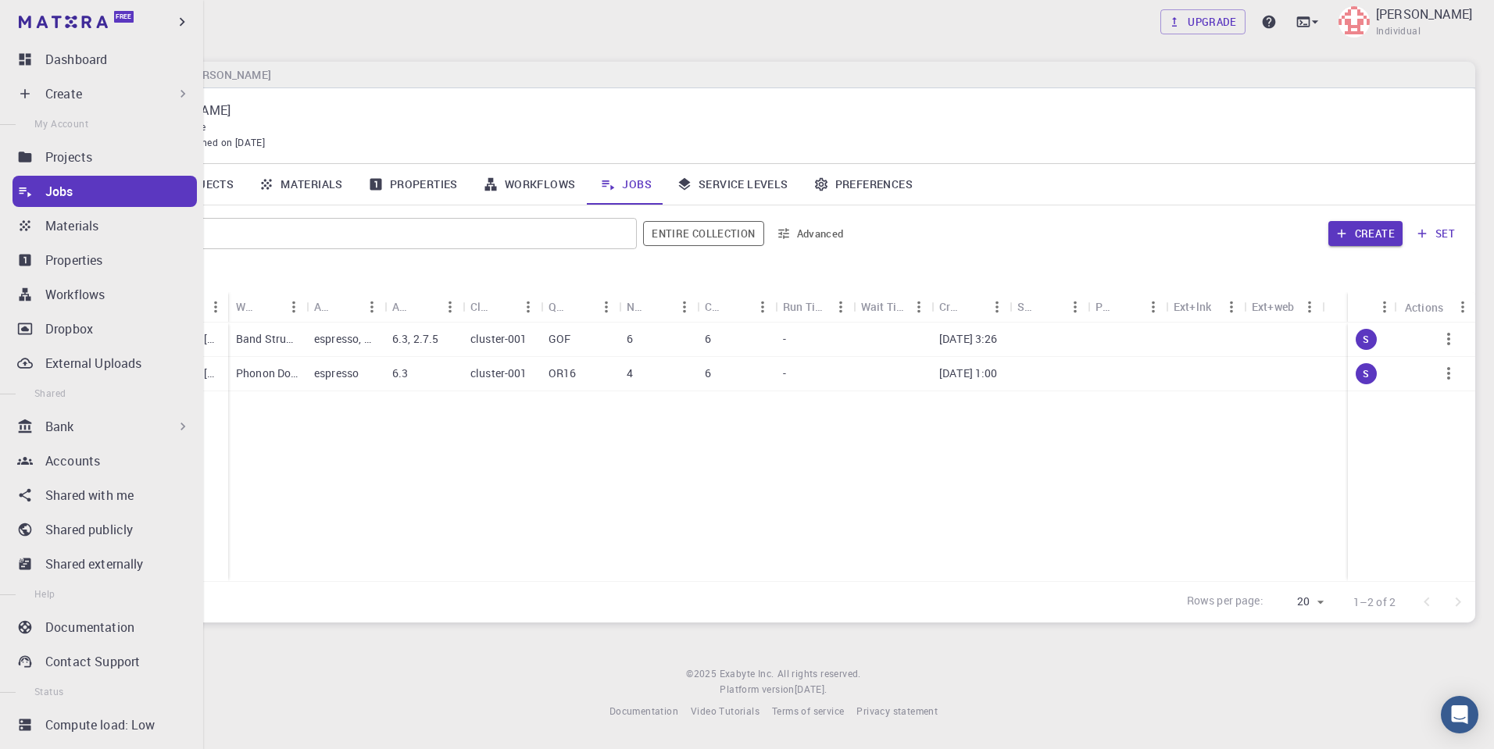
click at [34, 91] on div "Create" at bounding box center [105, 93] width 184 height 31
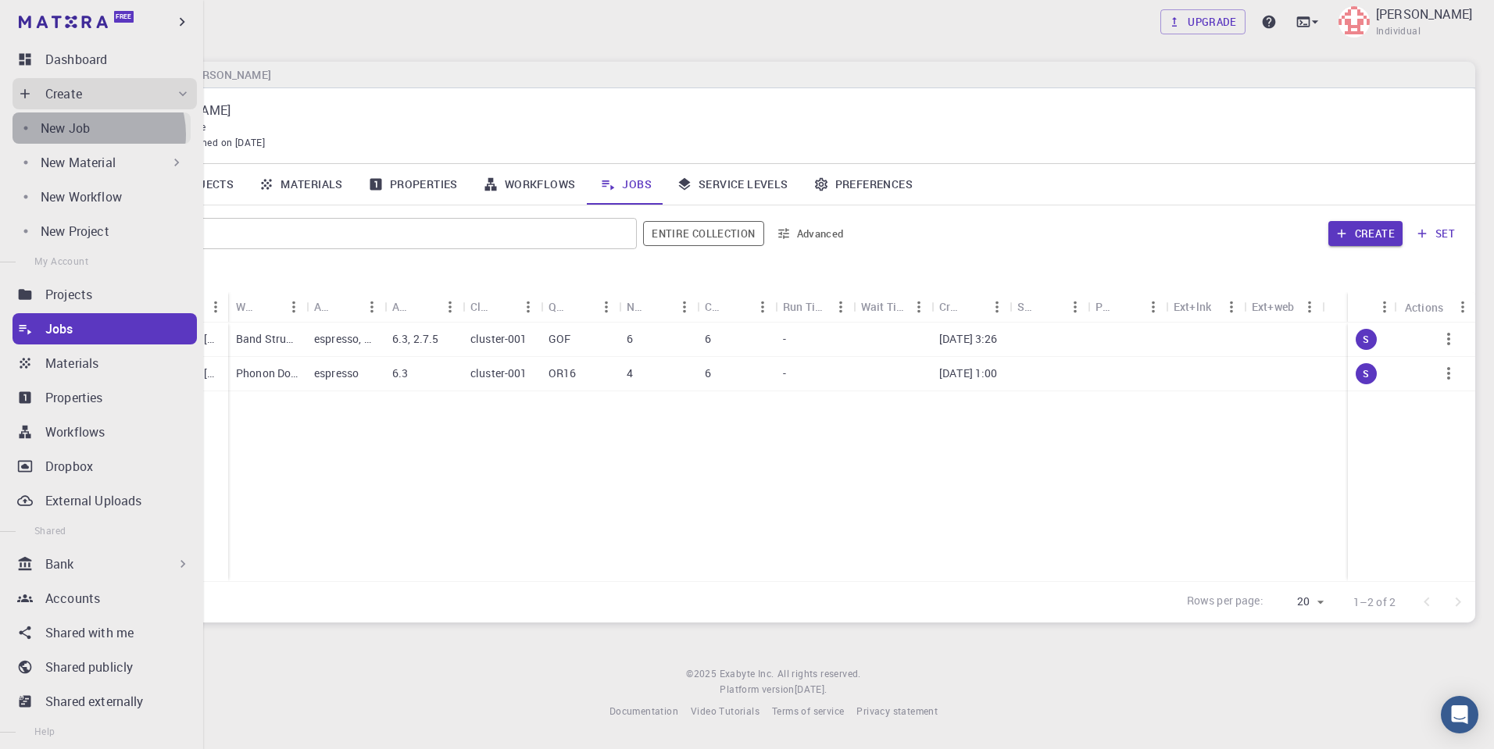
click at [93, 134] on div "New Job" at bounding box center [116, 128] width 150 height 19
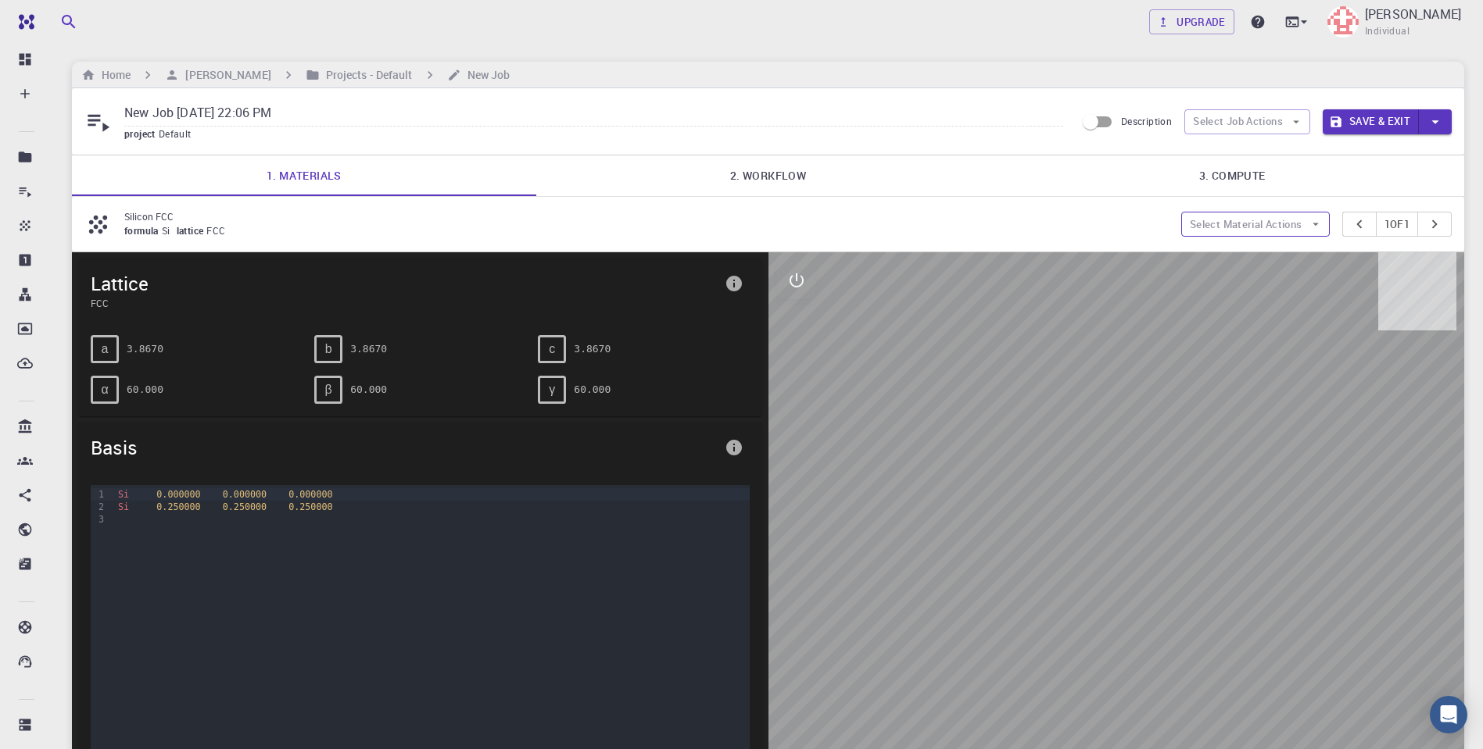
click at [1273, 223] on button "Select Material Actions" at bounding box center [1255, 224] width 148 height 25
click at [1249, 273] on span "Remove material" at bounding box center [1262, 279] width 95 height 16
click at [1260, 224] on button "Select Material Actions" at bounding box center [1255, 224] width 148 height 25
click at [1252, 256] on span "Add materials" at bounding box center [1262, 254] width 95 height 16
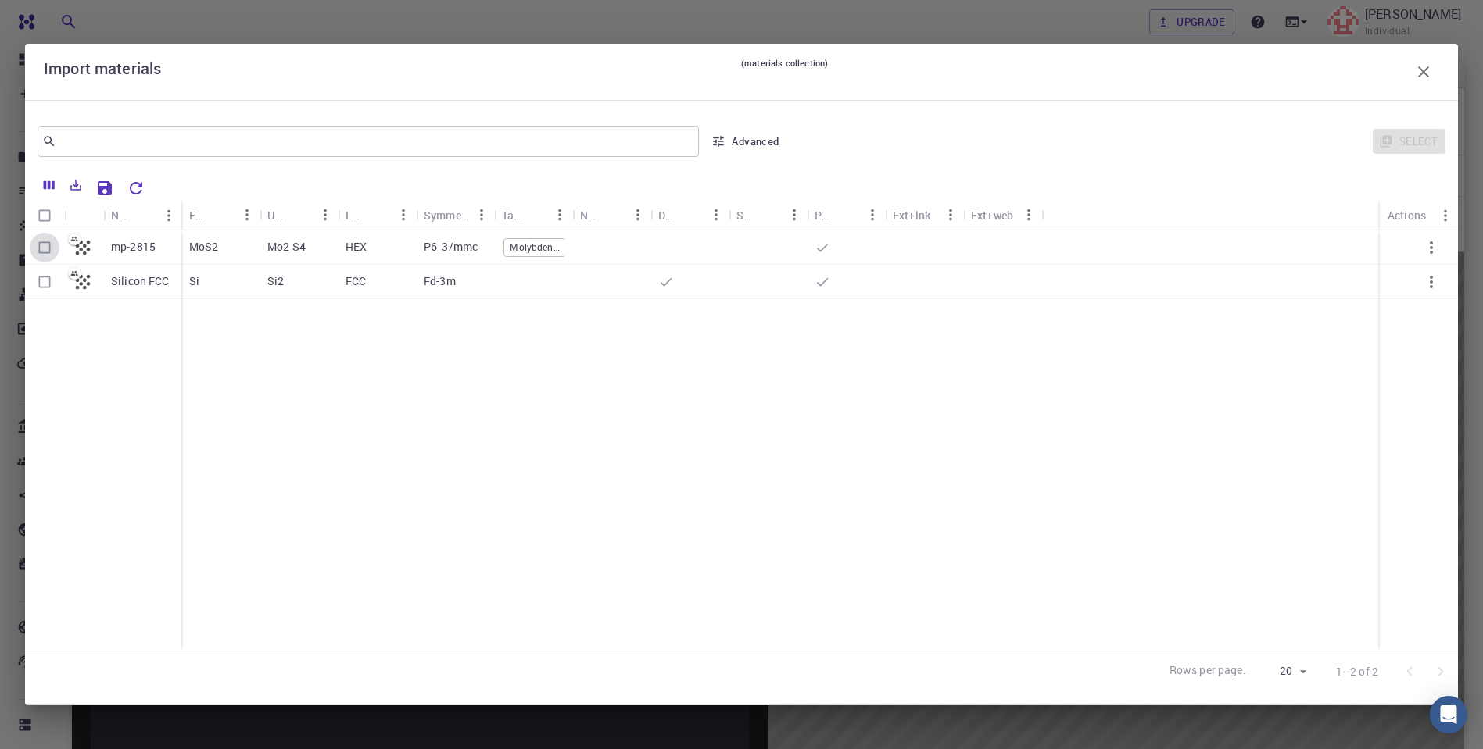
click at [41, 243] on input "Select row" at bounding box center [45, 248] width 30 height 30
checkbox input "true"
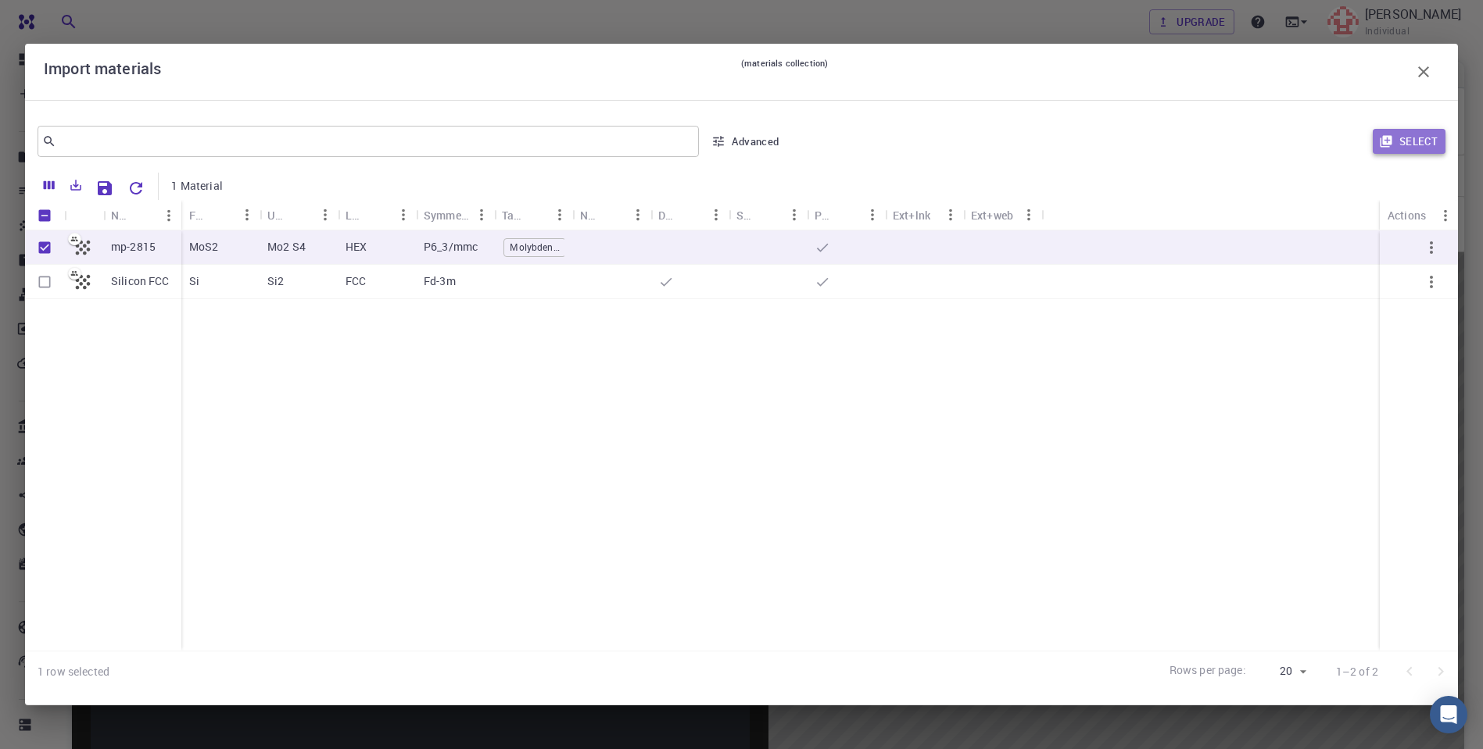
click at [1403, 137] on button "Select" at bounding box center [1408, 141] width 73 height 25
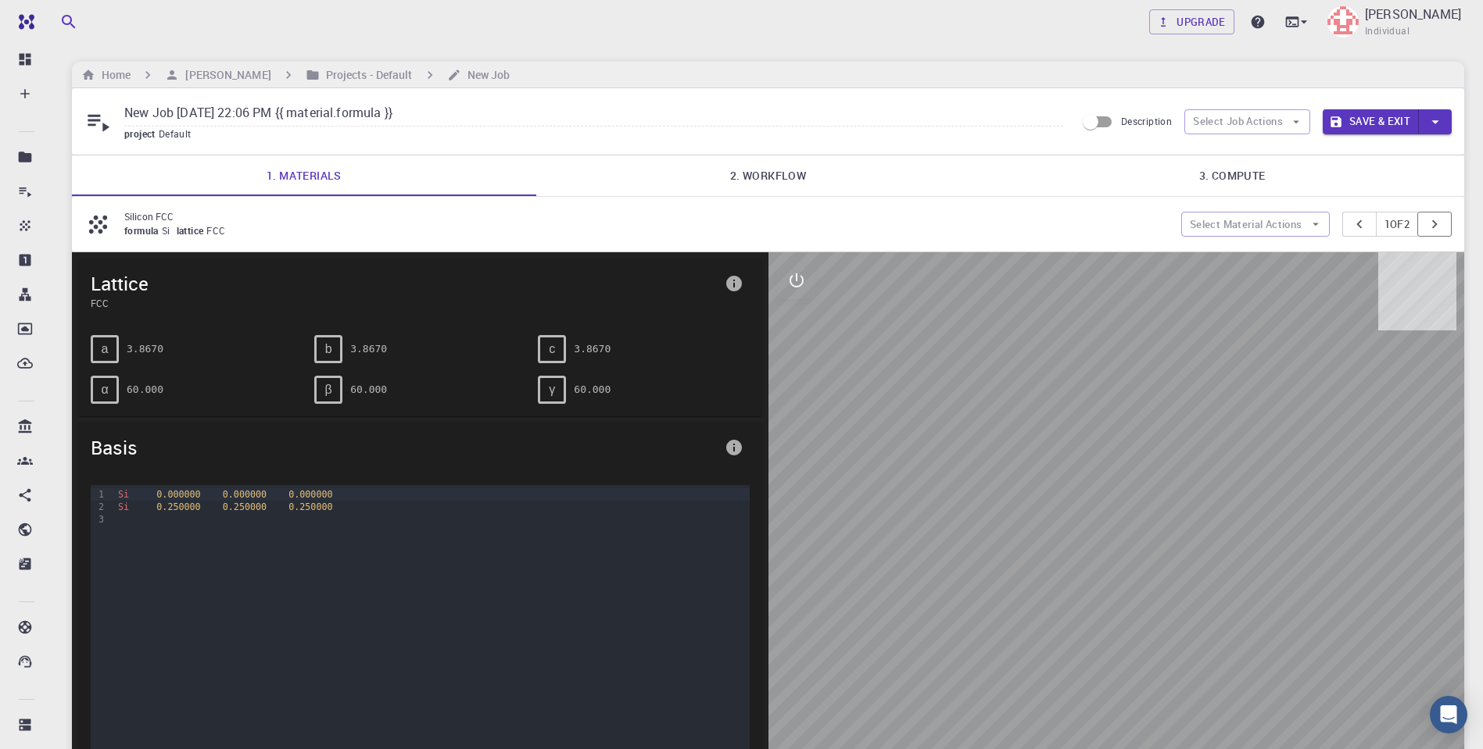
click at [1435, 217] on icon "pager" at bounding box center [1434, 224] width 17 height 17
click at [1350, 223] on icon "pager" at bounding box center [1358, 224] width 17 height 17
click at [1297, 227] on button "Select Material Actions" at bounding box center [1255, 224] width 148 height 25
click at [1268, 285] on span "Remove material" at bounding box center [1262, 279] width 95 height 16
type input "New Job [DATE] 22:06 PM"
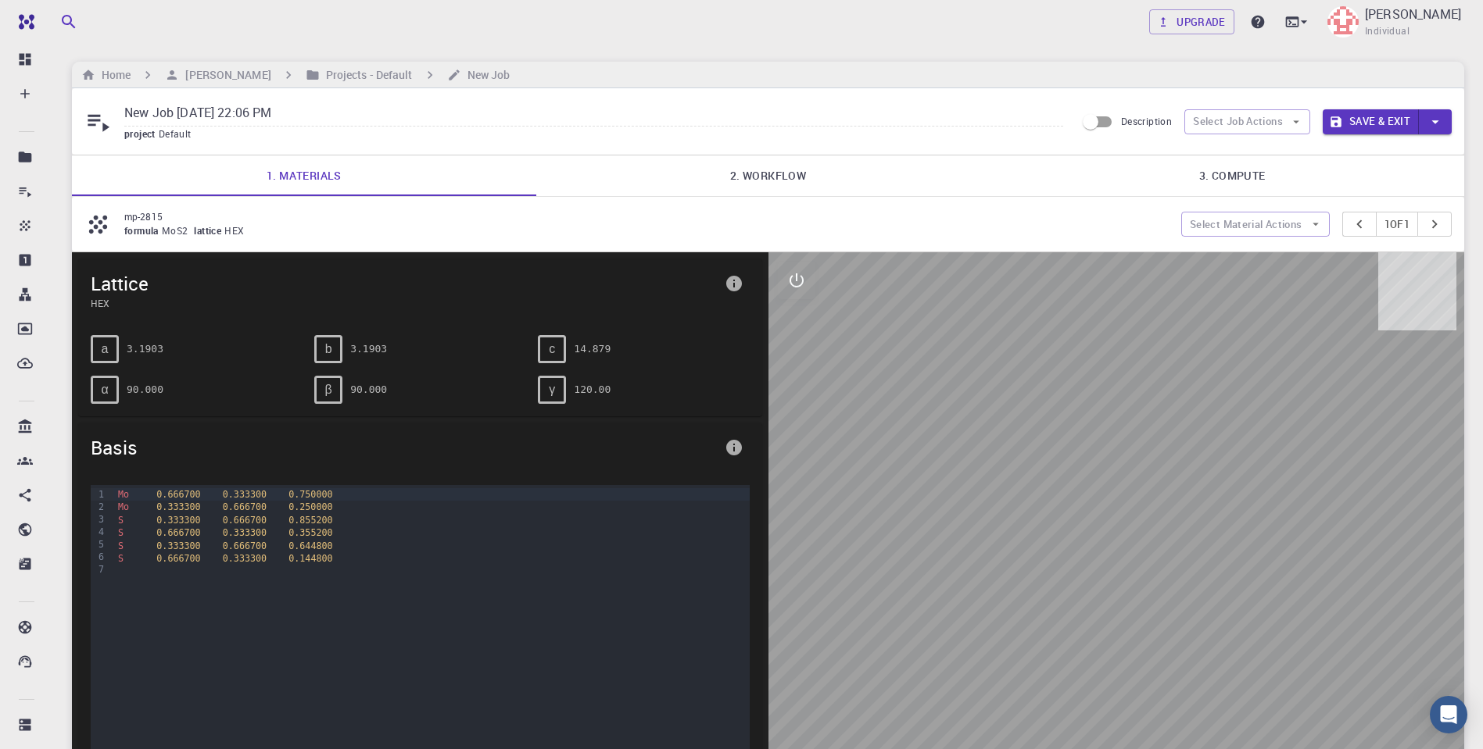
click at [737, 224] on div "formula MoS2 lattice HEX" at bounding box center [646, 232] width 1044 height 16
click at [773, 179] on link "2. Workflow" at bounding box center [768, 176] width 464 height 41
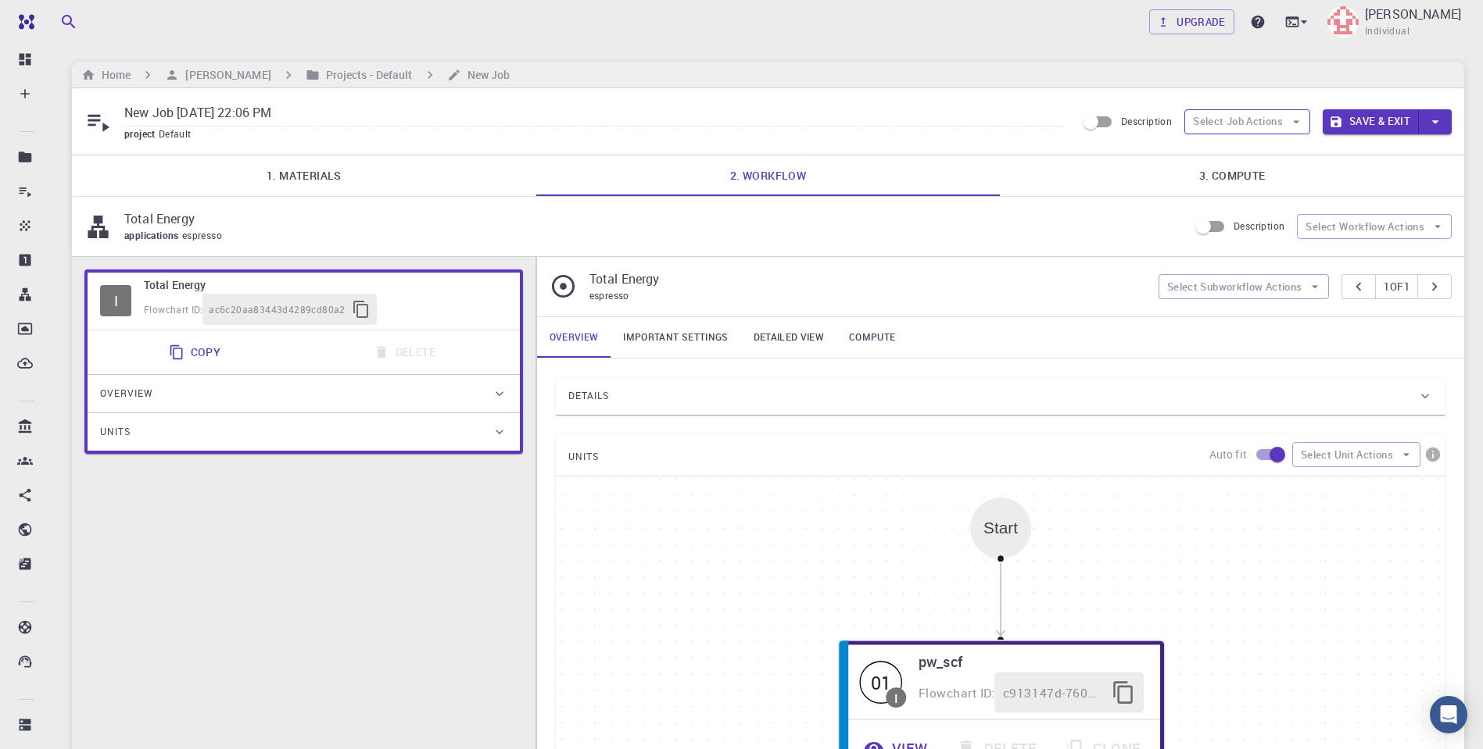
click at [1266, 124] on button "Select Job Actions" at bounding box center [1247, 121] width 126 height 25
click at [1255, 201] on span "Select workflow" at bounding box center [1259, 202] width 73 height 16
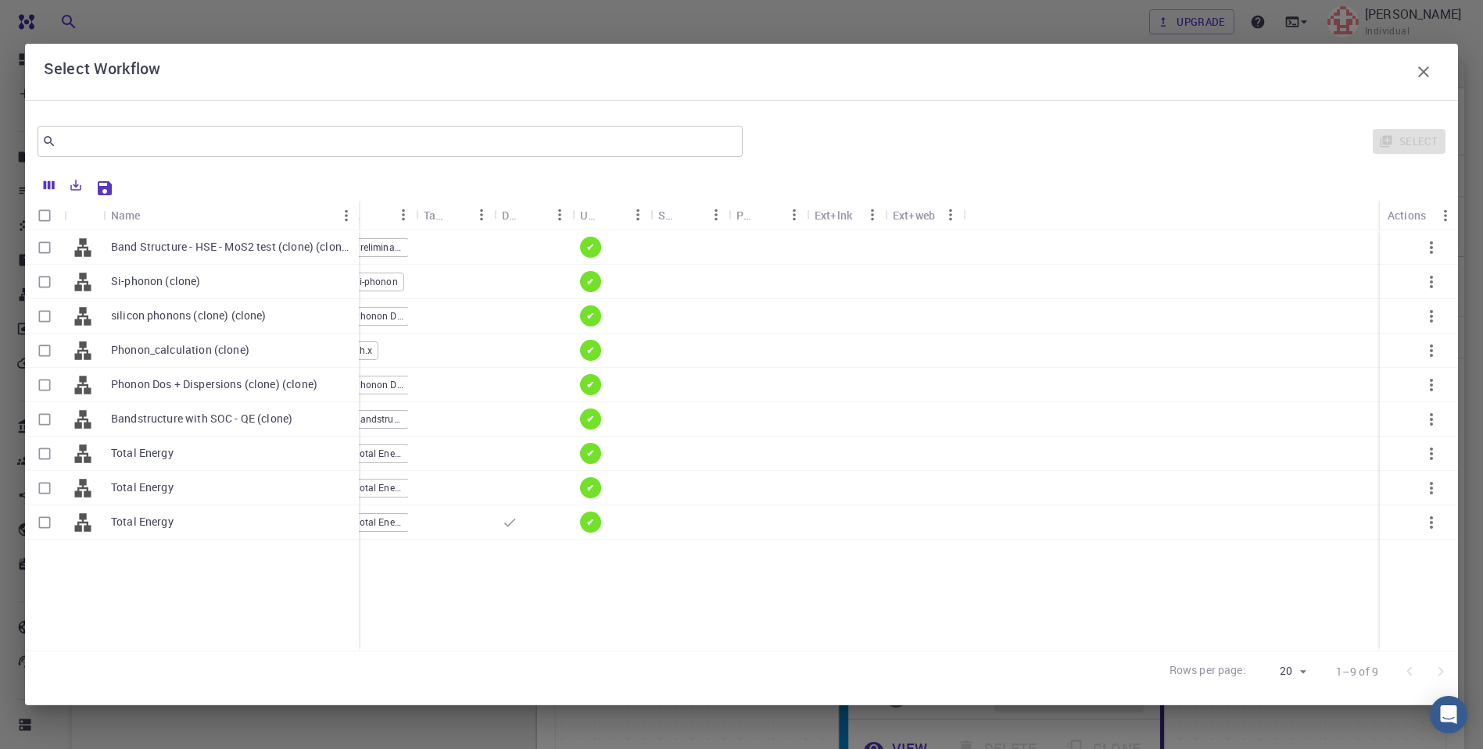
drag, startPoint x: 181, startPoint y: 214, endPoint x: 358, endPoint y: 212, distance: 177.4
click at [358, 212] on div "Name" at bounding box center [360, 215] width 16 height 30
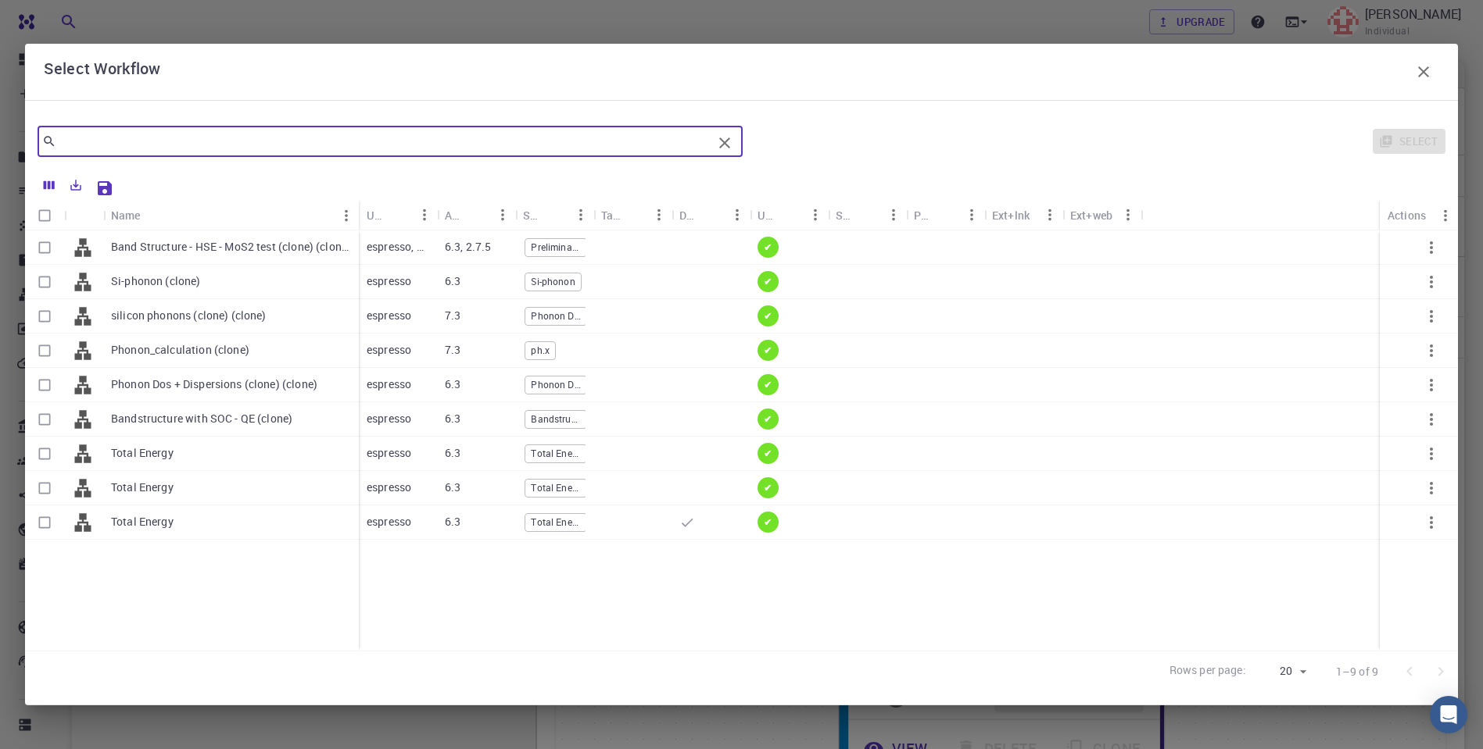
click at [355, 133] on input "text" at bounding box center [384, 142] width 656 height 22
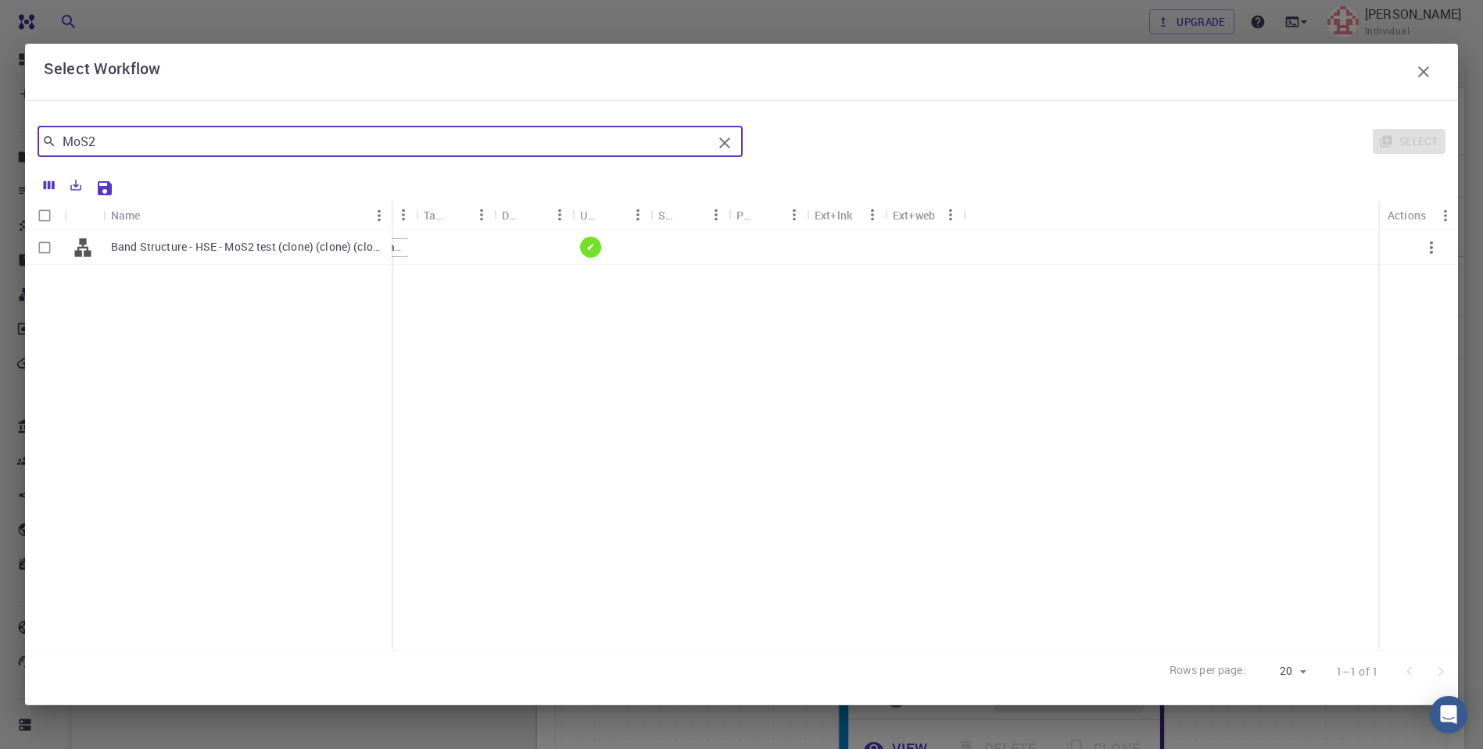
drag, startPoint x: 181, startPoint y: 204, endPoint x: 391, endPoint y: 191, distance: 210.6
click at [391, 191] on div "Name Used application Application Version Subworkflows Tags Default Up-to-date …" at bounding box center [741, 431] width 1433 height 523
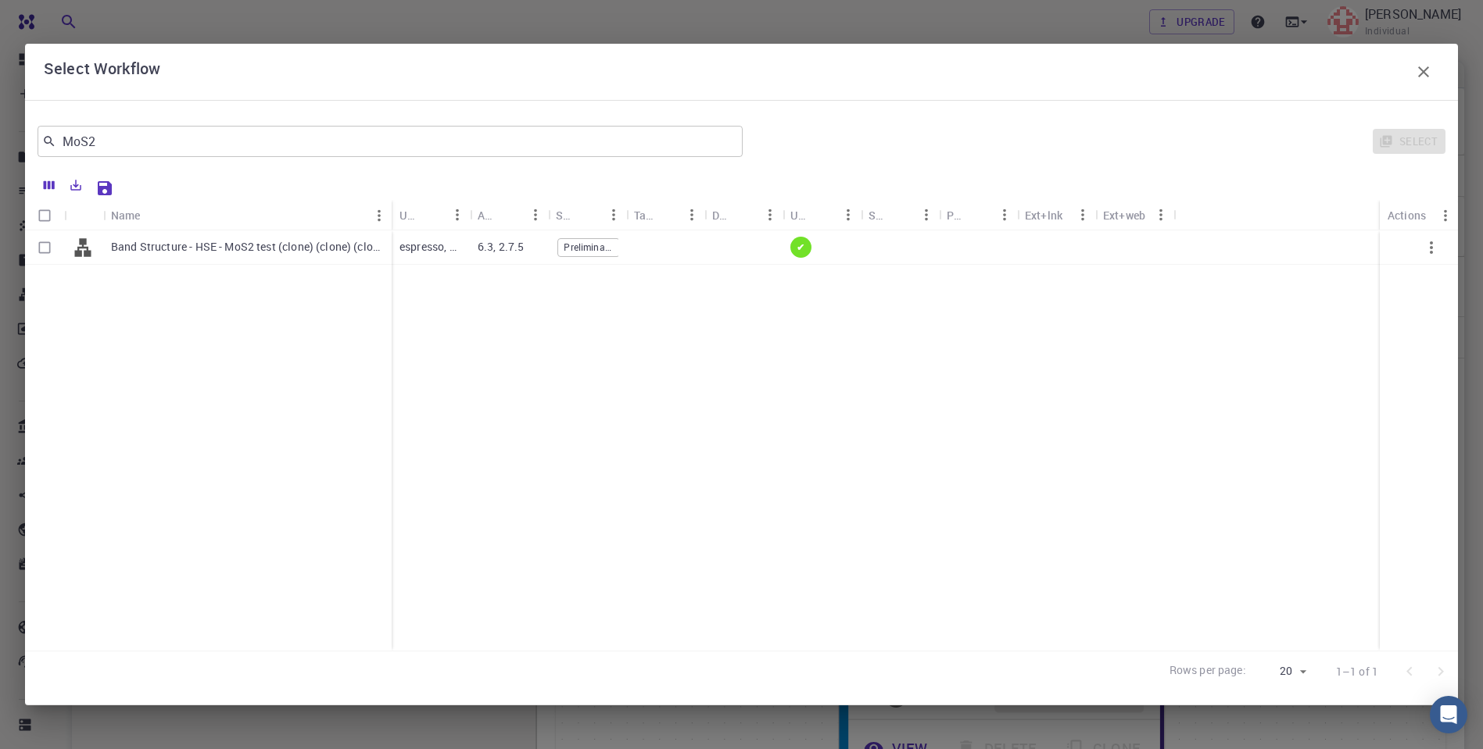
drag, startPoint x: 424, startPoint y: 207, endPoint x: 468, endPoint y: 203, distance: 44.7
click at [468, 203] on div "Used application" at bounding box center [431, 215] width 78 height 30
drag, startPoint x: 444, startPoint y: 164, endPoint x: 412, endPoint y: 165, distance: 32.1
click at [442, 164] on div "MoS2 ​ Select" at bounding box center [741, 141] width 1433 height 56
drag, startPoint x: 181, startPoint y: 201, endPoint x: 414, endPoint y: 176, distance: 235.0
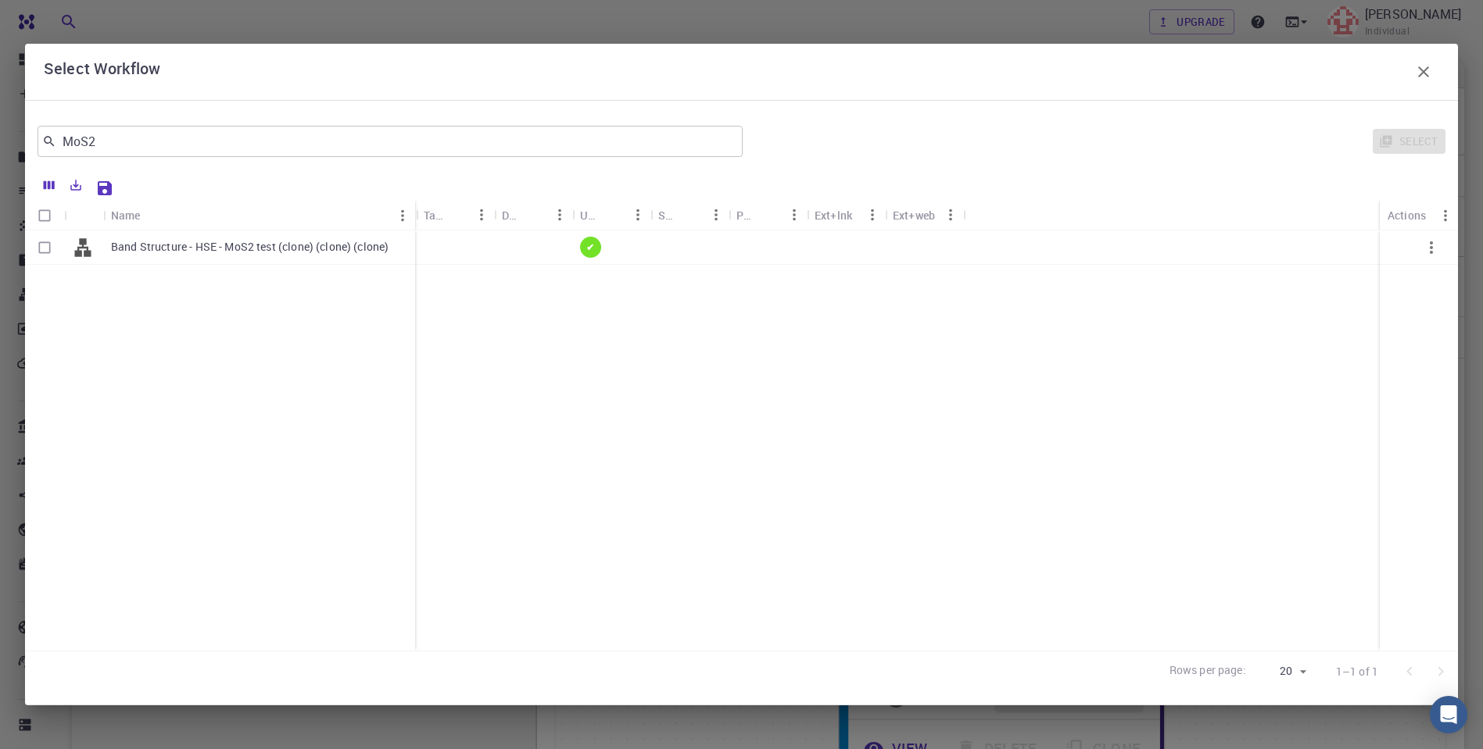
click at [414, 176] on div "Name Used application Application Version Subworkflows Tags Default Up-to-date …" at bounding box center [741, 431] width 1433 height 523
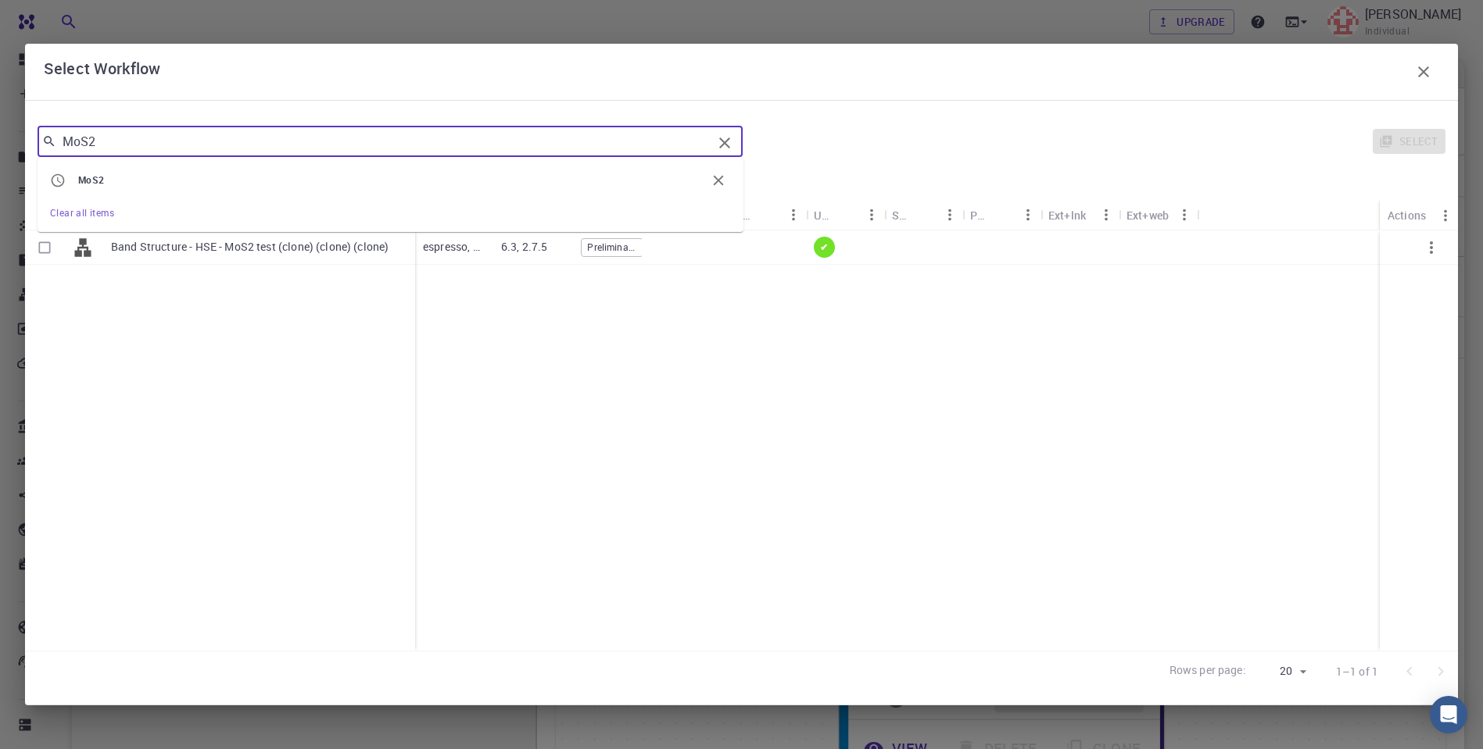
drag, startPoint x: 131, startPoint y: 146, endPoint x: 48, endPoint y: 145, distance: 82.9
click at [48, 145] on div "MoS2 ​" at bounding box center [390, 141] width 705 height 31
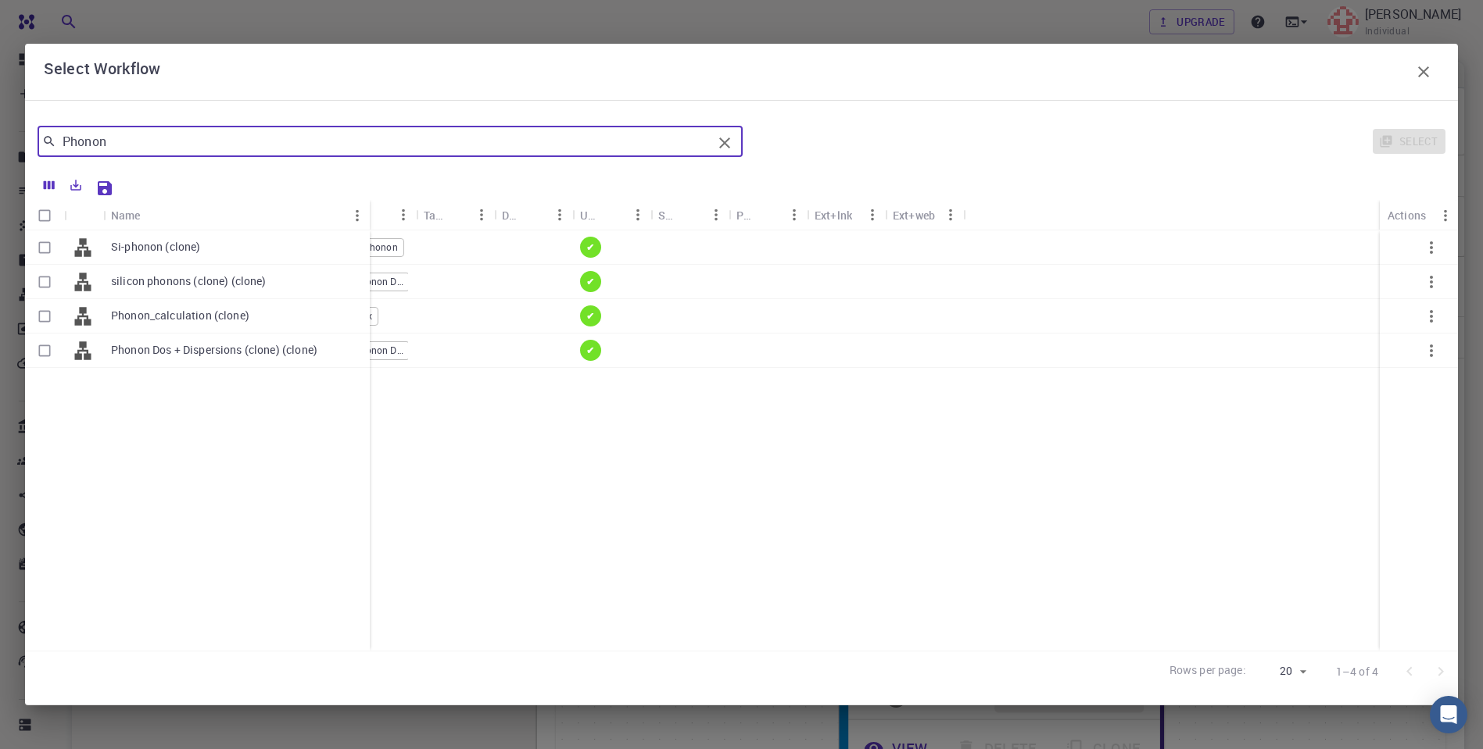
drag, startPoint x: 180, startPoint y: 203, endPoint x: 368, endPoint y: 198, distance: 188.4
click at [368, 198] on div "Name Used application Application Version Subworkflows Tags Default Up-to-date …" at bounding box center [741, 431] width 1433 height 523
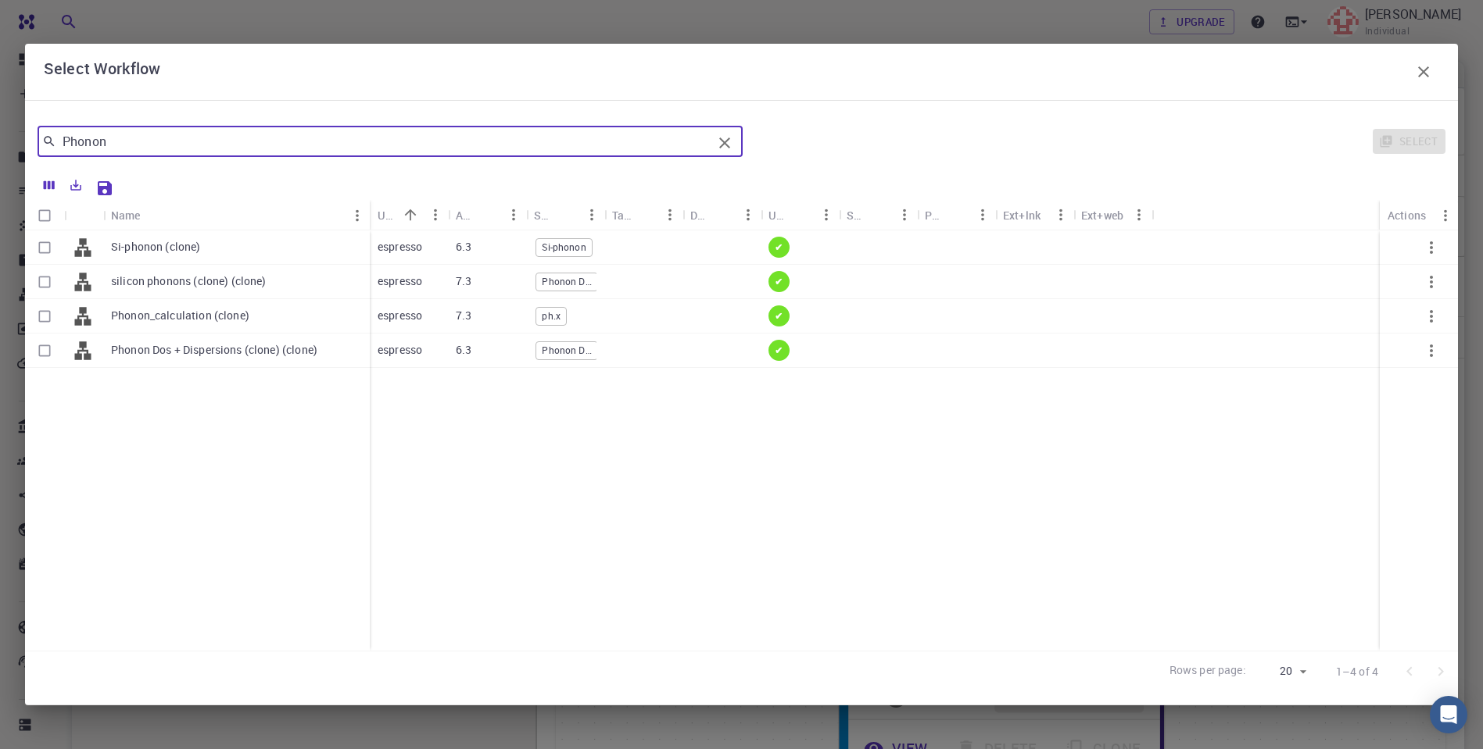
type input "Phonon"
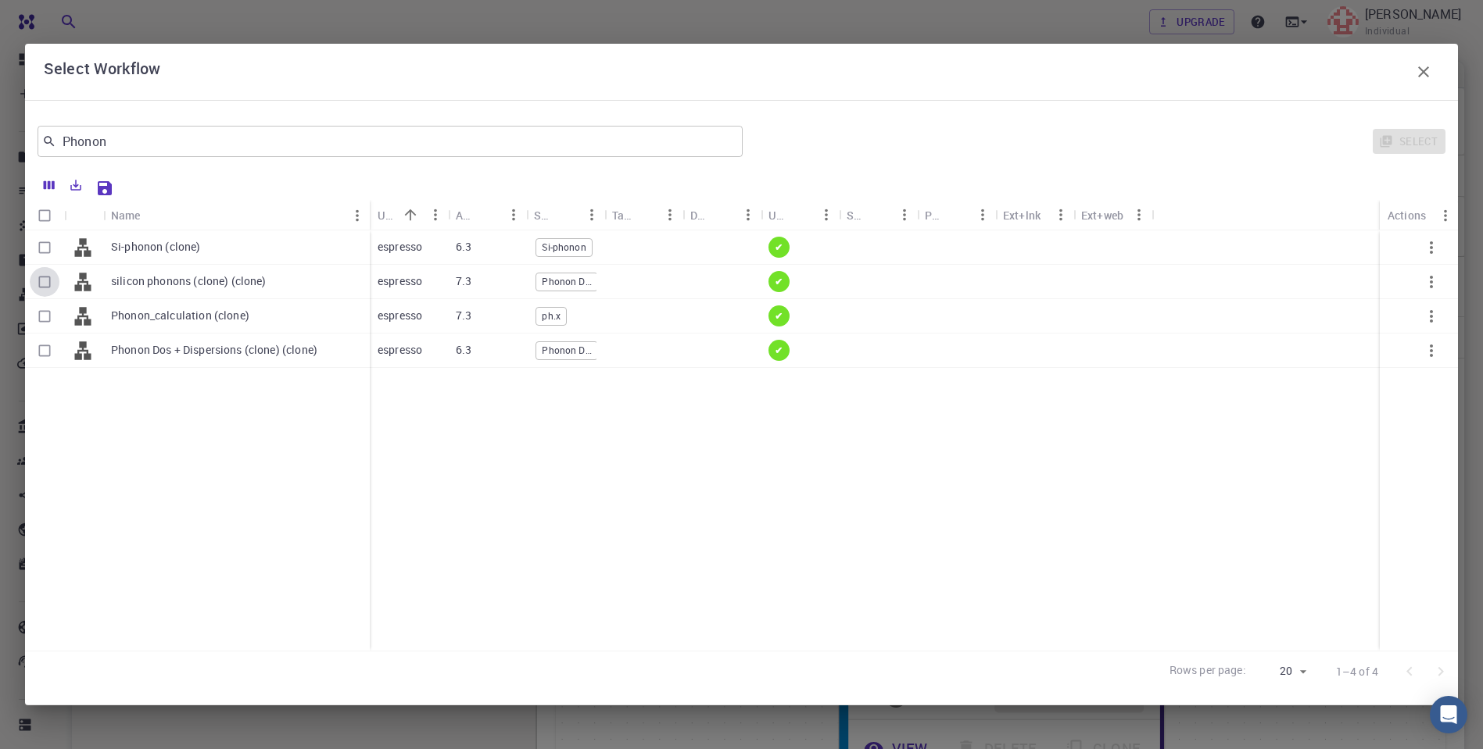
click at [41, 281] on input "Select row" at bounding box center [45, 282] width 30 height 30
checkbox input "true"
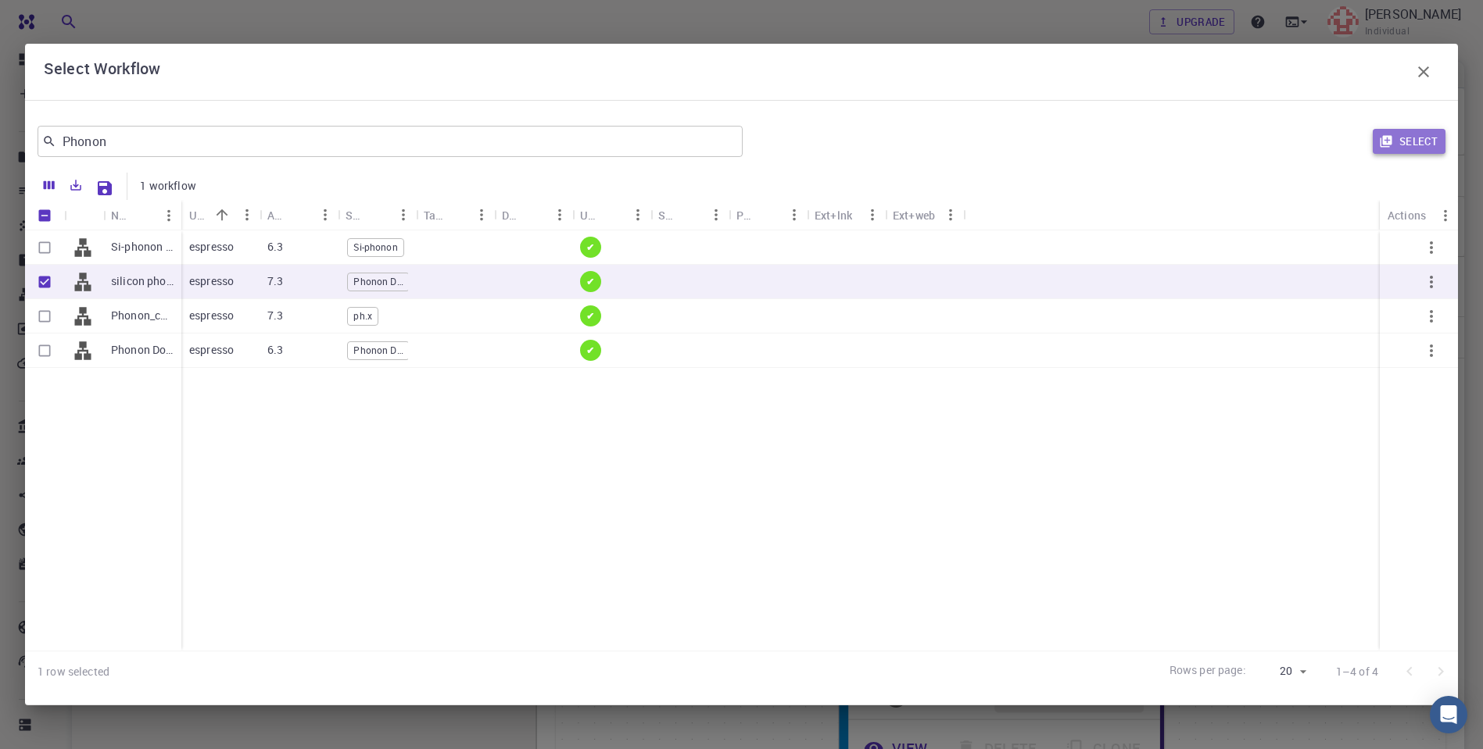
click at [1418, 141] on button "Select" at bounding box center [1408, 141] width 73 height 25
type input "7.3"
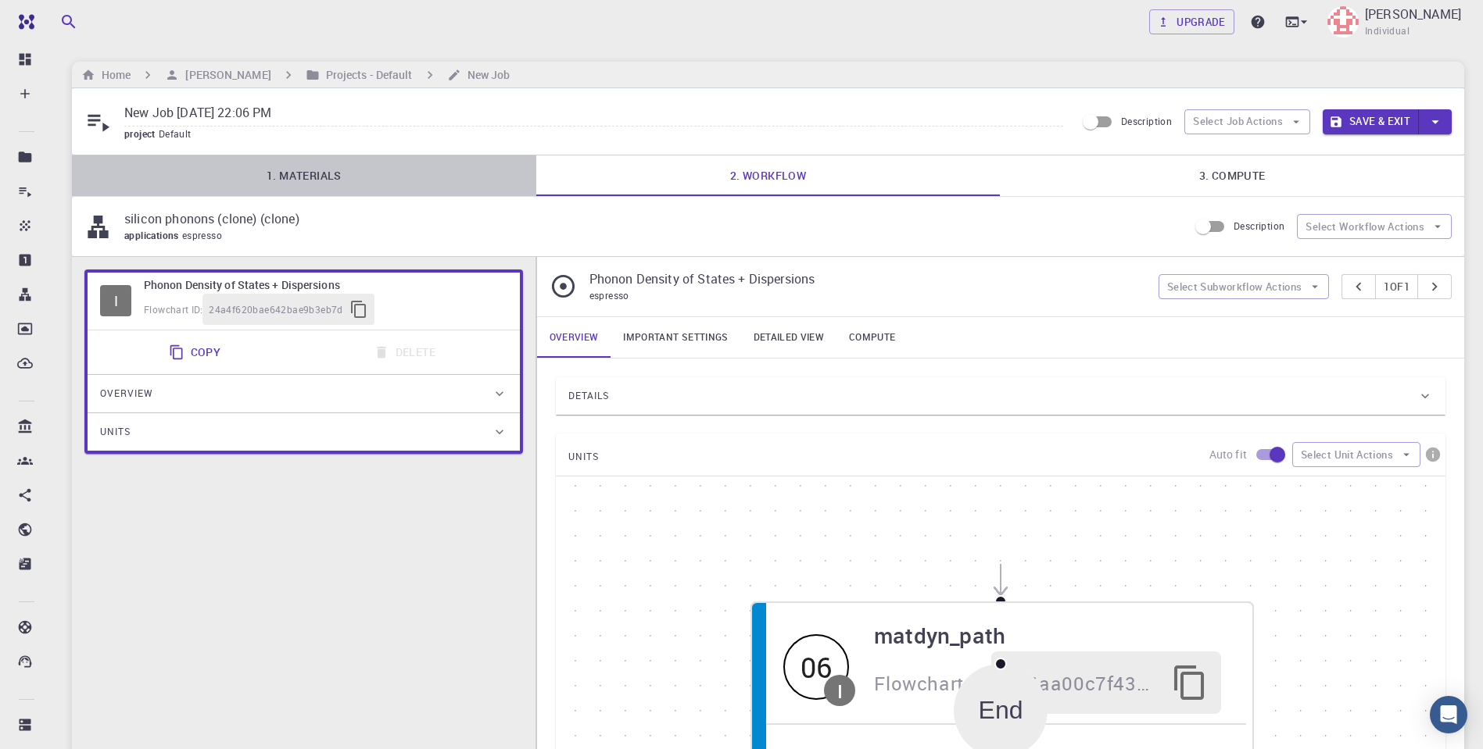
click at [353, 174] on link "1. Materials" at bounding box center [304, 176] width 464 height 41
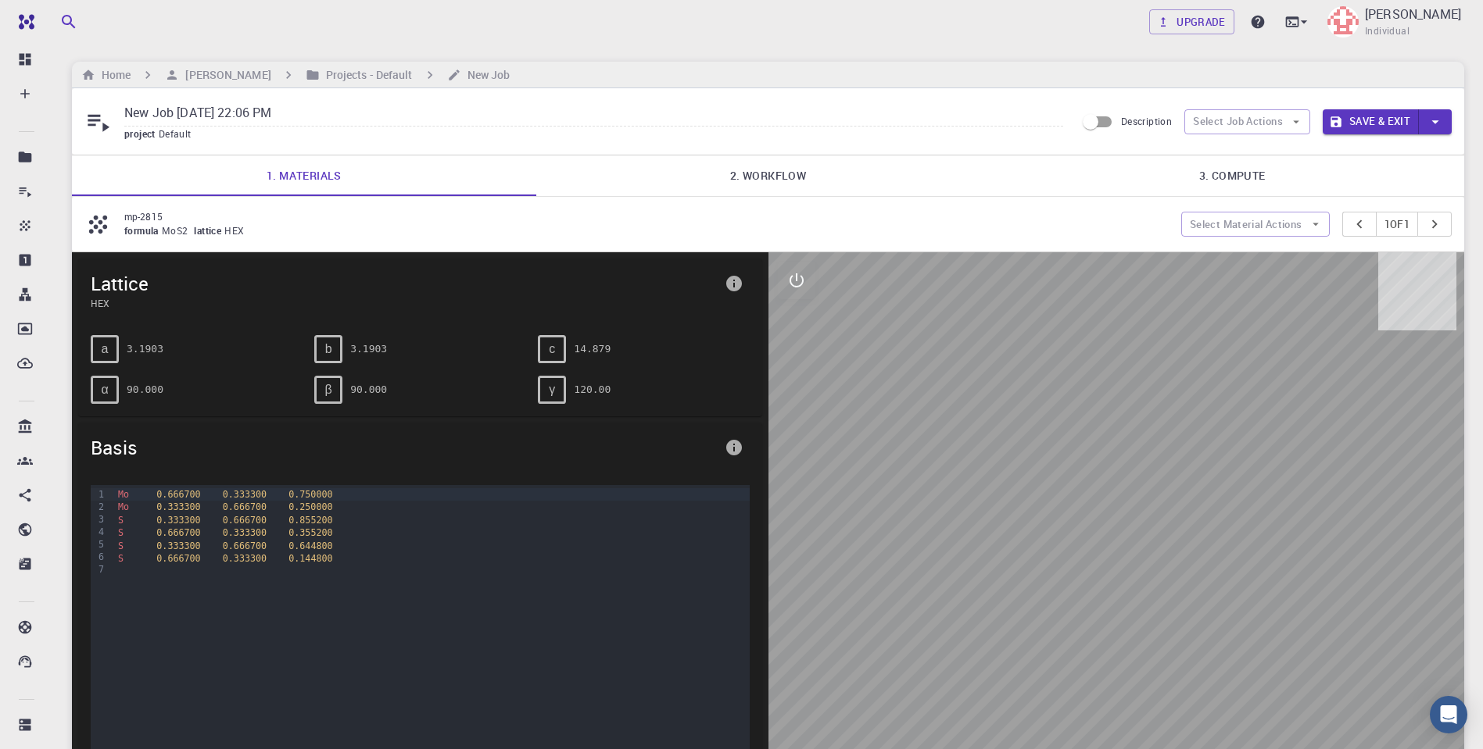
click at [1270, 107] on div "Description Select Job Actions Save & Exit" at bounding box center [1263, 122] width 376 height 30
click at [1268, 117] on button "Select Job Actions" at bounding box center [1247, 121] width 126 height 25
click at [1252, 176] on span "Select materials" at bounding box center [1259, 177] width 73 height 16
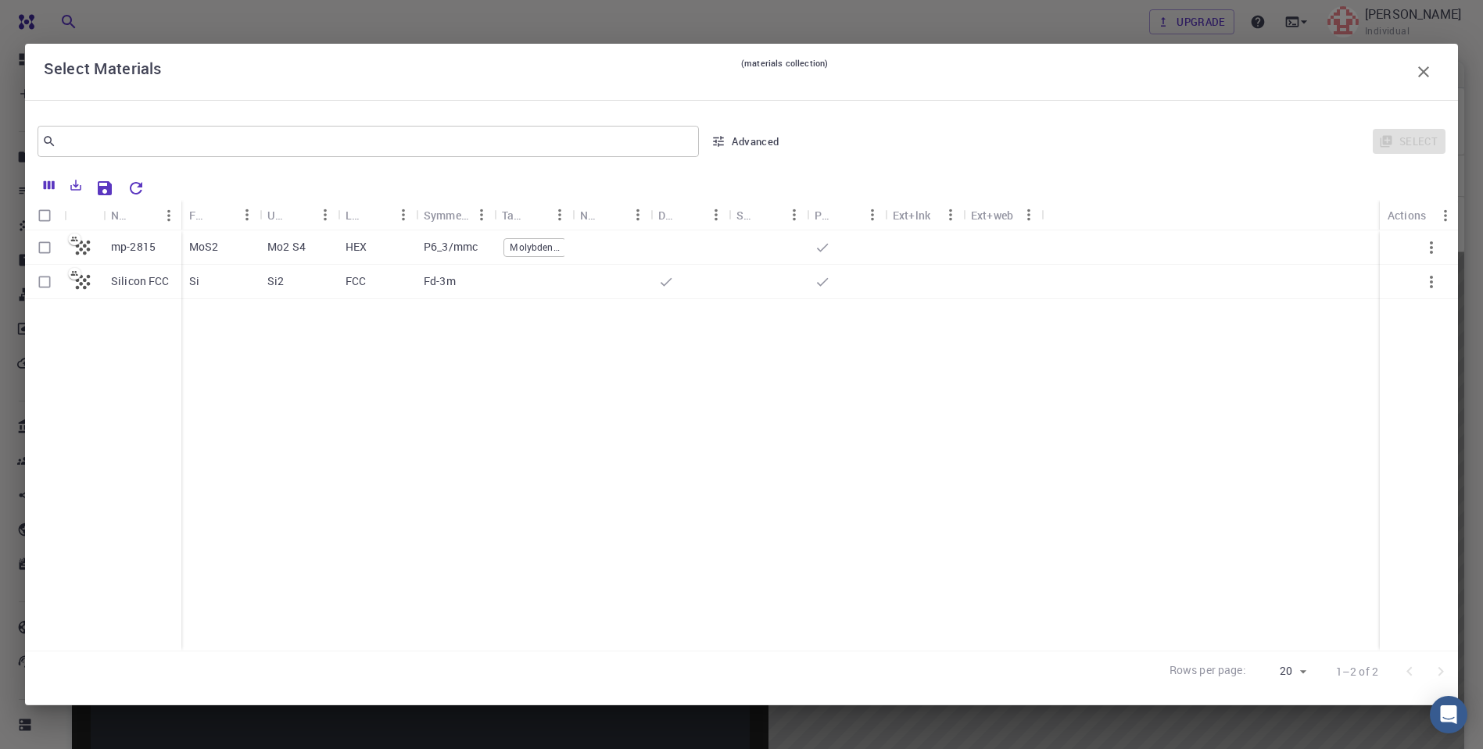
click at [41, 281] on input "Select row" at bounding box center [45, 282] width 30 height 30
checkbox input "true"
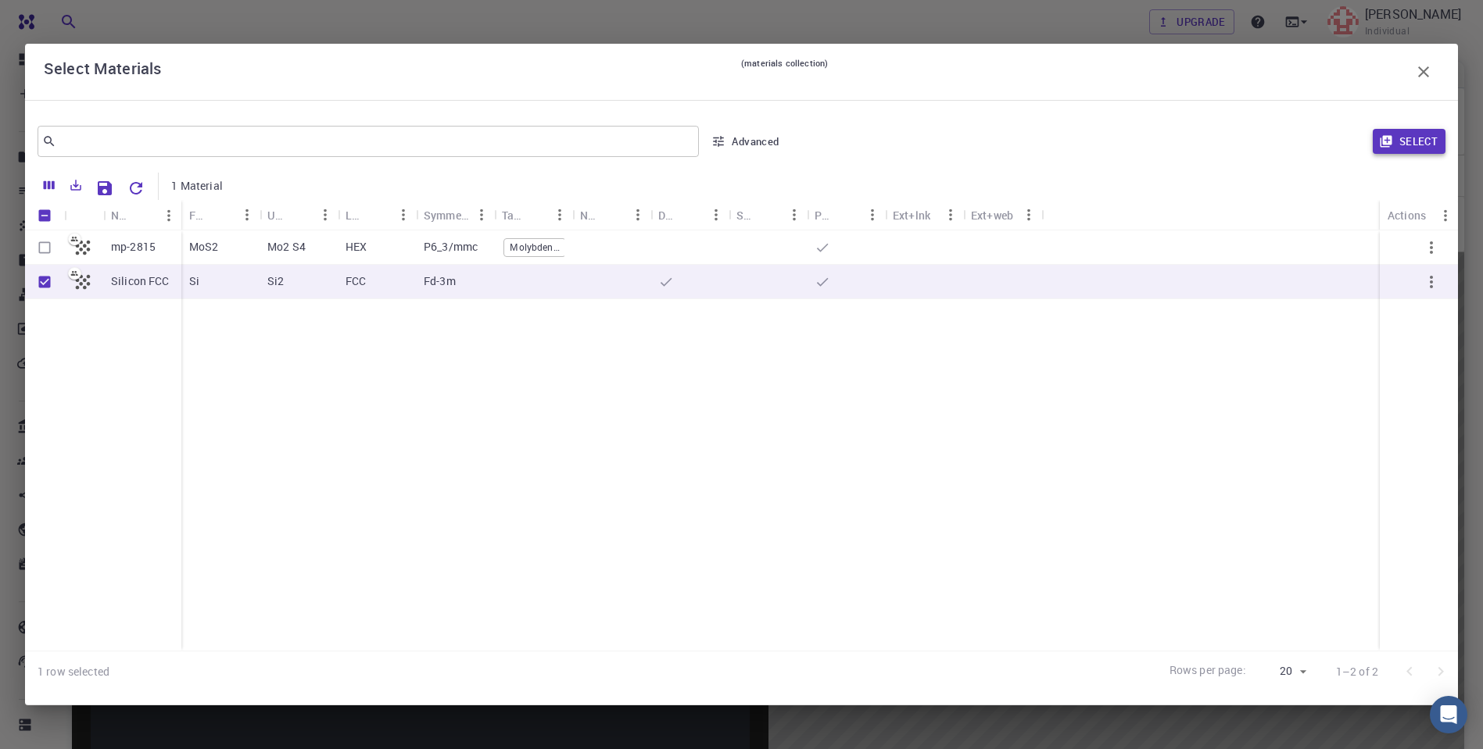
click at [1407, 144] on button "Select" at bounding box center [1408, 141] width 73 height 25
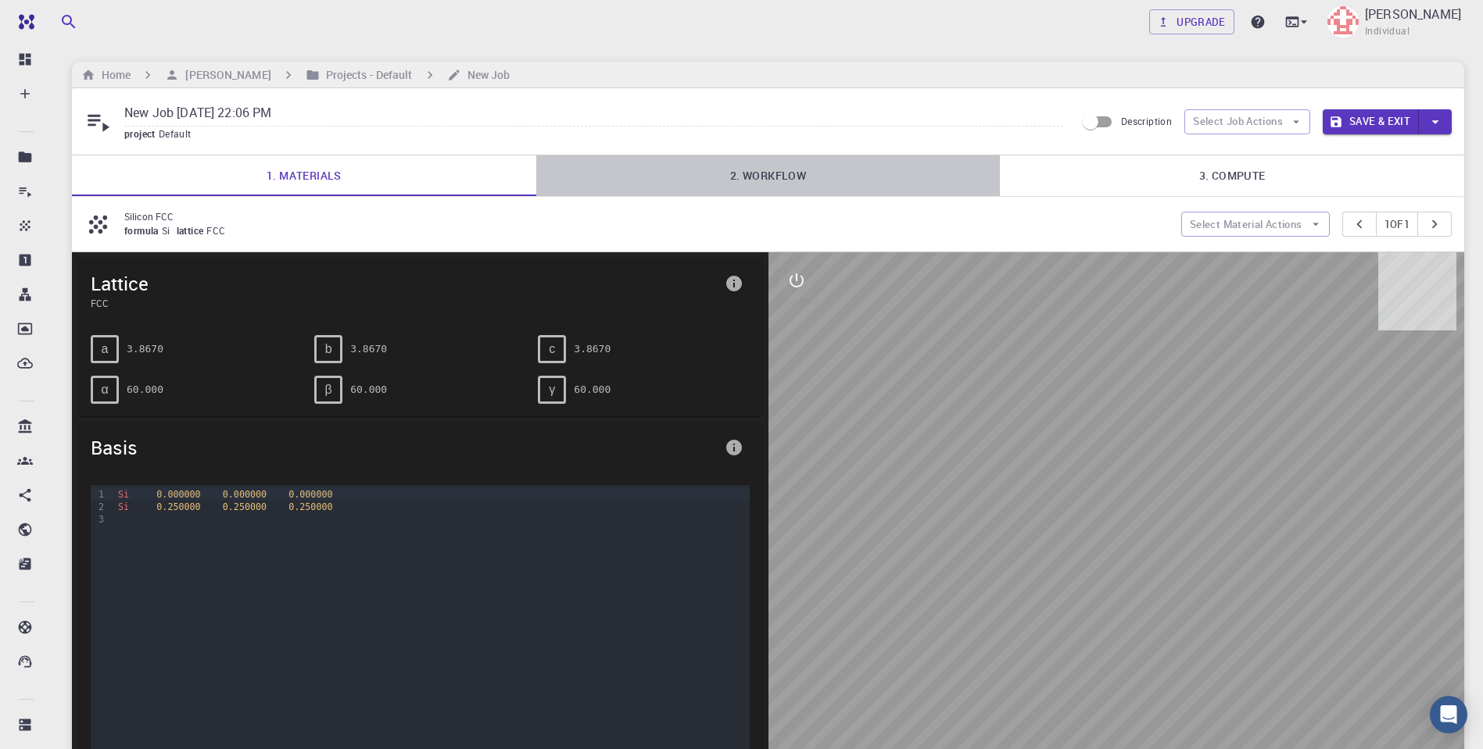
click at [769, 181] on link "2. Workflow" at bounding box center [768, 176] width 464 height 41
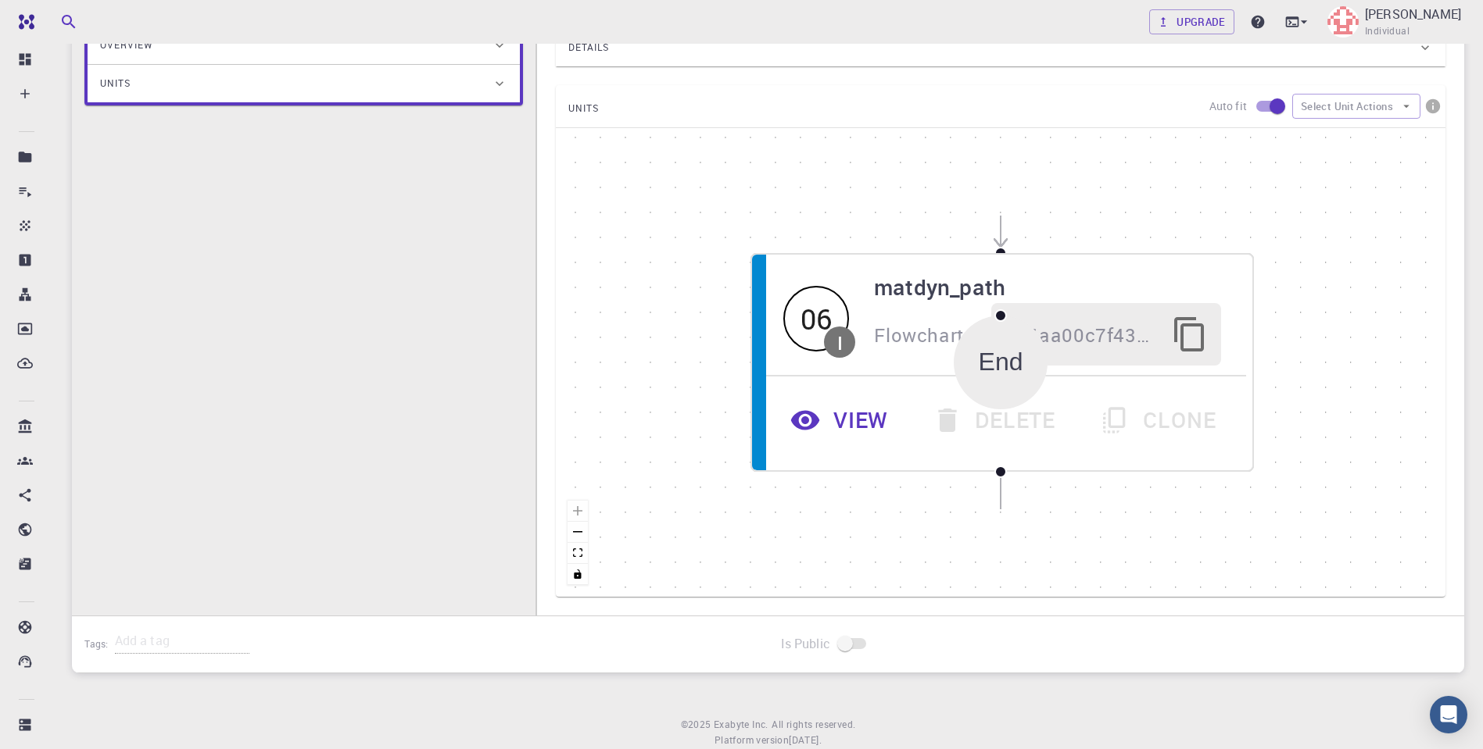
scroll to position [389, 0]
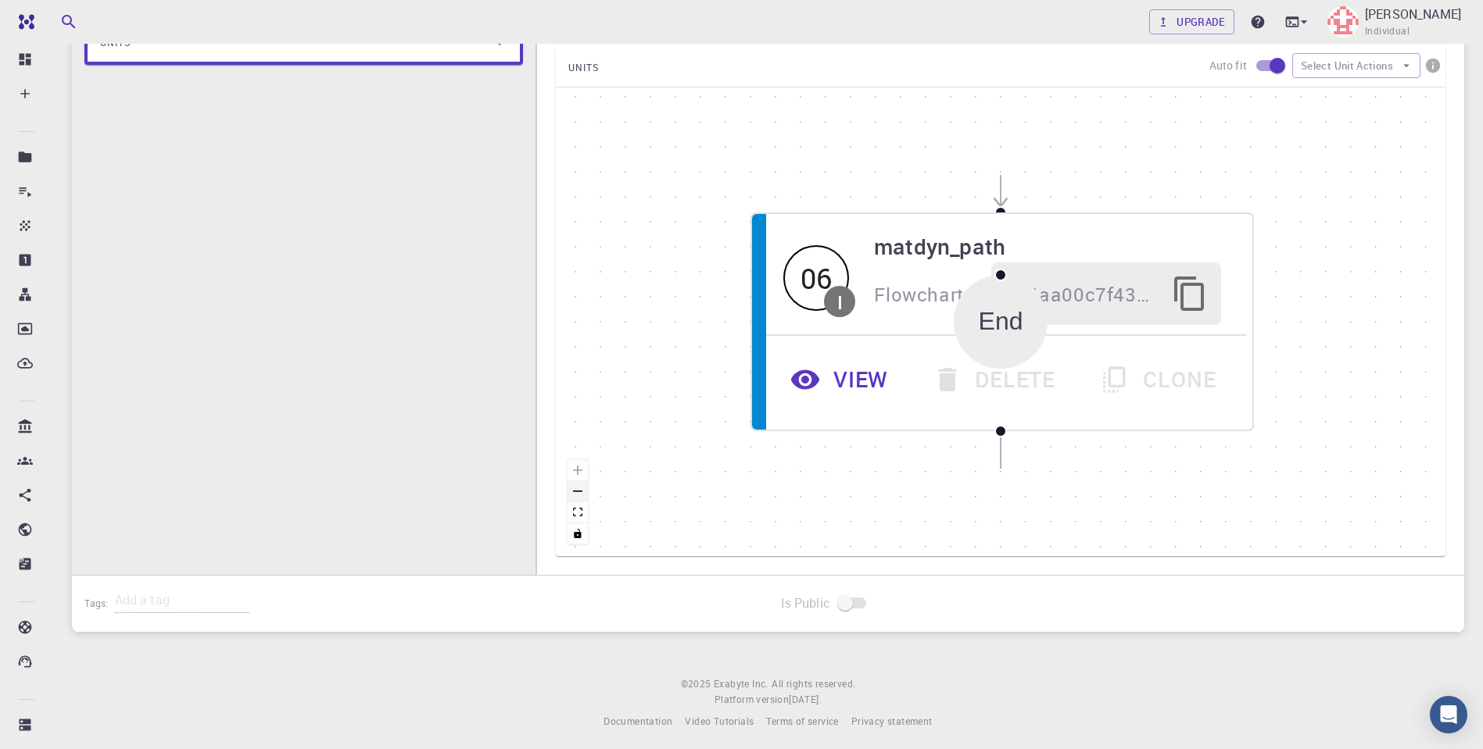
click at [580, 491] on button "zoom out" at bounding box center [577, 491] width 20 height 21
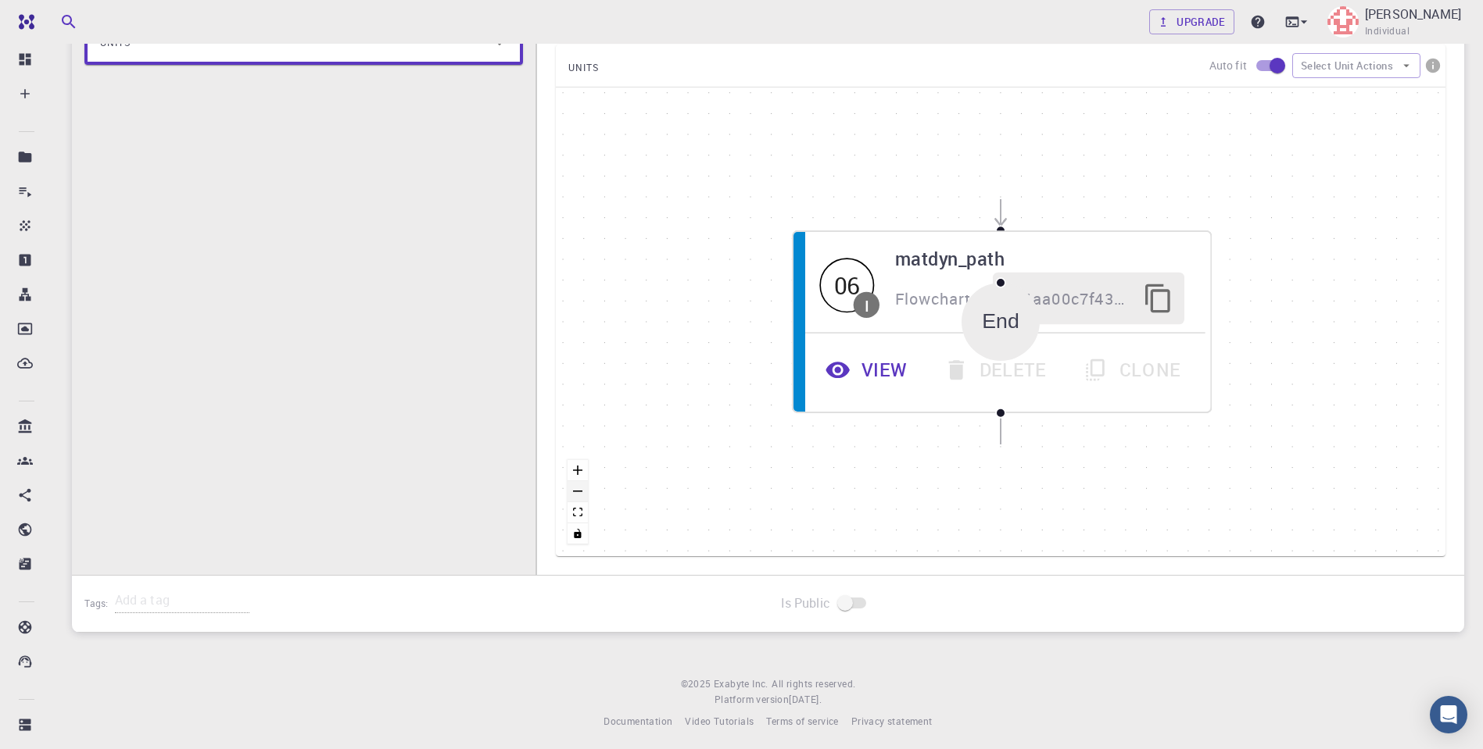
click at [580, 491] on button "zoom out" at bounding box center [577, 491] width 20 height 21
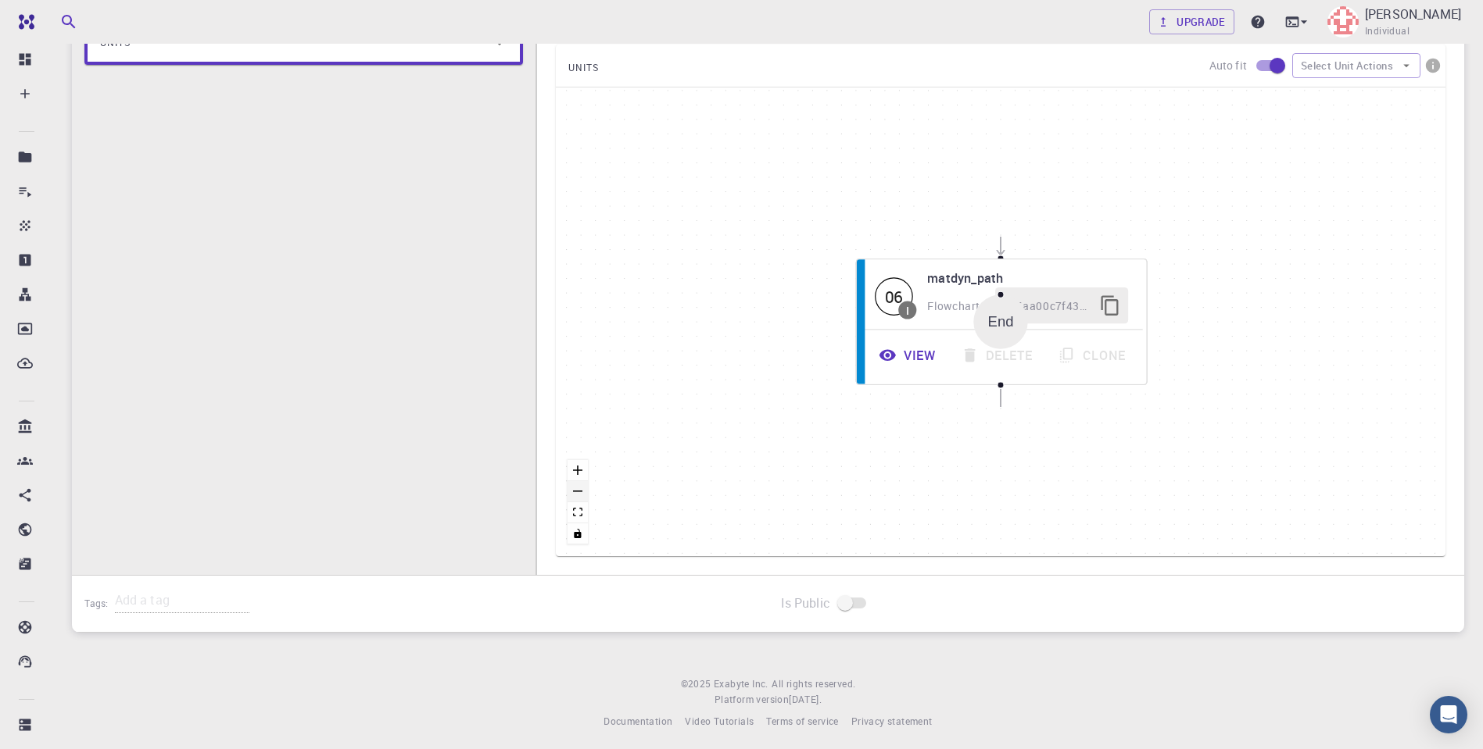
click at [580, 491] on button "zoom out" at bounding box center [577, 491] width 20 height 21
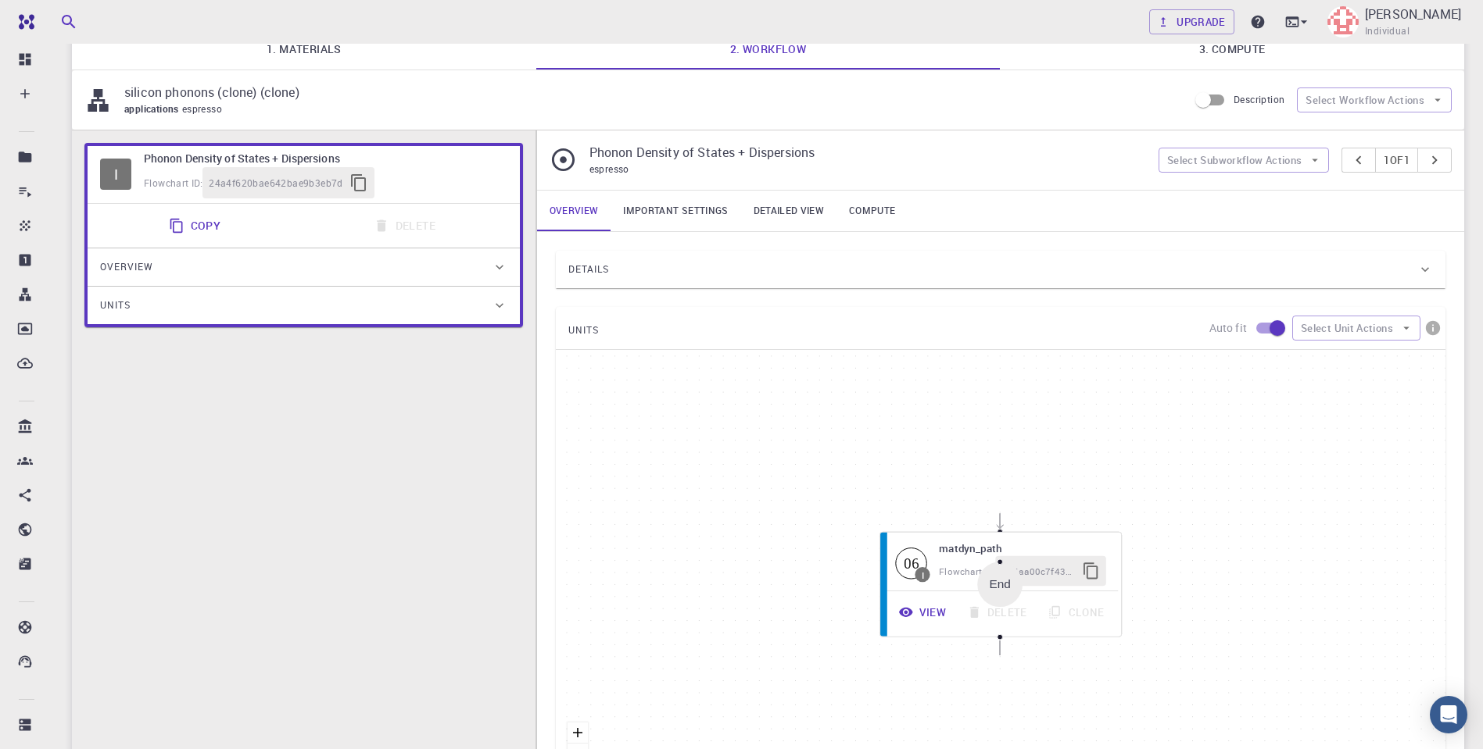
scroll to position [0, 0]
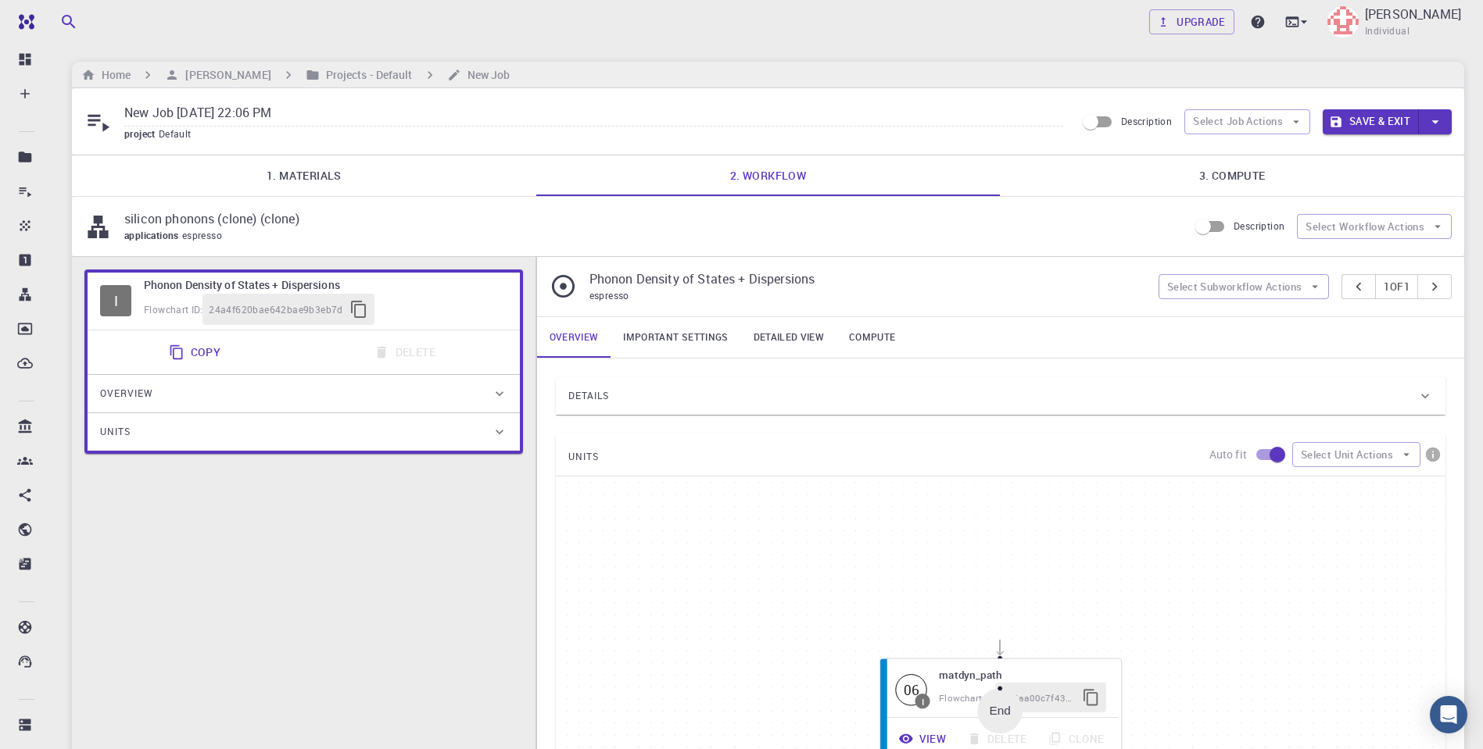
click at [221, 116] on input "New Job [DATE] 22:06 PM" at bounding box center [593, 114] width 939 height 26
type input "Si_phonon"
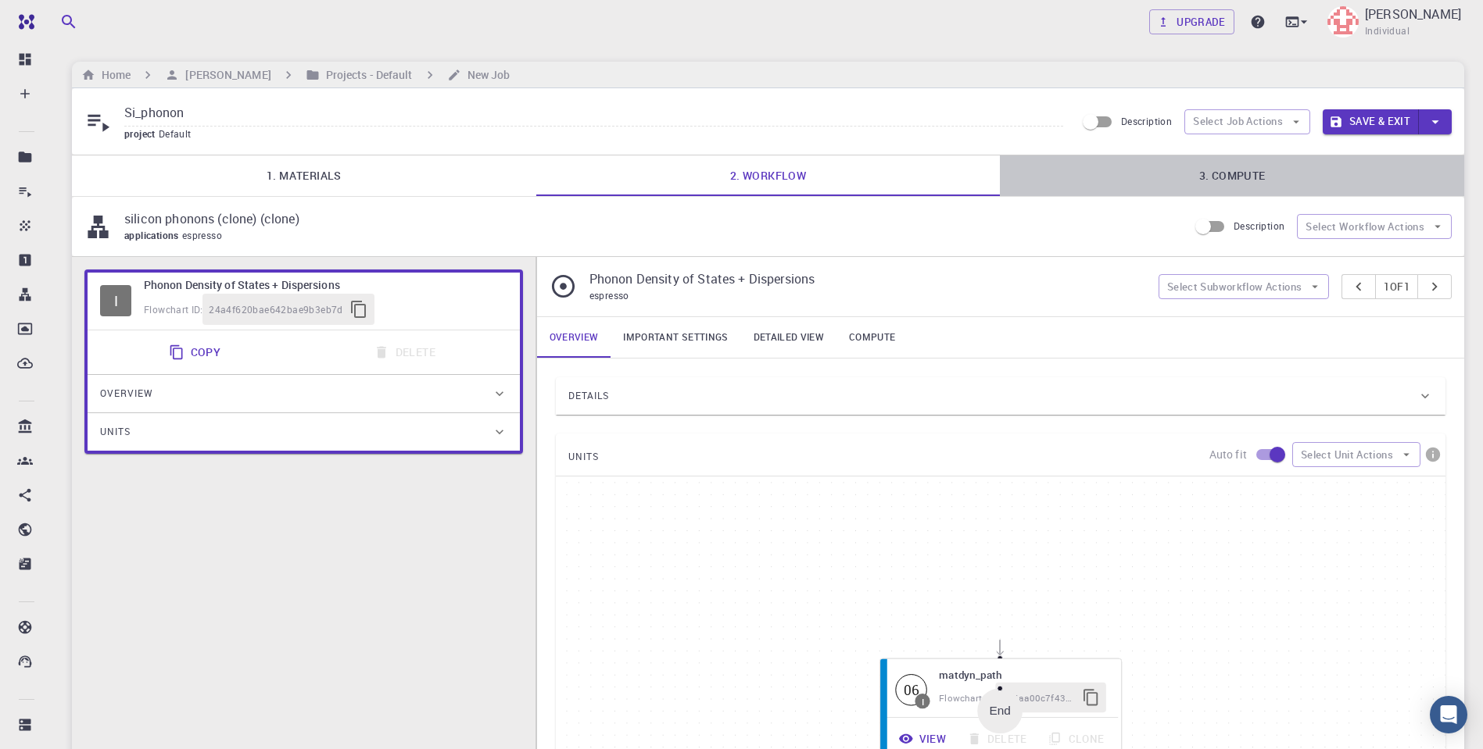
click at [1234, 174] on link "3. Compute" at bounding box center [1232, 176] width 464 height 41
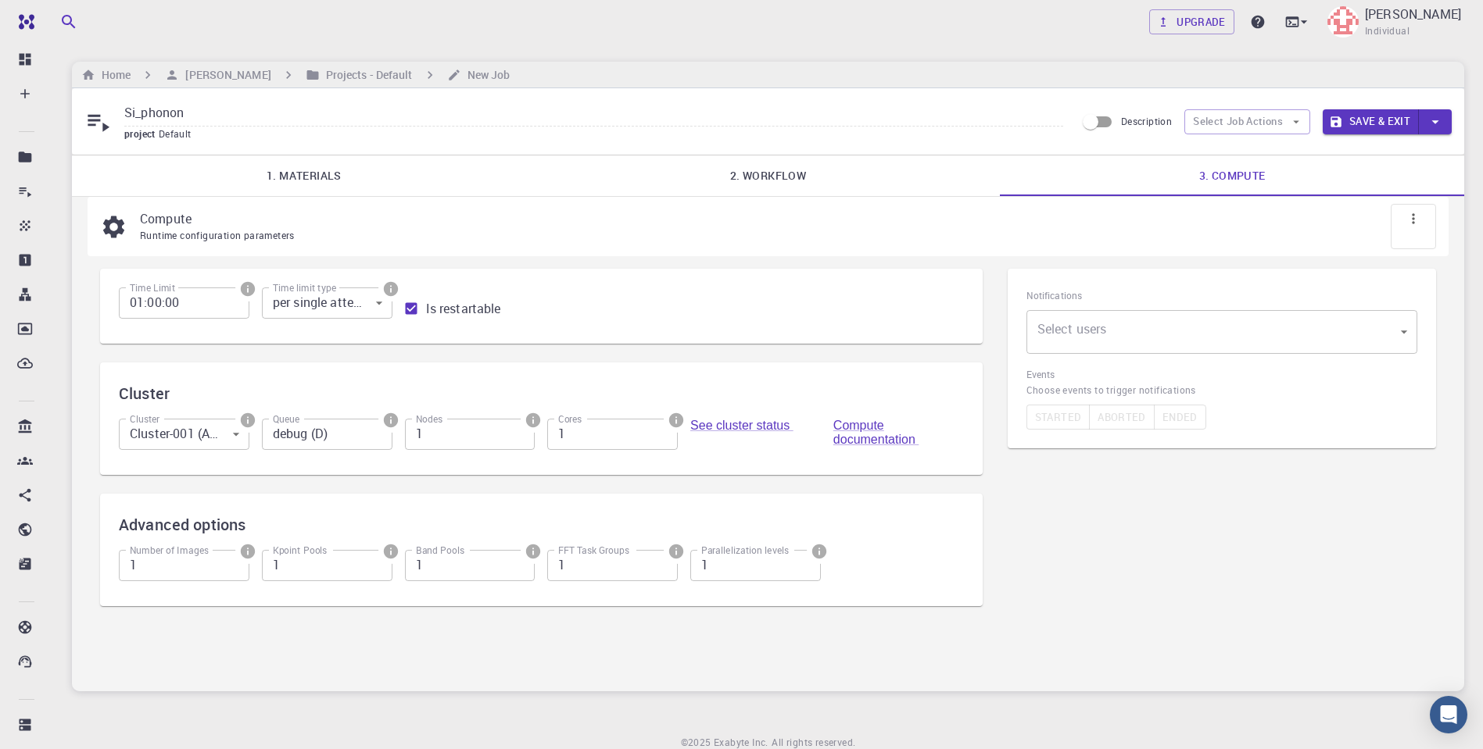
click at [1379, 120] on button "Save & Exit" at bounding box center [1370, 121] width 96 height 25
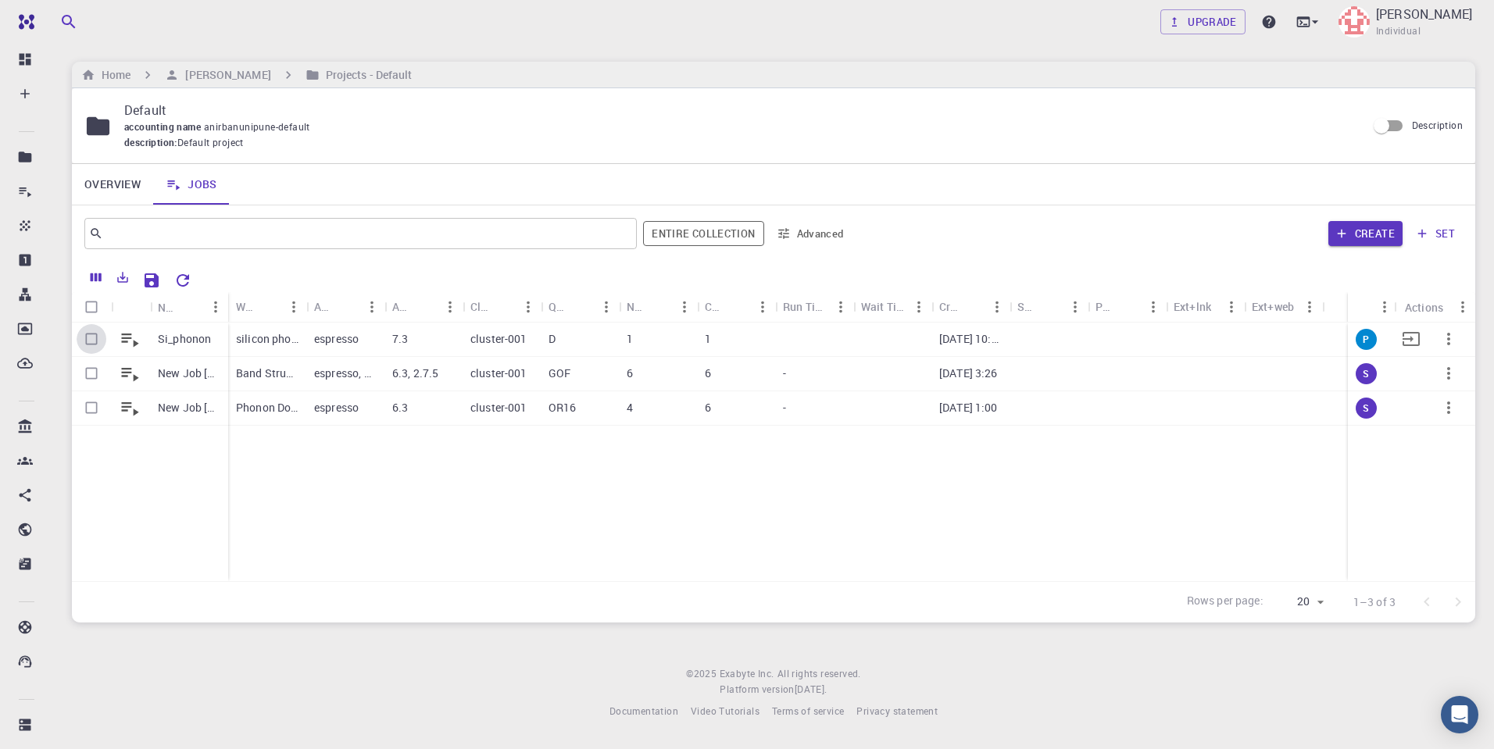
click at [88, 334] on input "Select row" at bounding box center [92, 339] width 30 height 30
checkbox input "true"
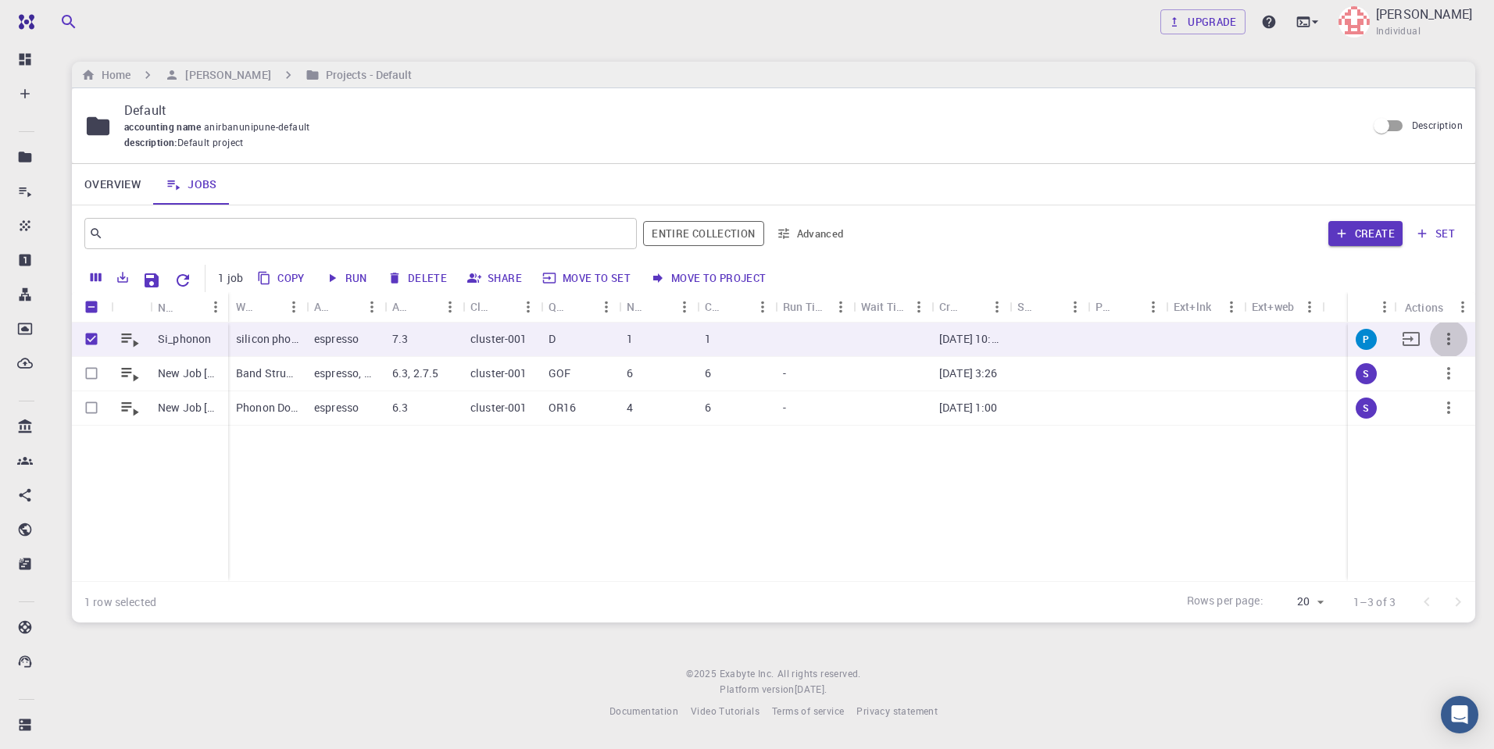
click at [1449, 335] on icon "button" at bounding box center [1449, 339] width 19 height 19
click at [1427, 422] on li "Run" at bounding box center [1436, 425] width 91 height 25
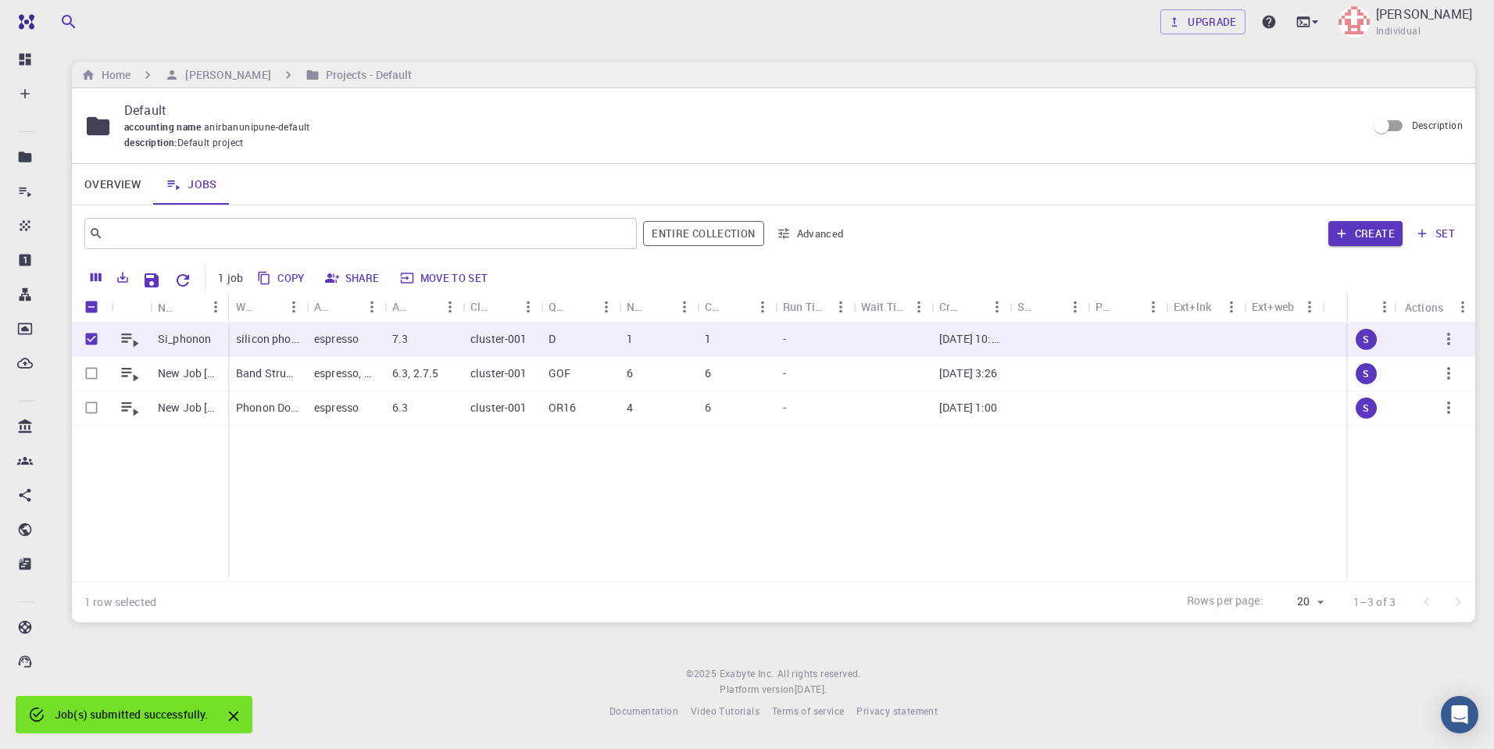
click at [1065, 528] on div "Si_phonon New Job [DATE] 15:23 PM New Job [DATE] 00:57 AM silicon phonons (clon…" at bounding box center [774, 452] width 1404 height 259
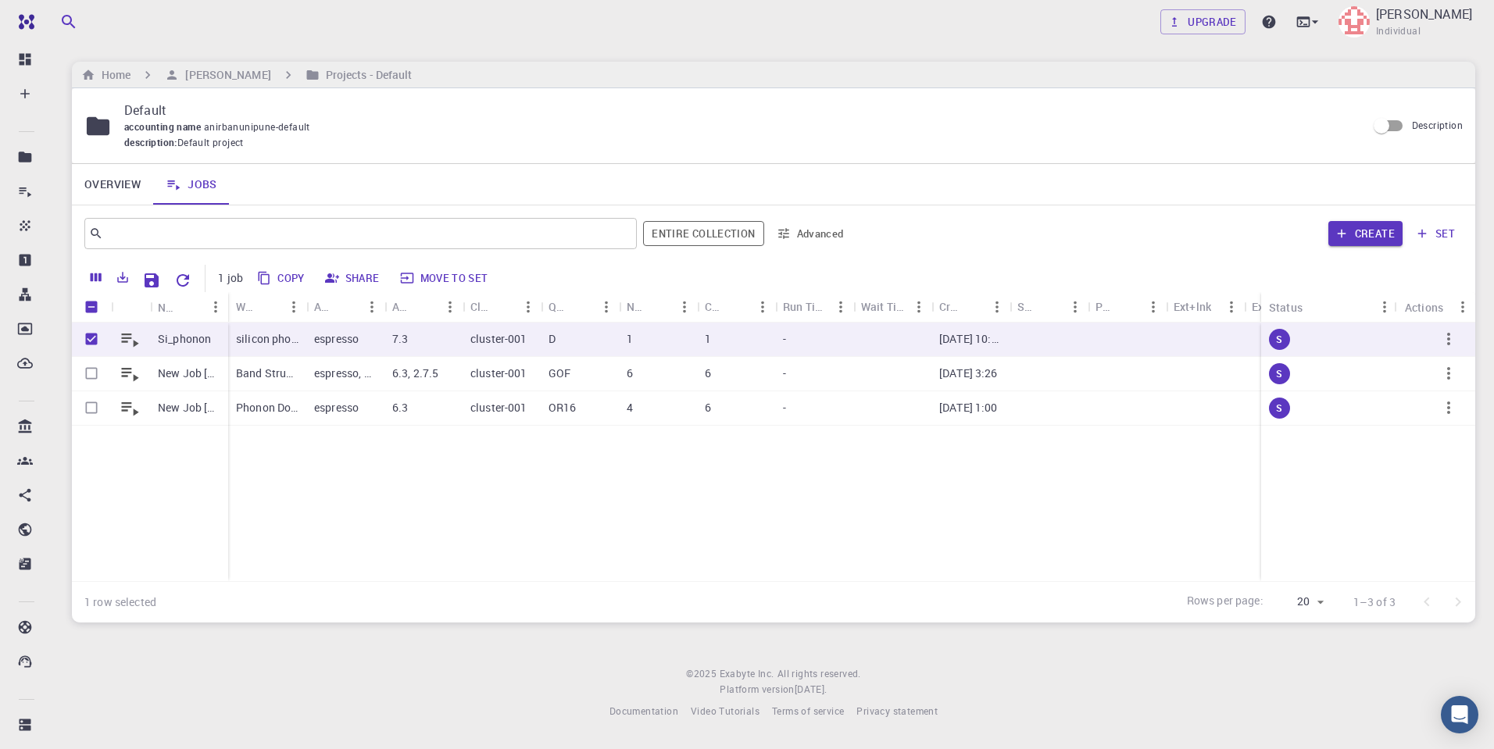
drag, startPoint x: 1350, startPoint y: 302, endPoint x: 1263, endPoint y: 316, distance: 87.9
click at [1263, 316] on div "Status" at bounding box center [1260, 307] width 16 height 30
click at [810, 227] on button "Advanced" at bounding box center [811, 233] width 81 height 25
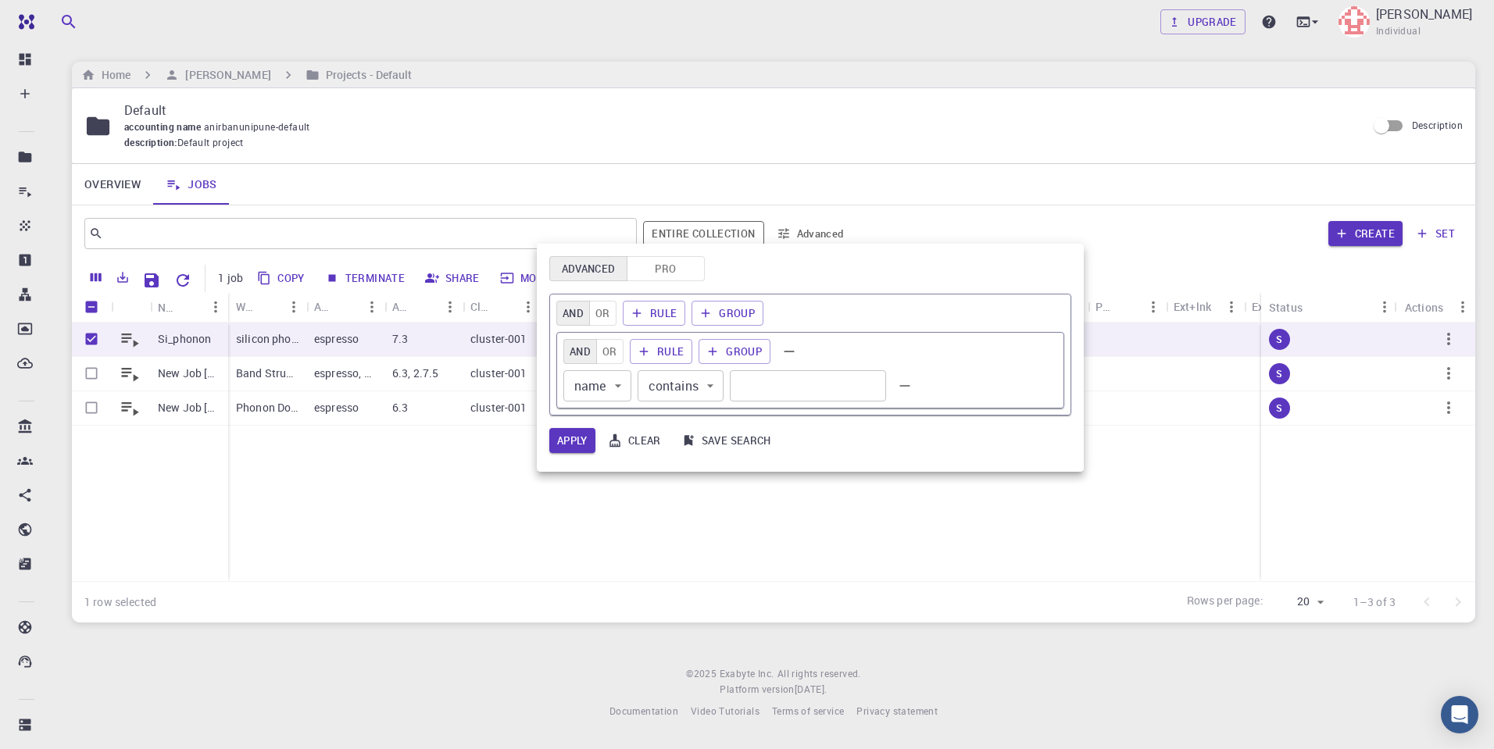
click at [650, 506] on div at bounding box center [747, 374] width 1494 height 749
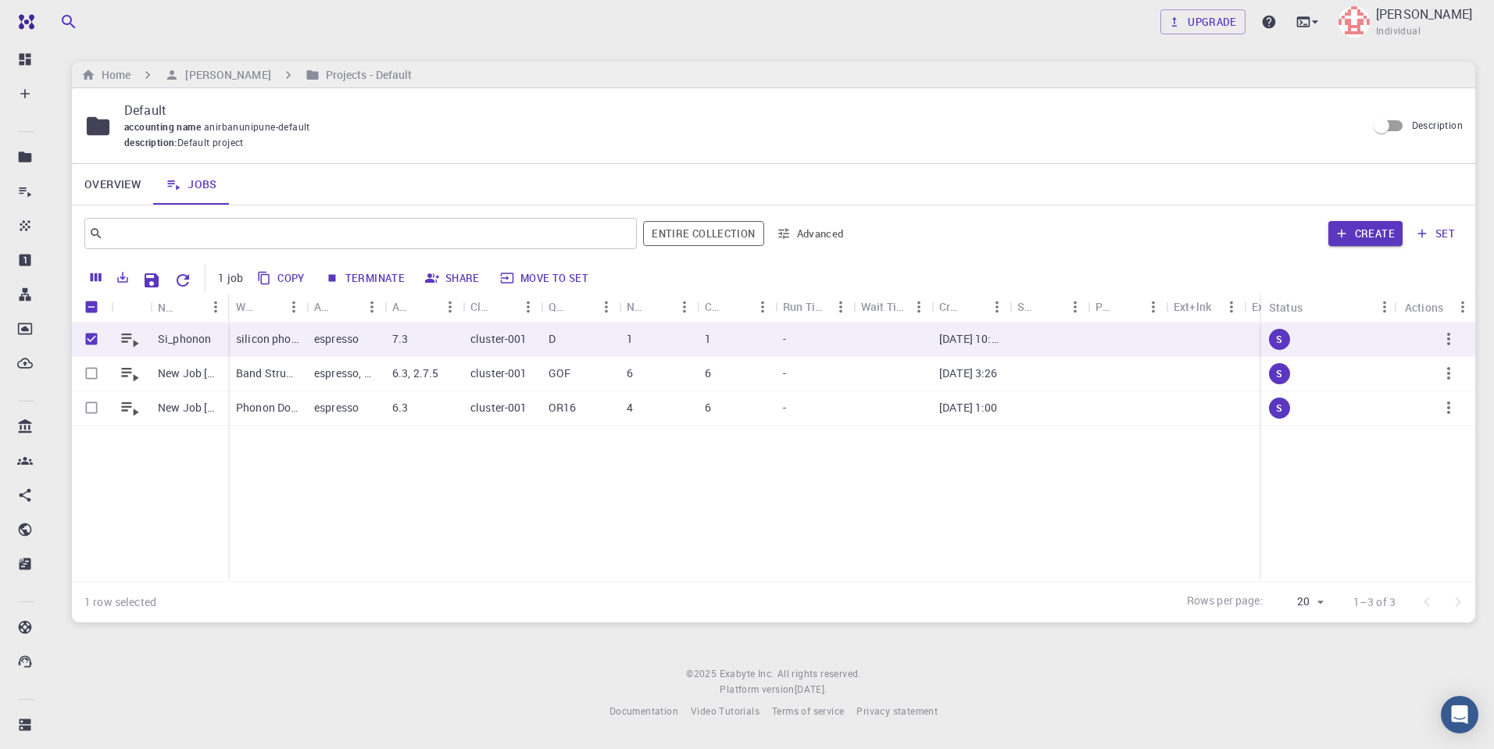
click at [935, 511] on div "Si_phonon New Job [DATE] 15:23 PM New Job [DATE] 00:57 AM silicon phonons (clon…" at bounding box center [804, 452] width 1465 height 259
click at [1449, 331] on icon "button" at bounding box center [1449, 339] width 19 height 19
click at [1457, 413] on span "Expand" at bounding box center [1441, 421] width 34 height 16
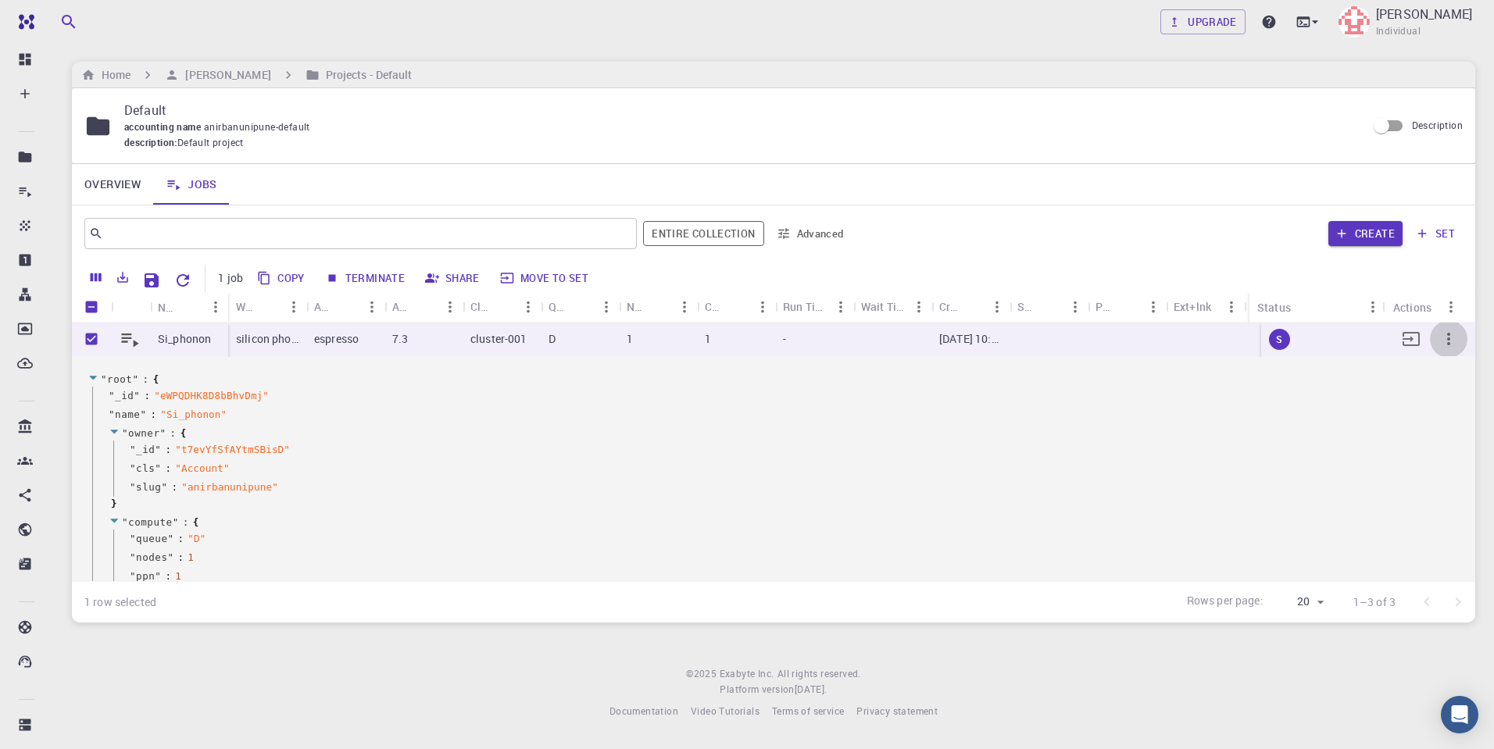
click at [1447, 342] on icon "button" at bounding box center [1448, 339] width 3 height 13
click at [1444, 453] on span "Collapse" at bounding box center [1443, 457] width 39 height 16
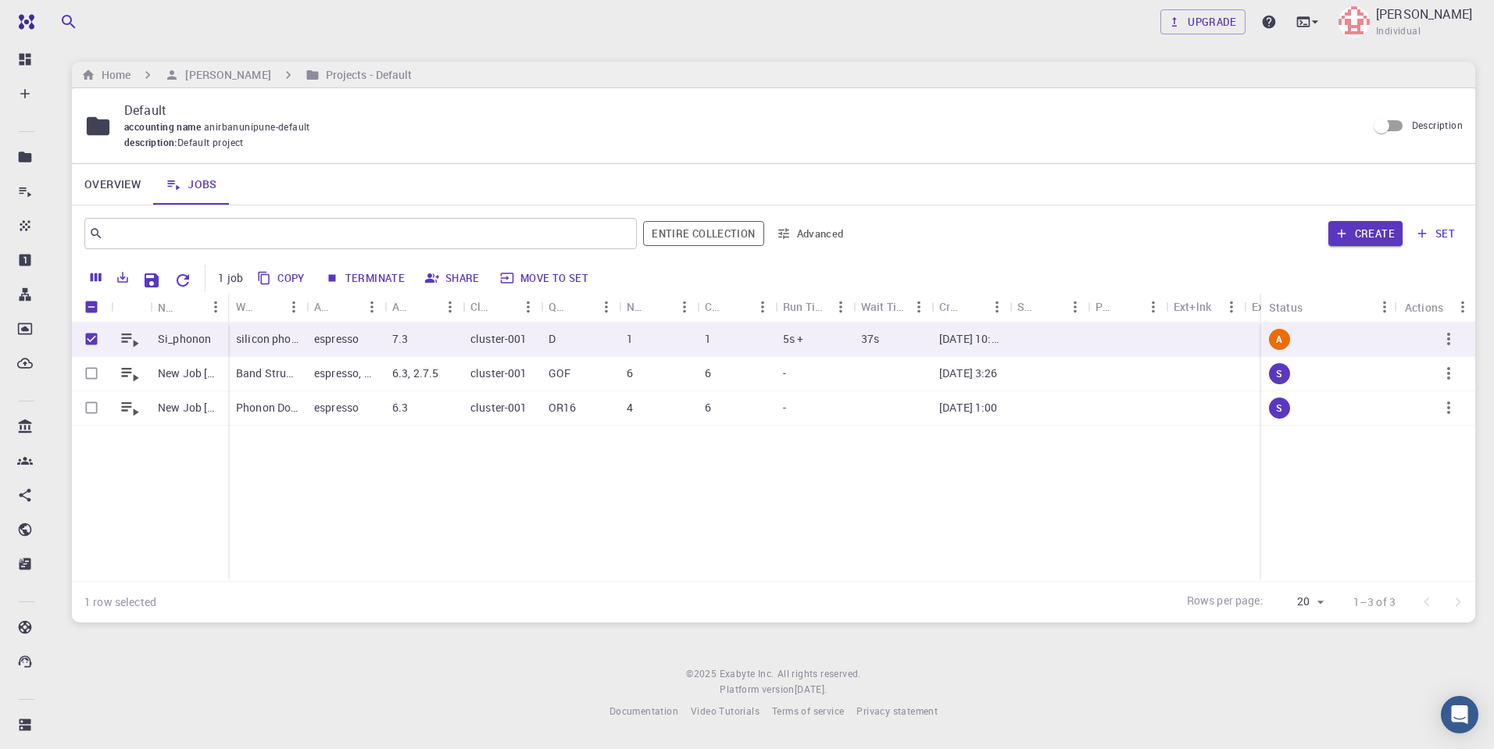
click at [490, 521] on div "Si_phonon New Job [DATE] 15:23 PM New Job [DATE] 00:57 AM silicon phonons (clon…" at bounding box center [804, 452] width 1465 height 259
click at [672, 118] on p "Default" at bounding box center [739, 110] width 1230 height 19
click at [91, 374] on input "Select row" at bounding box center [92, 374] width 30 height 30
checkbox input "true"
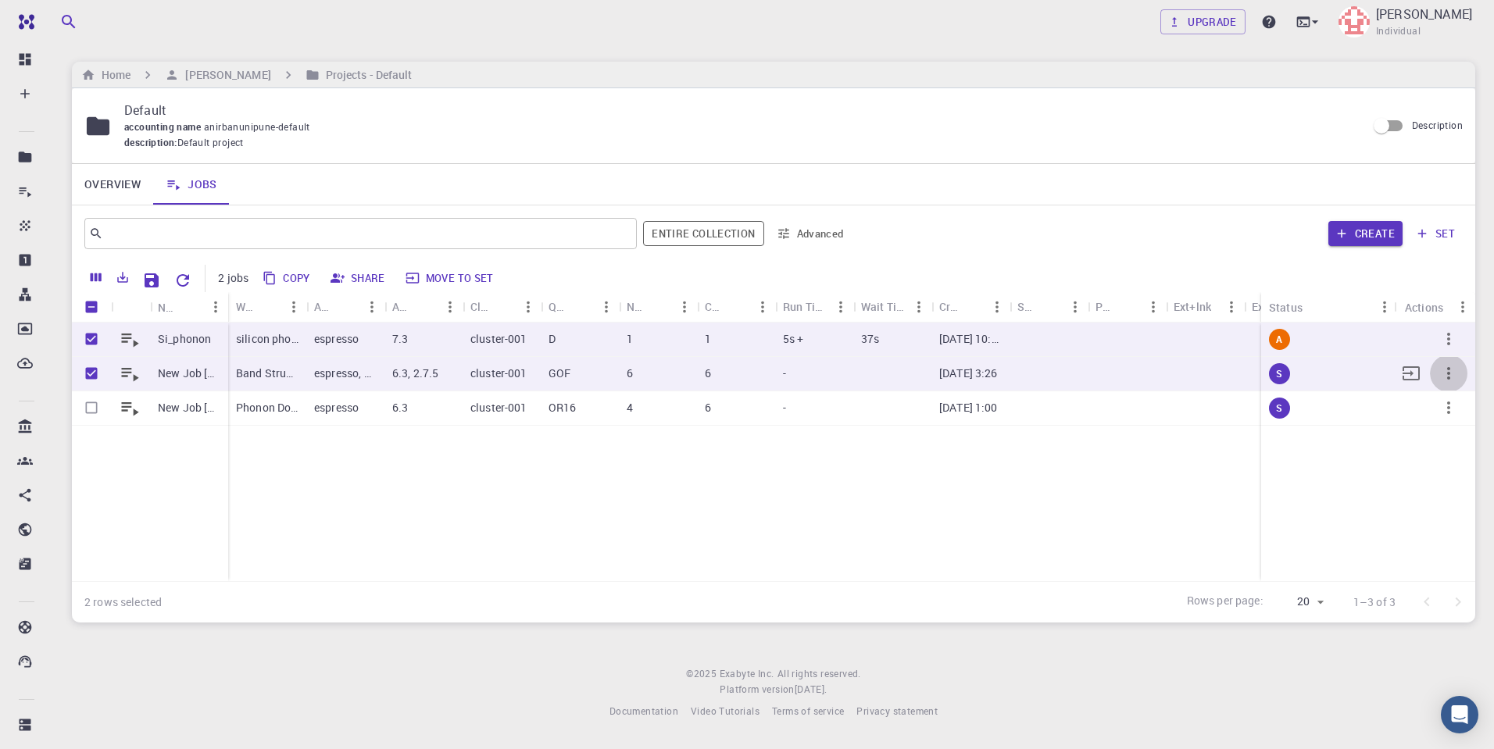
click at [1447, 372] on icon "button" at bounding box center [1449, 373] width 19 height 19
click at [871, 524] on div at bounding box center [747, 374] width 1494 height 749
click at [478, 138] on div "description : Default project" at bounding box center [739, 143] width 1230 height 16
click at [168, 133] on div "accounting name anirbanunipune-default" at bounding box center [739, 128] width 1230 height 16
click at [259, 337] on p "silicon phonons (clone) (clone)" at bounding box center [267, 339] width 63 height 16
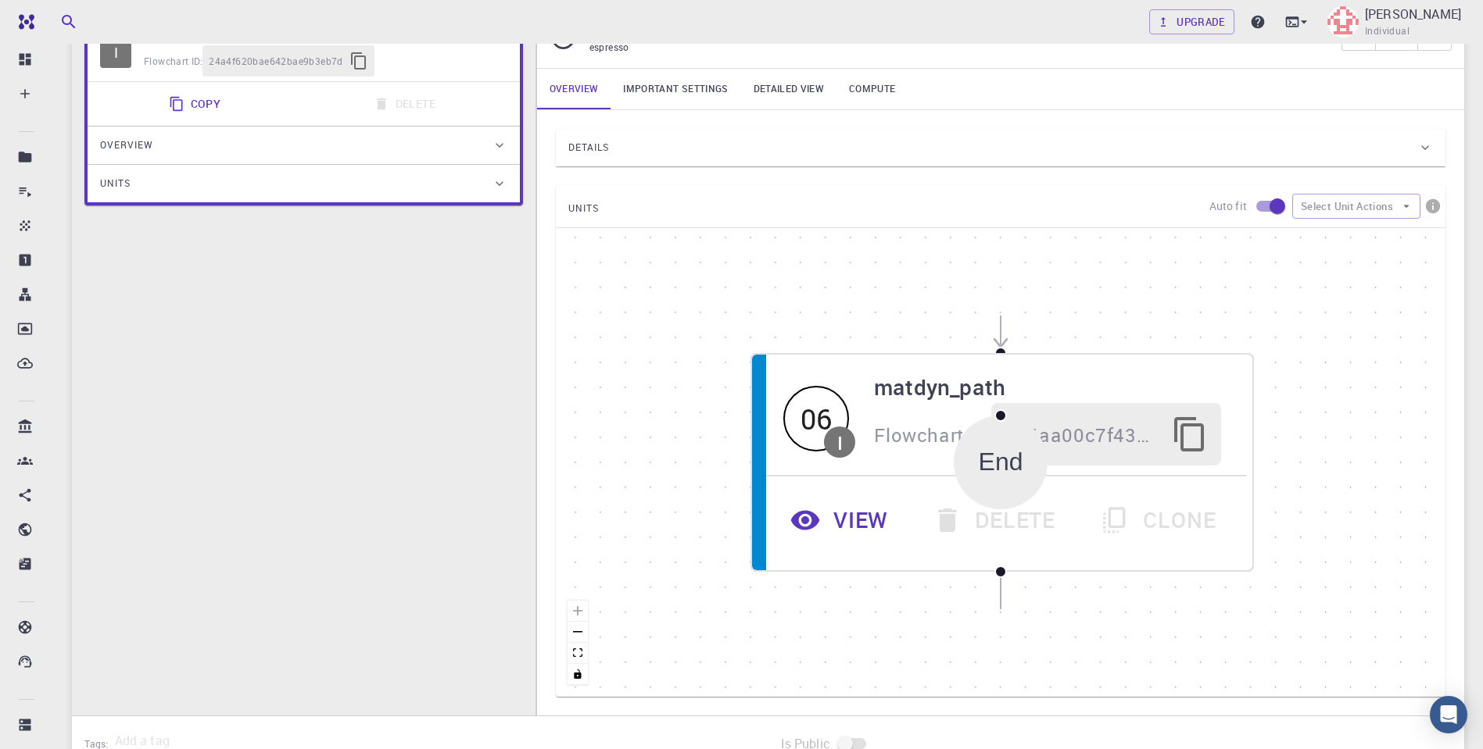
scroll to position [363, 0]
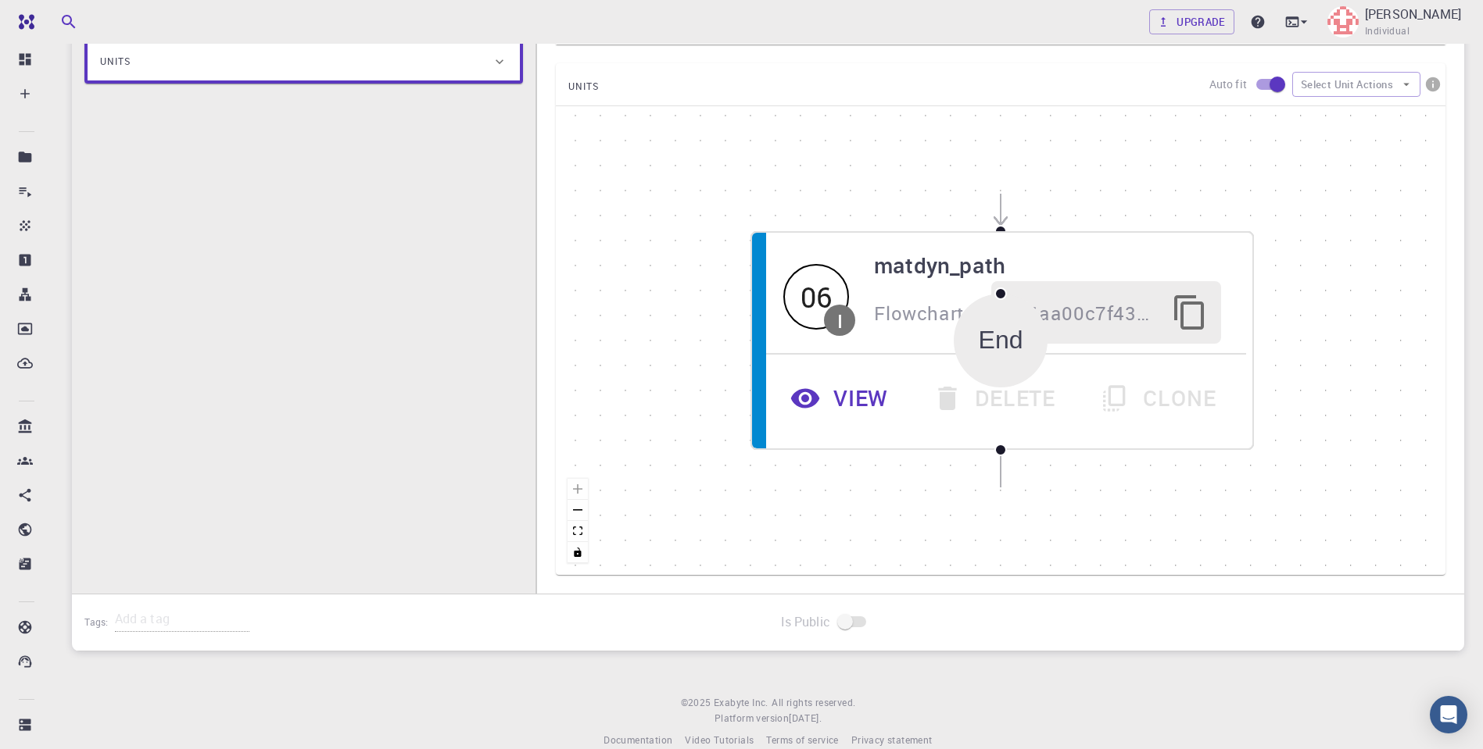
click at [1003, 342] on div "End" at bounding box center [1000, 341] width 45 height 28
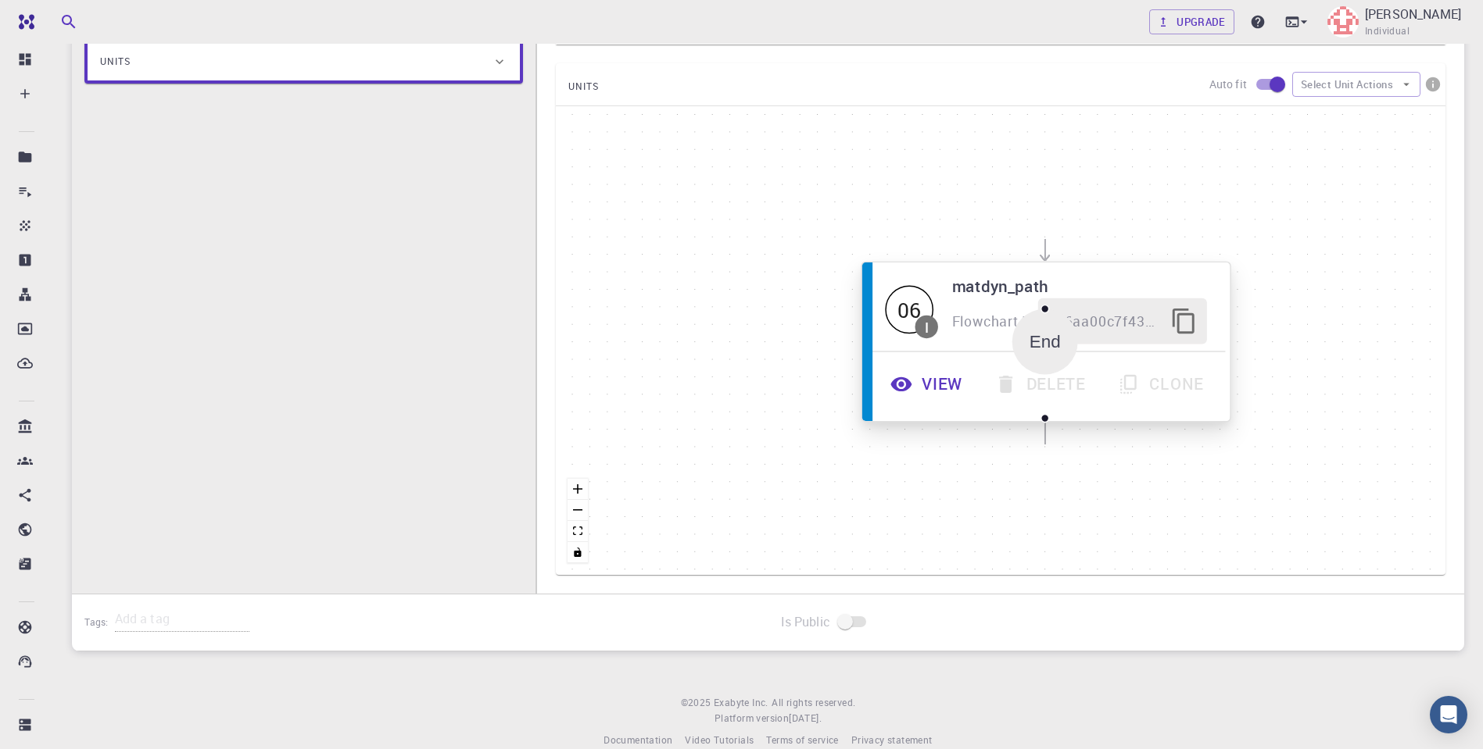
drag, startPoint x: 819, startPoint y: 406, endPoint x: 968, endPoint y: 374, distance: 152.7
click at [968, 374] on button "View" at bounding box center [927, 384] width 104 height 46
click at [923, 388] on button "View" at bounding box center [927, 384] width 104 height 46
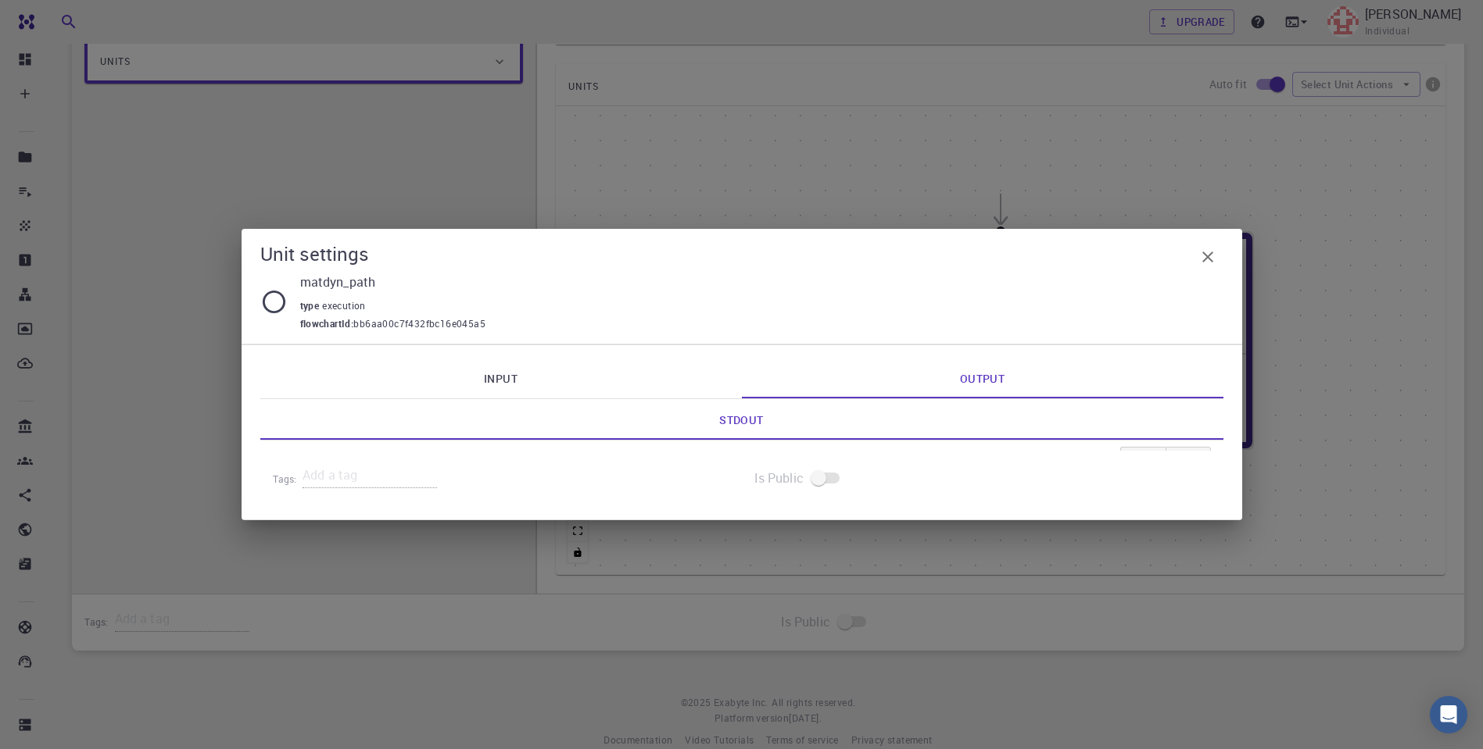
click at [518, 384] on link "Input" at bounding box center [500, 378] width 481 height 41
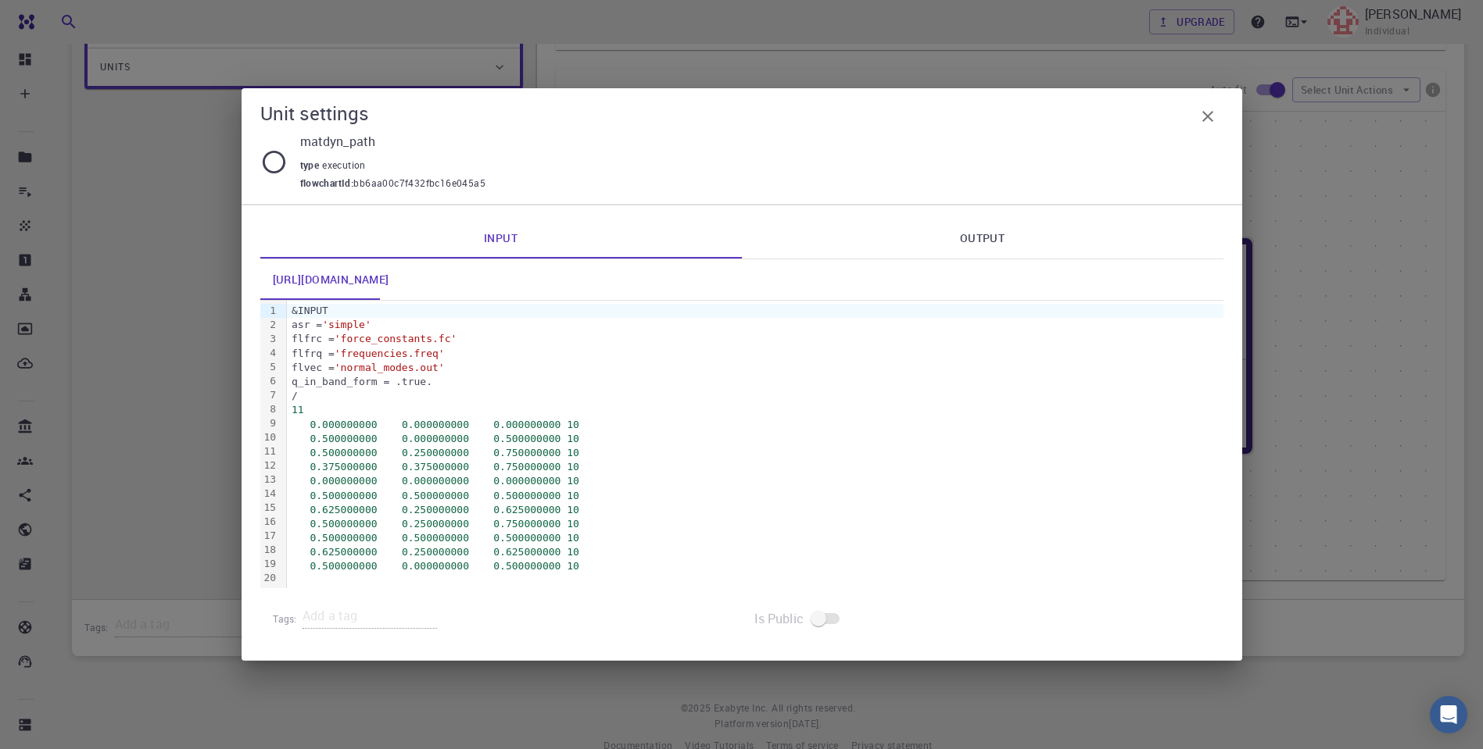
scroll to position [0, 0]
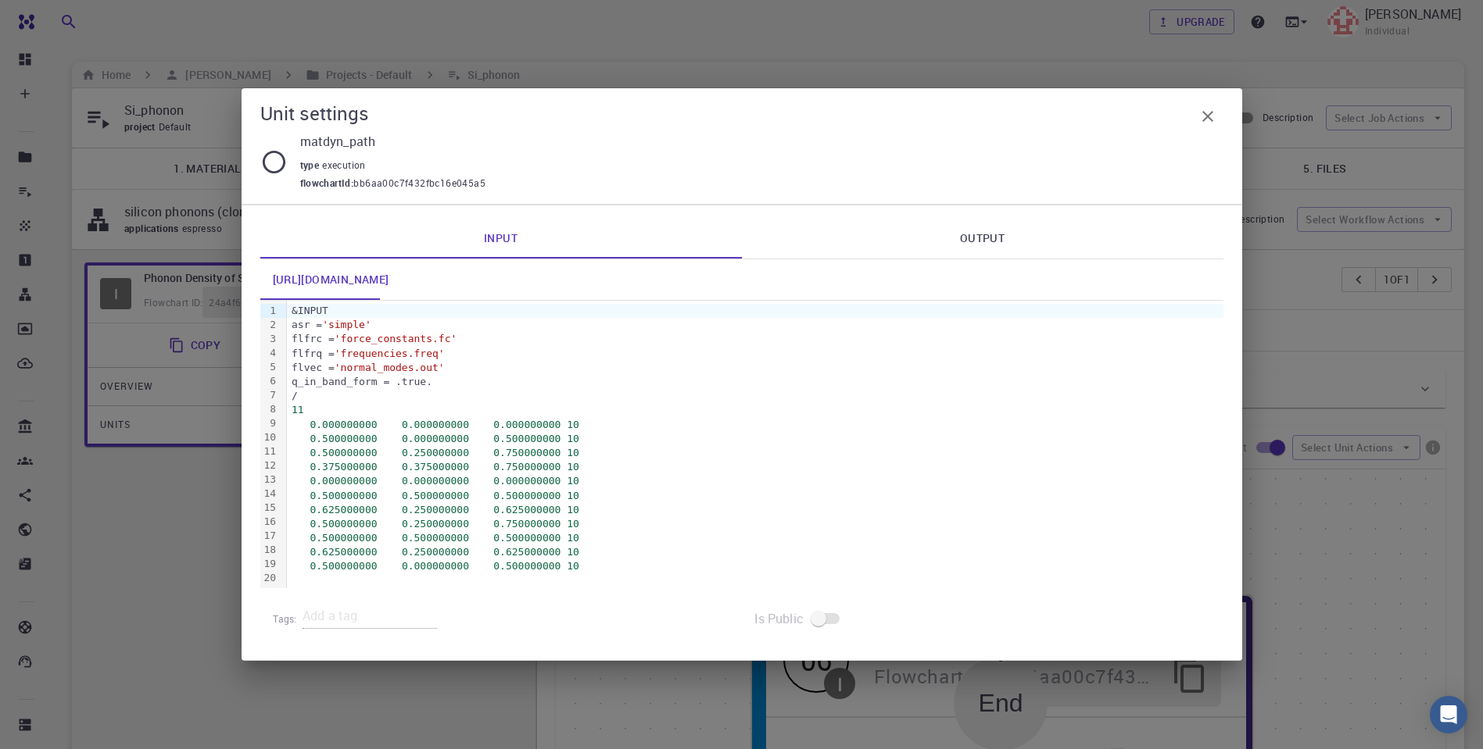
click at [492, 495] on div "0.500000000 0.500000000 0.500000000 10" at bounding box center [755, 496] width 936 height 14
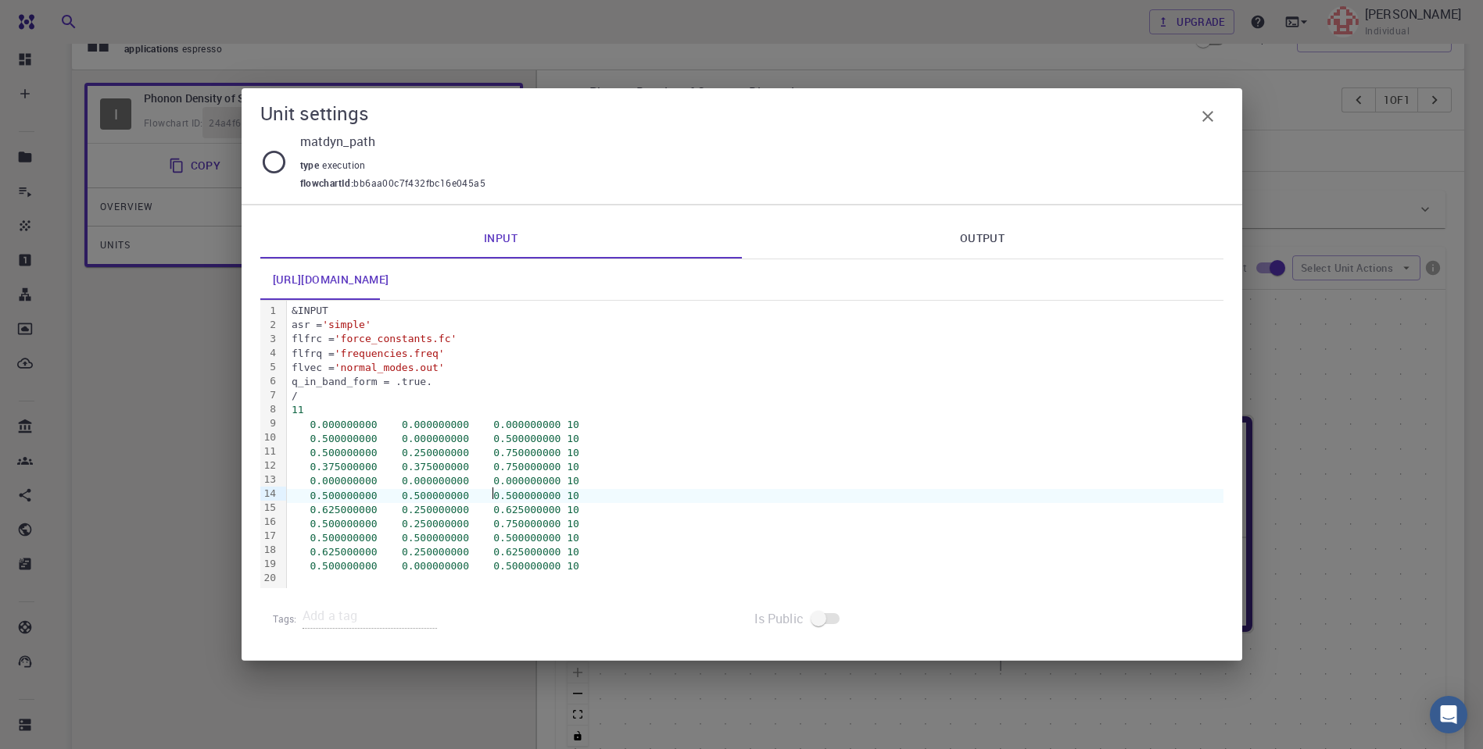
scroll to position [191, 0]
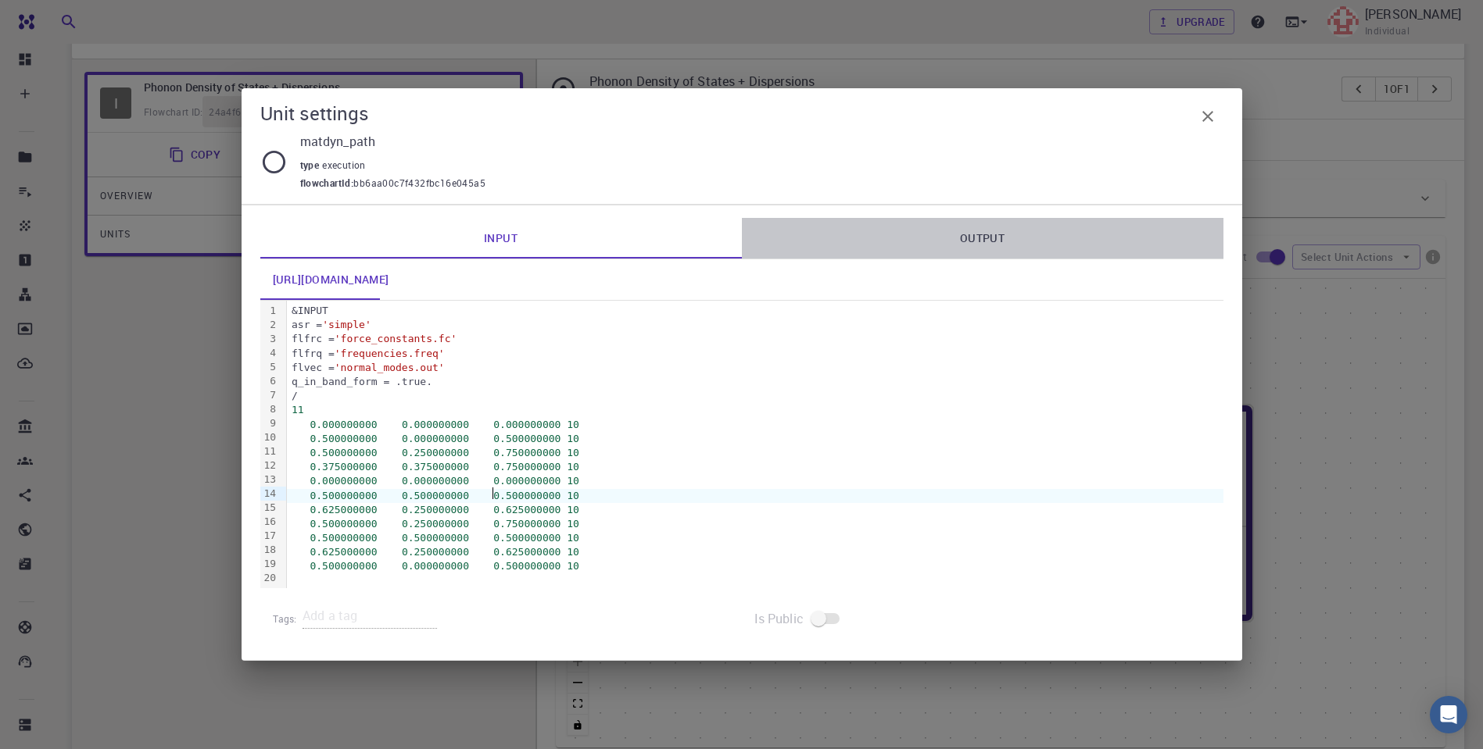
click at [964, 240] on link "Output" at bounding box center [982, 238] width 481 height 41
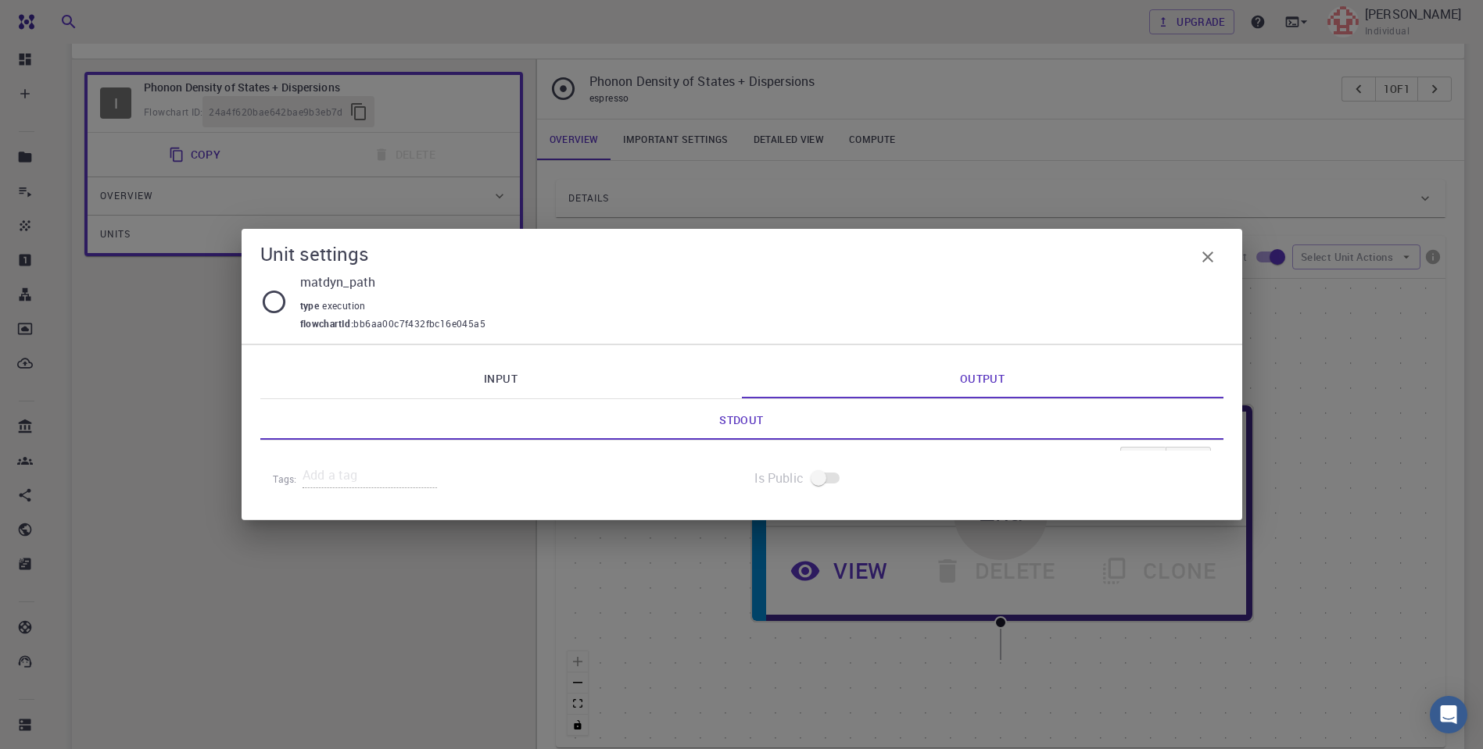
click at [1218, 252] on button "button" at bounding box center [1207, 256] width 31 height 31
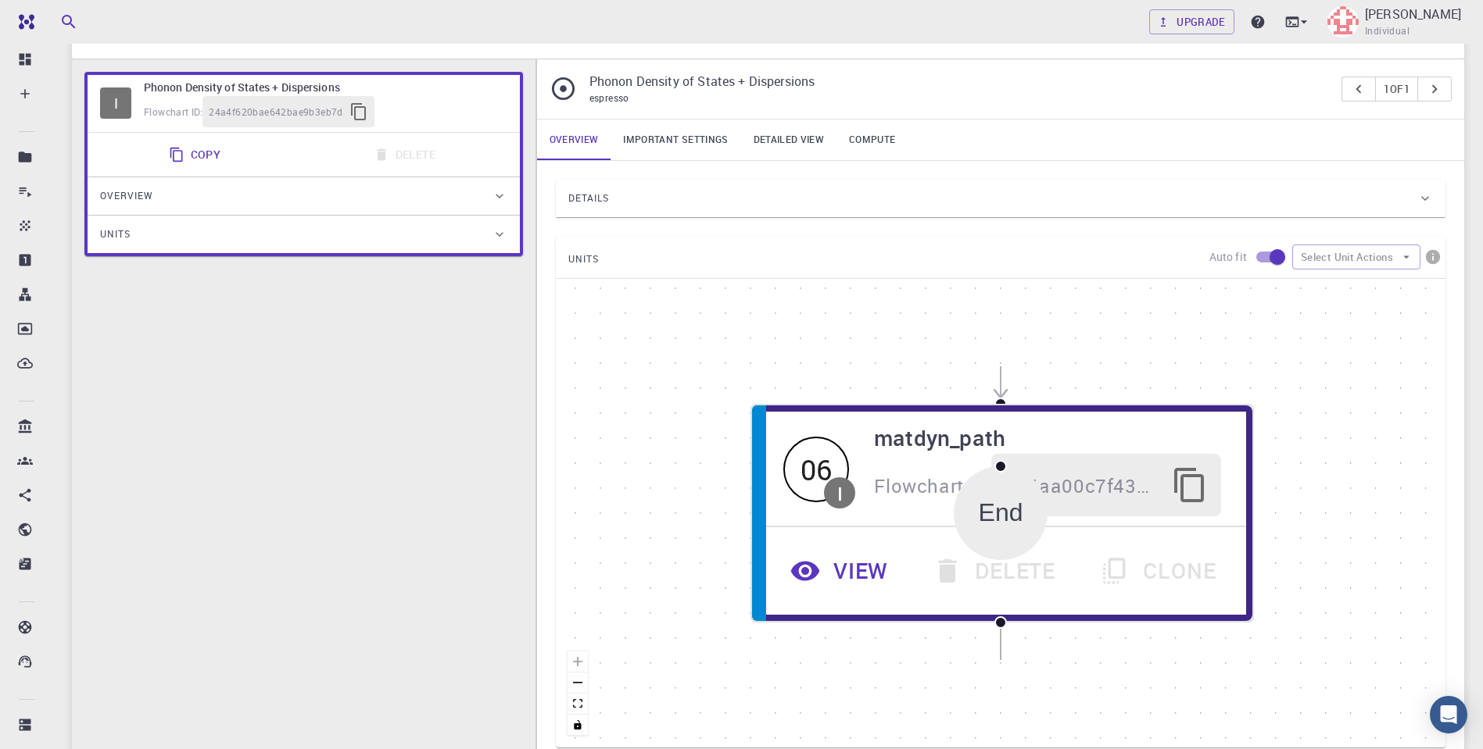
click at [1007, 202] on div "Details" at bounding box center [992, 198] width 849 height 25
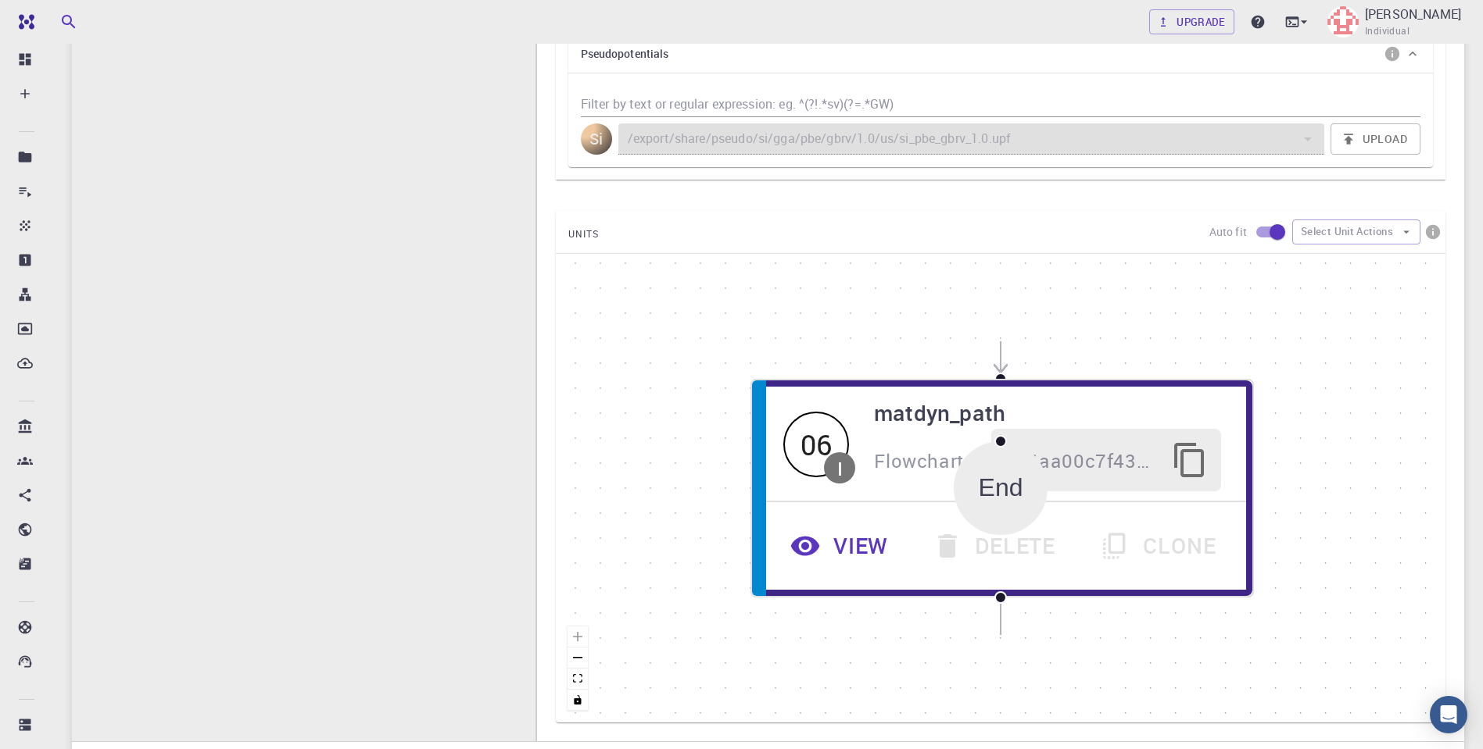
scroll to position [321, 0]
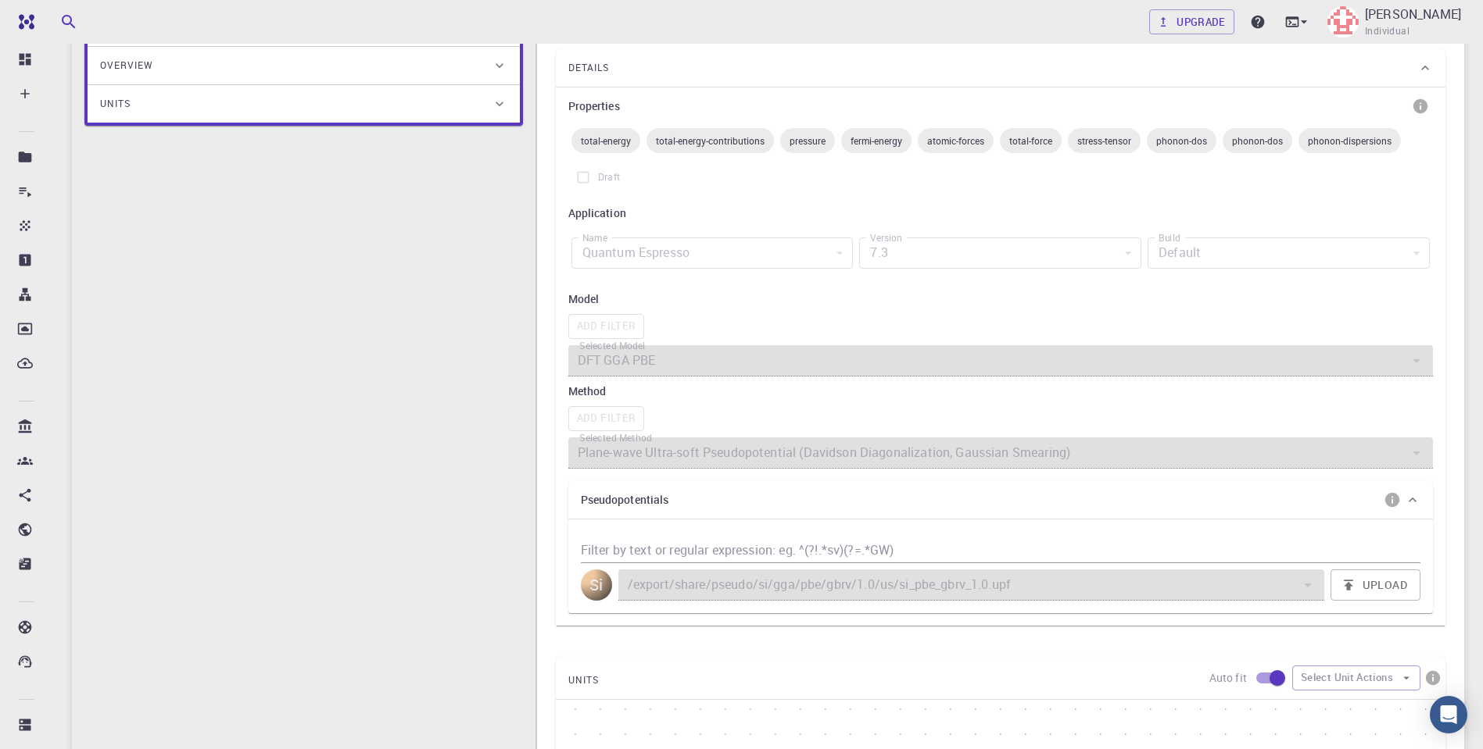
click at [1411, 492] on icon at bounding box center [1412, 500] width 16 height 16
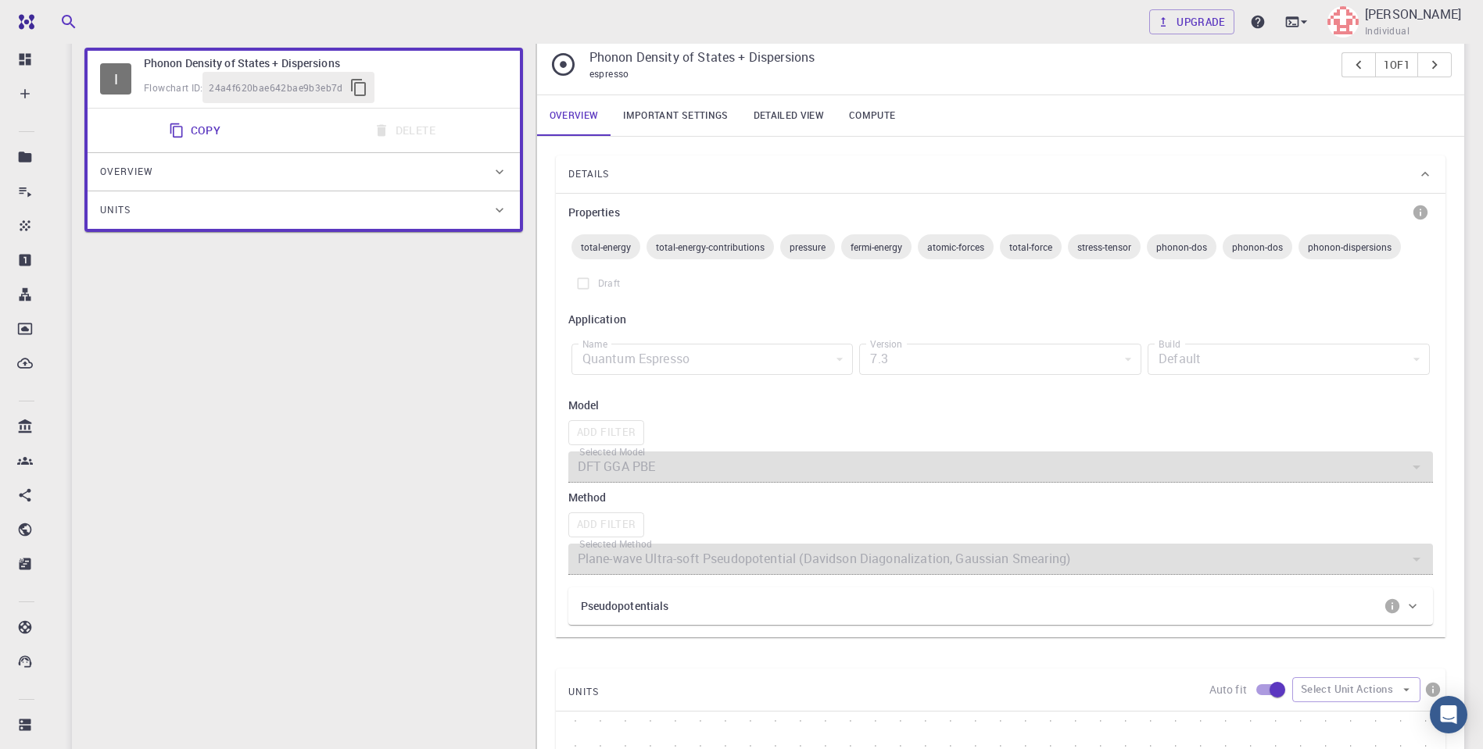
scroll to position [218, 0]
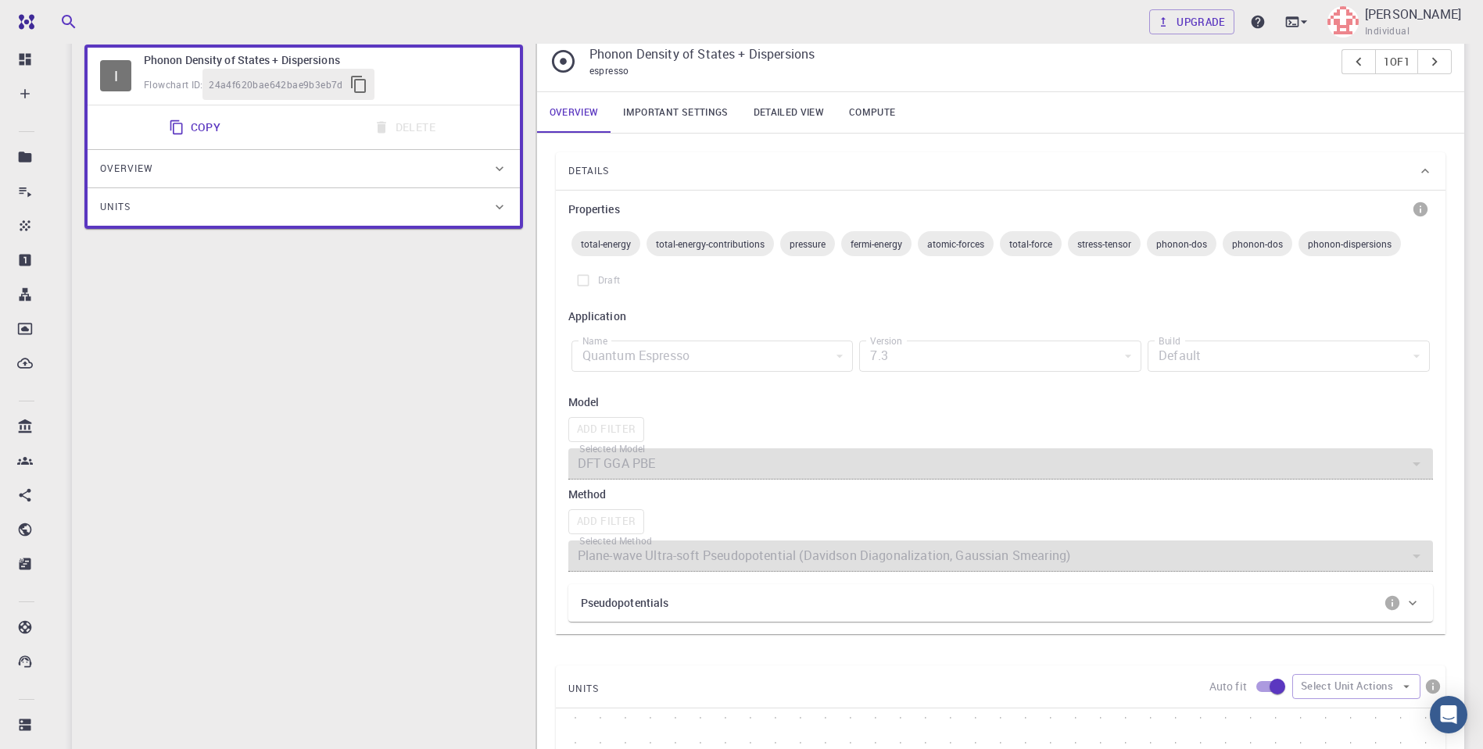
click at [1428, 170] on icon at bounding box center [1425, 171] width 16 height 16
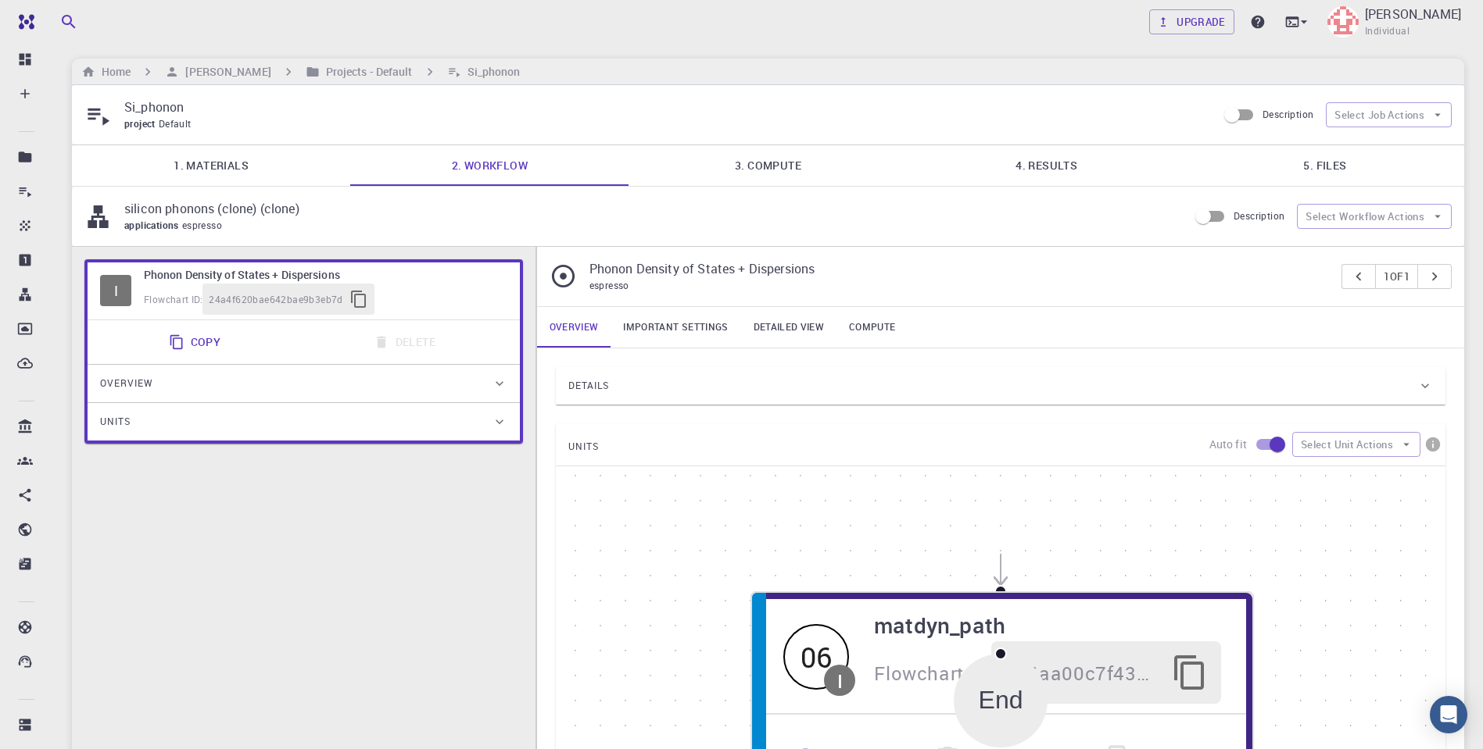
scroll to position [0, 0]
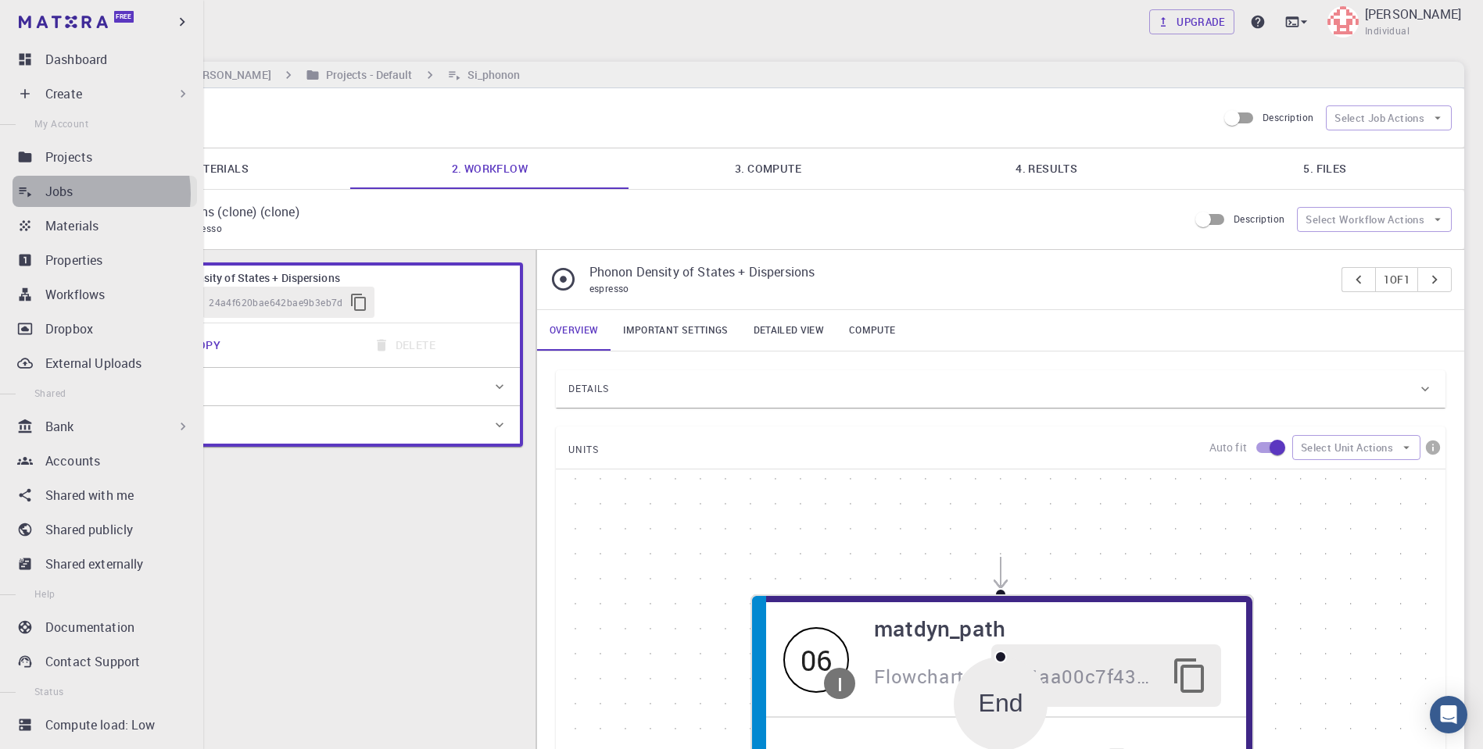
click at [73, 194] on div "Jobs" at bounding box center [121, 191] width 152 height 19
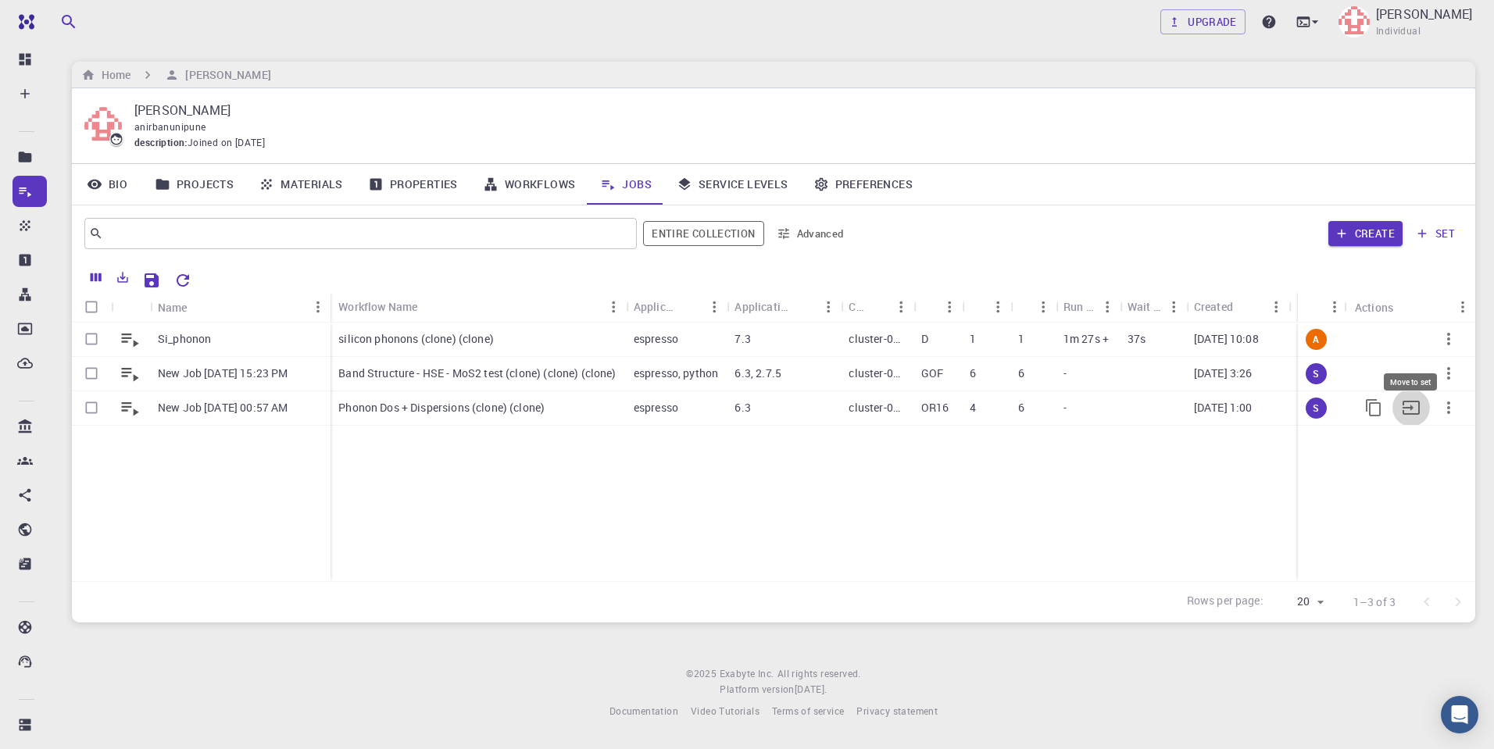
click at [1413, 403] on icon "Move to set" at bounding box center [1411, 408] width 19 height 19
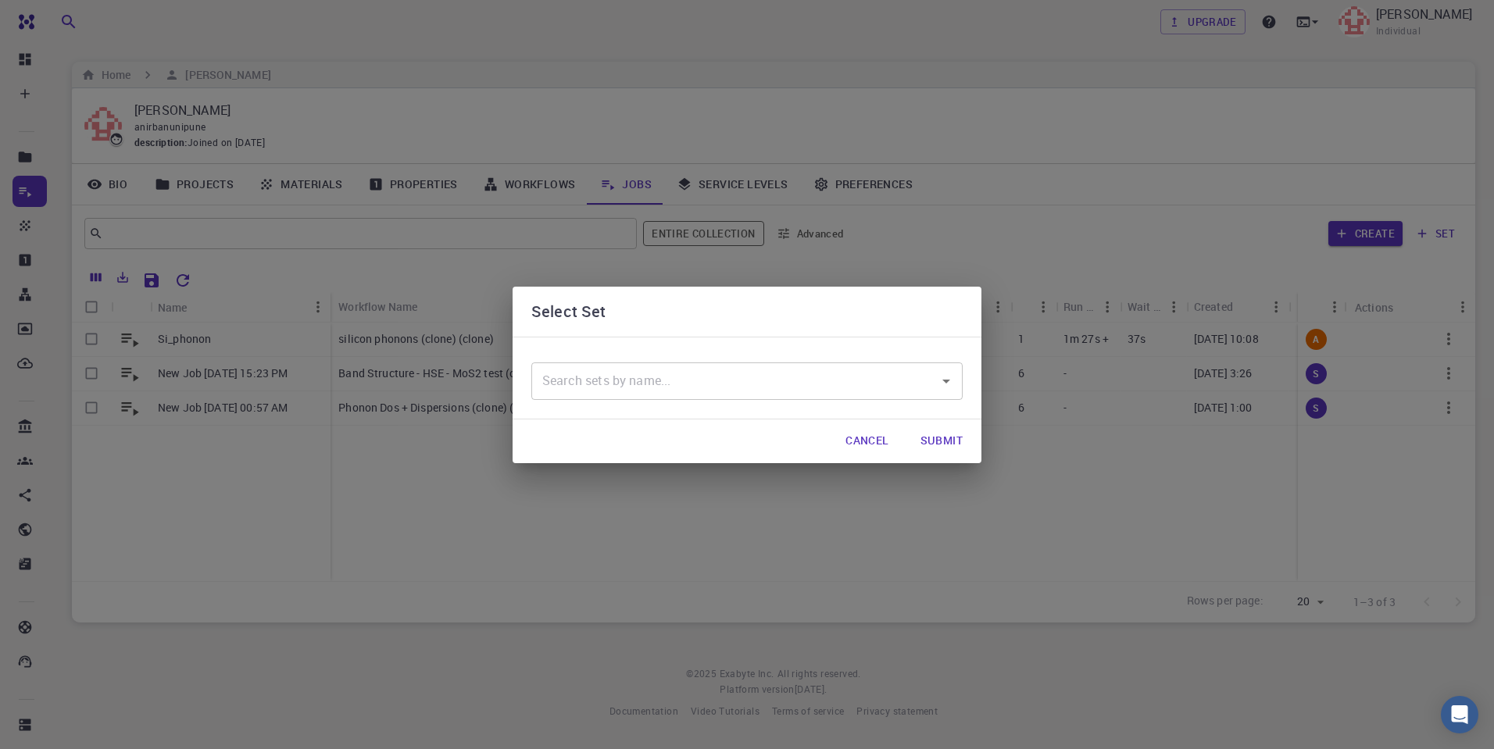
click at [948, 395] on div "​" at bounding box center [746, 382] width 431 height 38
drag, startPoint x: 789, startPoint y: 420, endPoint x: 763, endPoint y: 439, distance: 33.0
click at [789, 420] on div "No options" at bounding box center [746, 420] width 431 height 41
click at [745, 453] on div "Cancel Submit" at bounding box center [747, 442] width 469 height 44
click at [869, 443] on button "Cancel" at bounding box center [867, 441] width 68 height 31
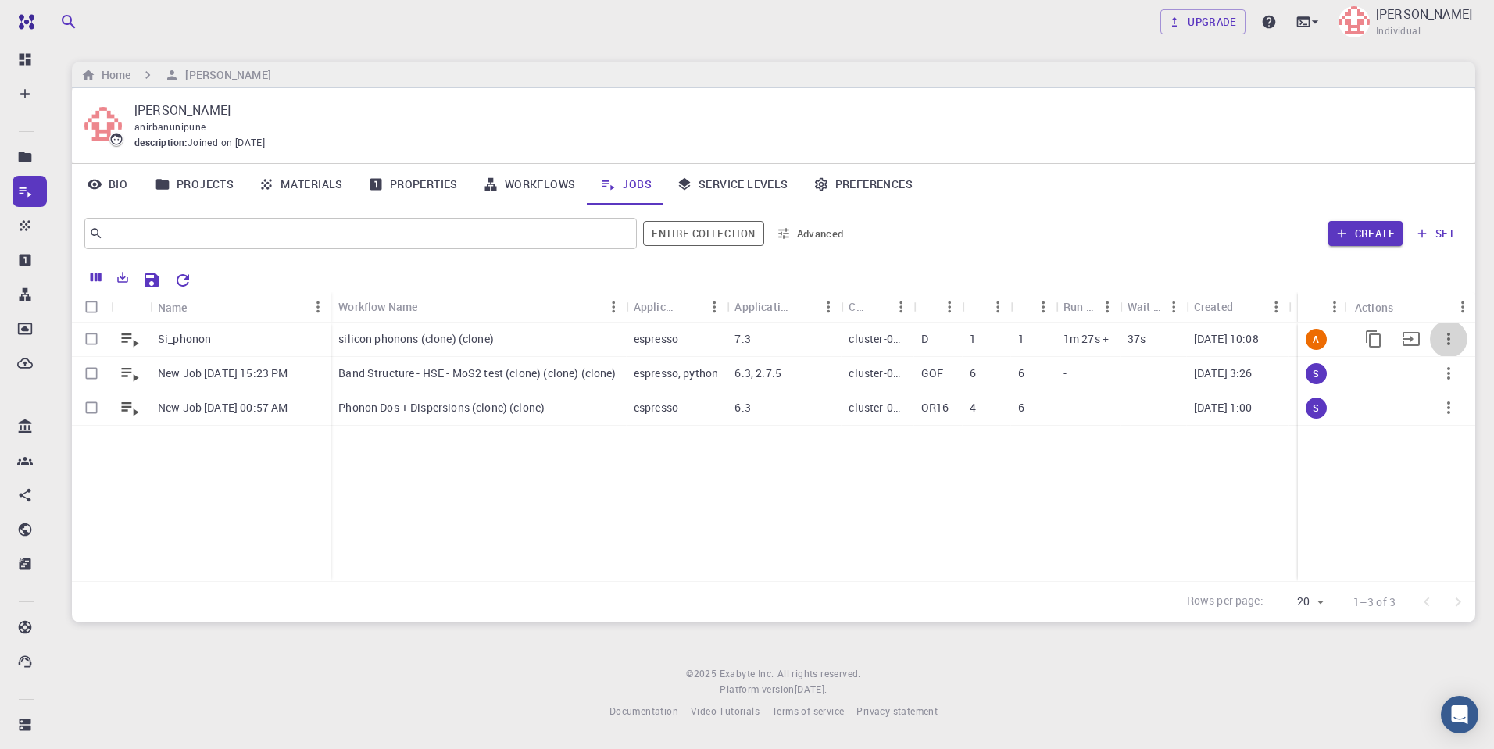
click at [1457, 332] on icon "button" at bounding box center [1449, 339] width 19 height 19
click at [1053, 510] on div at bounding box center [747, 374] width 1494 height 749
click at [878, 184] on link "Preferences" at bounding box center [863, 184] width 124 height 41
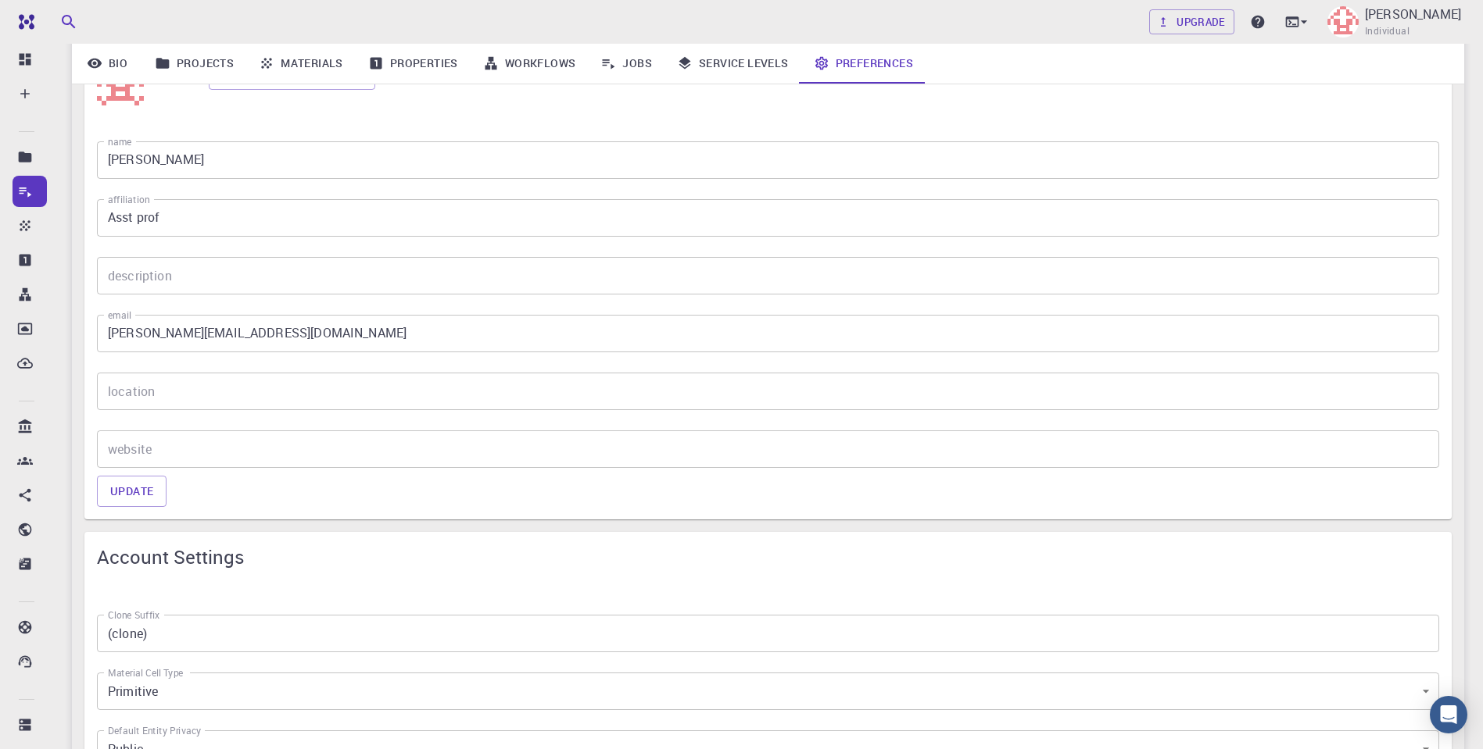
scroll to position [885, 0]
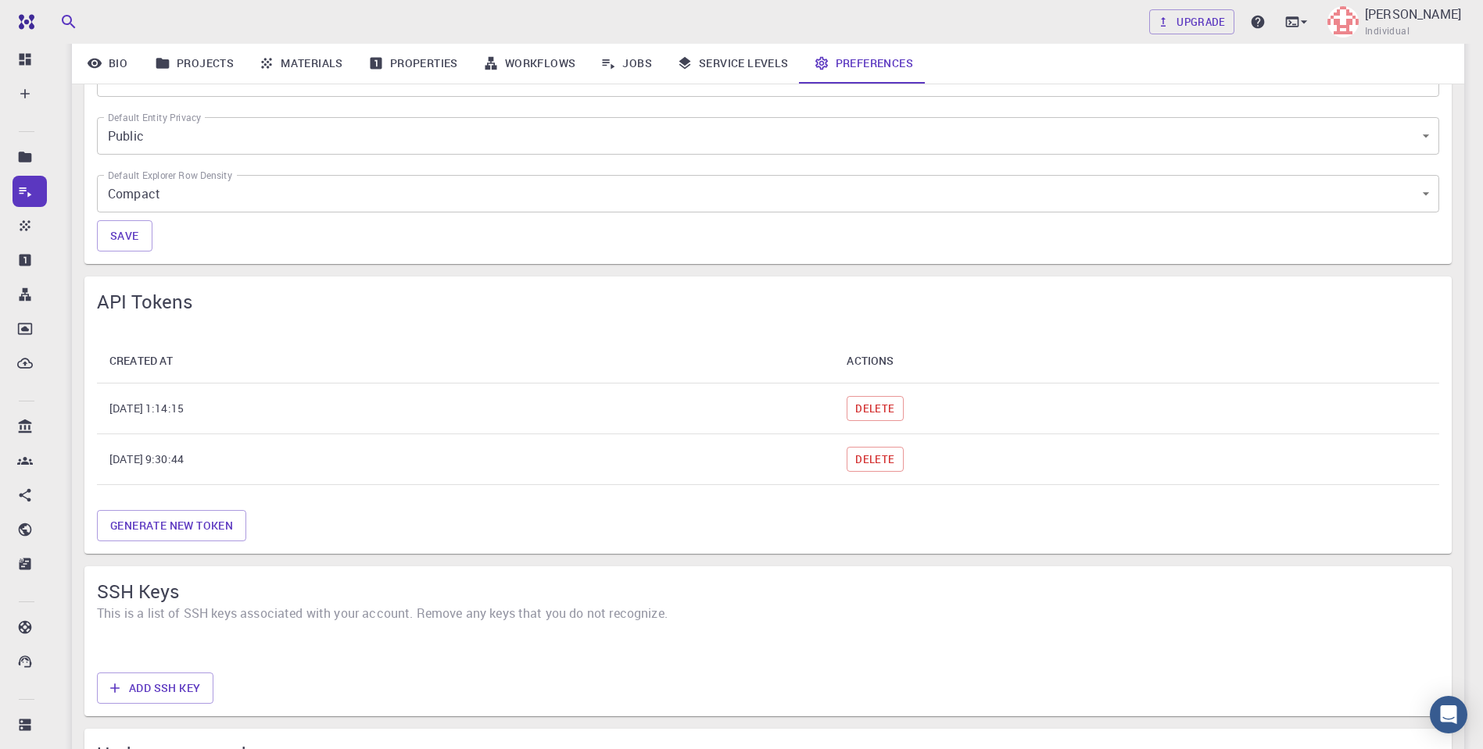
click at [306, 453] on th "[DATE] 9:30:44" at bounding box center [465, 460] width 737 height 51
click at [173, 416] on th "[DATE] 1:14:15" at bounding box center [465, 409] width 737 height 51
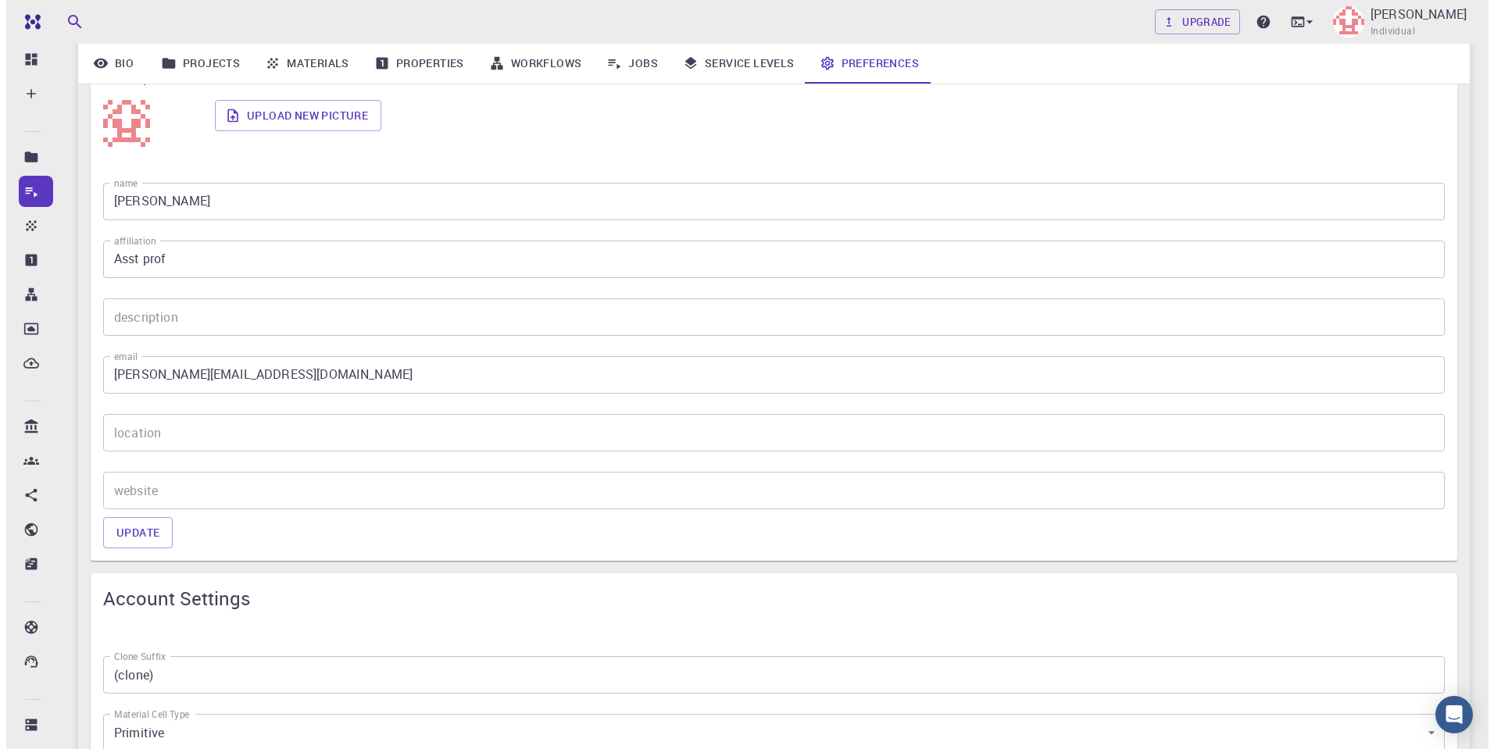
scroll to position [0, 0]
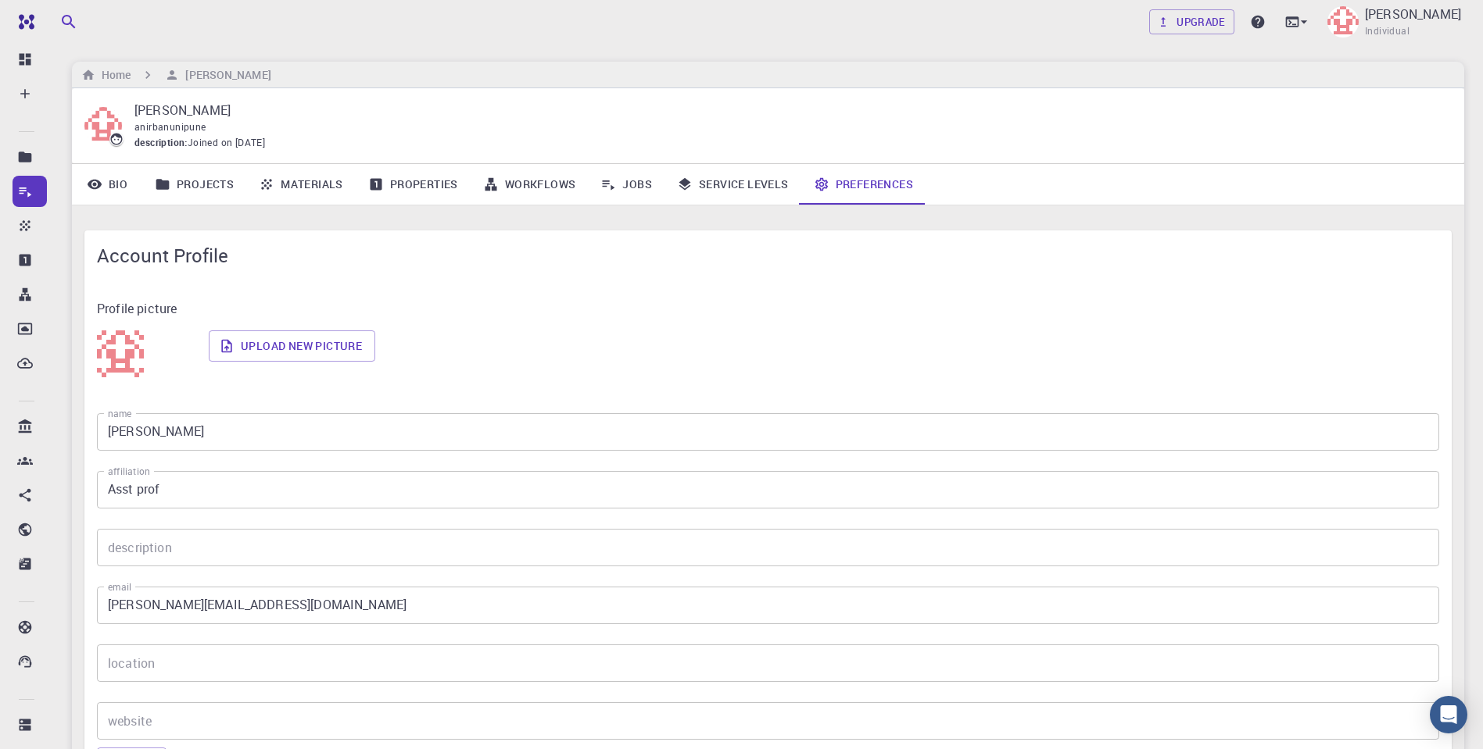
click at [528, 40] on div "Upgrade [PERSON_NAME] Individual" at bounding box center [767, 22] width 1429 height 41
click at [1034, 39] on div "Upgrade [PERSON_NAME] Individual" at bounding box center [767, 22] width 1429 height 41
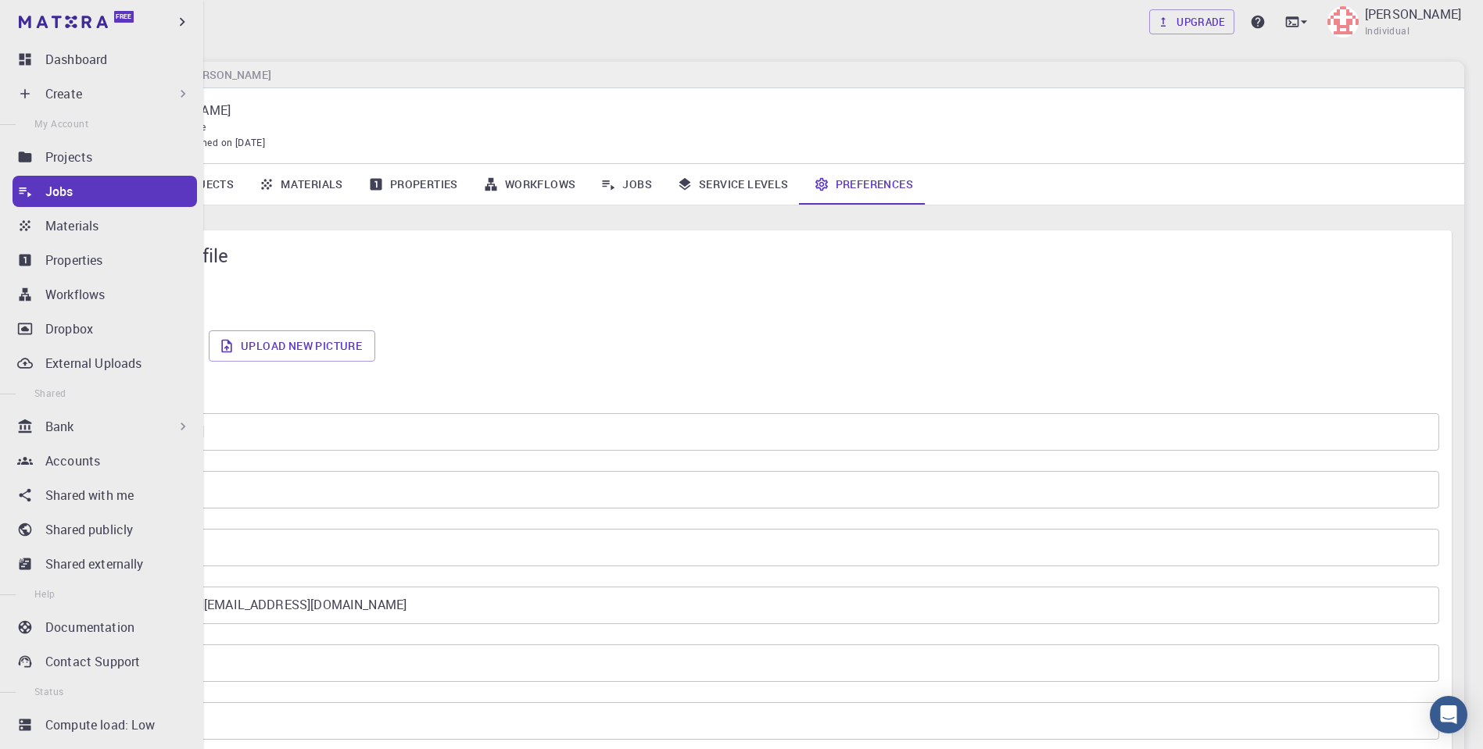
click at [41, 198] on link "Jobs" at bounding box center [105, 191] width 184 height 31
